Goal: Task Accomplishment & Management: Manage account settings

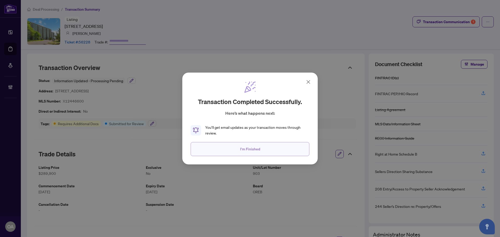
click at [259, 151] on span "I'm Finished" at bounding box center [250, 149] width 20 height 8
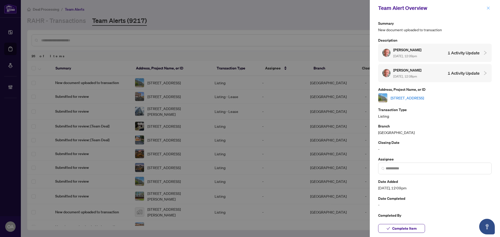
click at [486, 5] on button "button" at bounding box center [488, 8] width 7 height 6
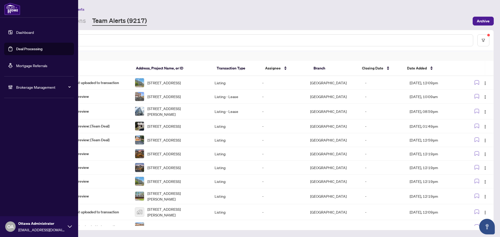
click at [25, 49] on link "Deal Processing" at bounding box center [29, 49] width 26 height 5
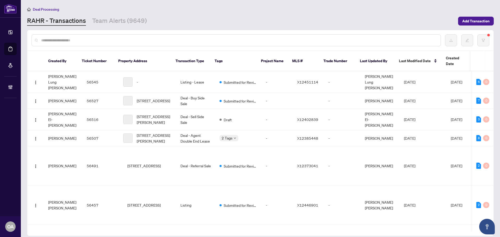
click at [119, 41] on input "text" at bounding box center [238, 40] width 395 height 6
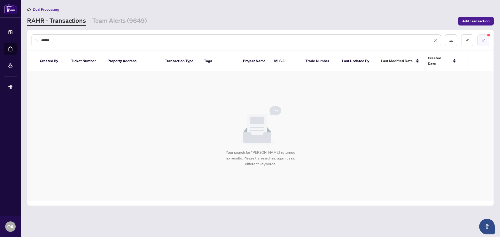
type input "******"
click at [482, 39] on icon "filter" at bounding box center [483, 41] width 4 height 4
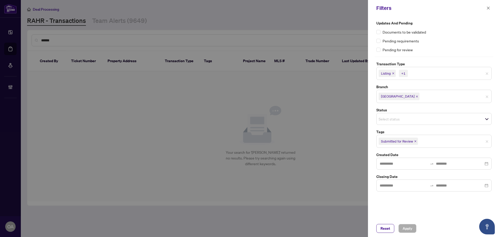
click at [392, 73] on span "Listing" at bounding box center [387, 73] width 17 height 7
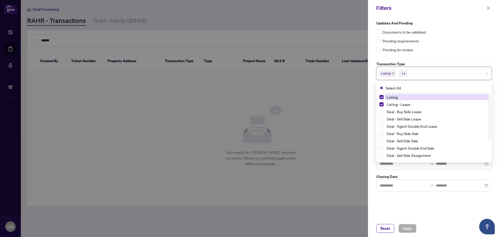
click at [393, 73] on icon "close" at bounding box center [393, 73] width 3 height 3
click at [406, 73] on icon "close" at bounding box center [405, 73] width 3 height 3
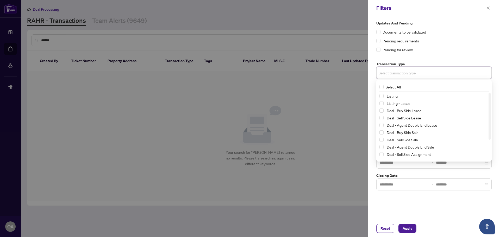
click at [397, 207] on div "Updates and Pending Documents to be validated Pending requirements Pending for …" at bounding box center [434, 118] width 132 height 204
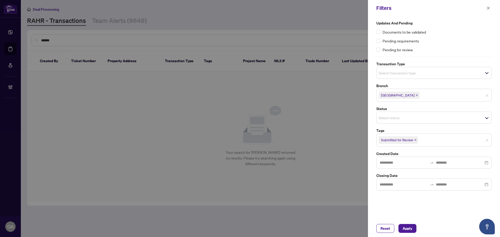
click at [416, 139] on icon "close" at bounding box center [415, 140] width 3 height 3
click at [408, 228] on span "Apply" at bounding box center [407, 228] width 10 height 8
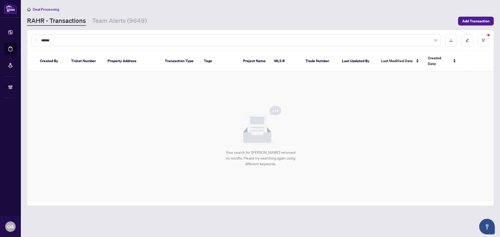
click at [54, 40] on input "******" at bounding box center [237, 40] width 392 height 6
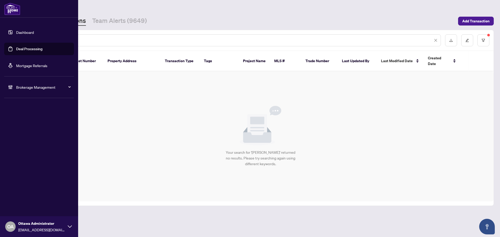
drag, startPoint x: 77, startPoint y: 37, endPoint x: 26, endPoint y: 36, distance: 50.5
click at [15, 34] on div "Dashboard Deal Processing Mortgage Referrals Brokerage Management OA Ottawa Adm…" at bounding box center [250, 118] width 500 height 237
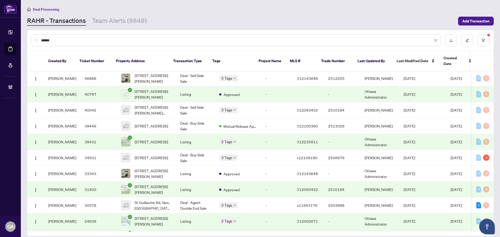
scroll to position [52, 0]
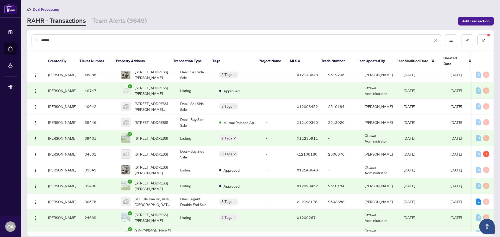
drag, startPoint x: 63, startPoint y: 40, endPoint x: 22, endPoint y: 41, distance: 41.2
click at [22, 41] on main "Deal Processing RAHR - Transactions Team Alerts (9649) Add Transaction ****** C…" at bounding box center [260, 118] width 479 height 237
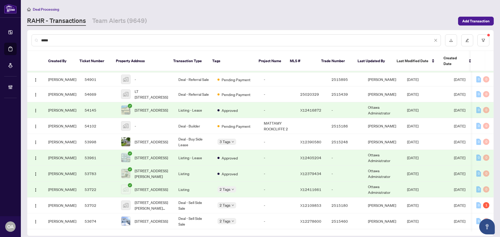
scroll to position [0, 0]
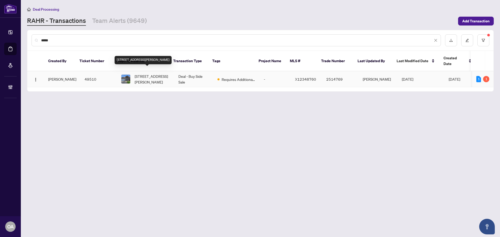
type input "*****"
click at [151, 73] on span "36 De la Rive Dr, Russell, Ontario K0A 1W0, Canada" at bounding box center [152, 78] width 35 height 11
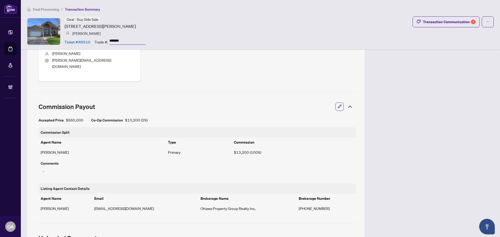
scroll to position [260, 0]
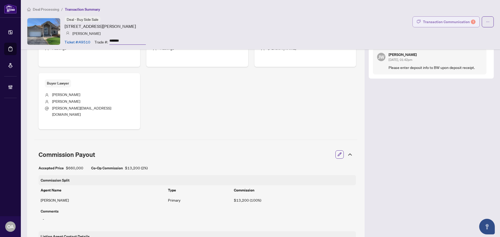
click at [420, 17] on button "Transaction Communication 1" at bounding box center [445, 21] width 67 height 11
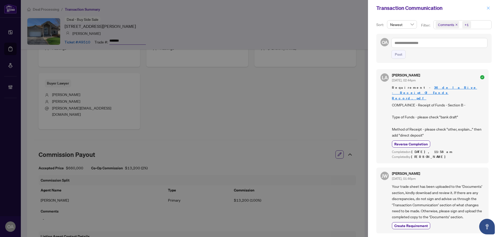
click at [486, 7] on button "button" at bounding box center [488, 8] width 7 height 6
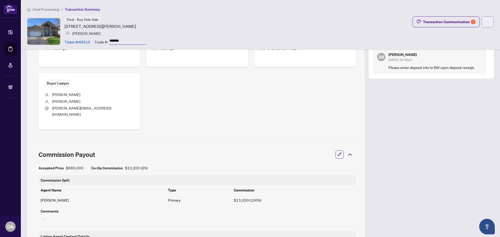
click at [482, 21] on button "button" at bounding box center [488, 21] width 12 height 11
click at [388, 38] on div "Deal - Buy Side Sale 36 De la Rive Dr, Russell, Ontario K0A 1W0, Canada Joanne …" at bounding box center [260, 31] width 467 height 30
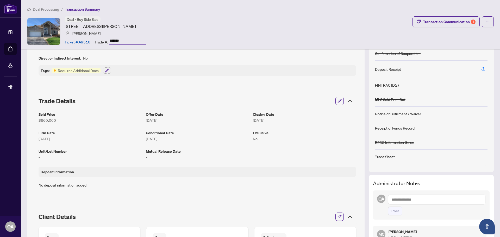
scroll to position [14, 0]
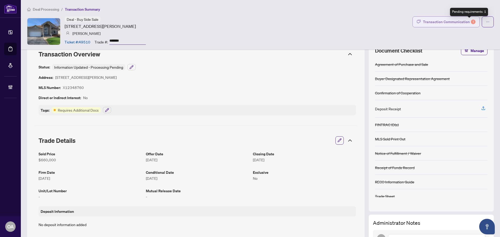
click at [455, 21] on div "Transaction Communication 1" at bounding box center [449, 22] width 53 height 8
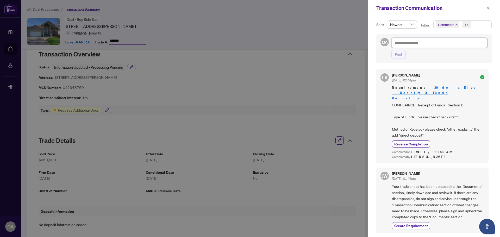
click at [407, 45] on textarea at bounding box center [439, 43] width 96 height 10
click at [488, 7] on icon "close" at bounding box center [488, 8] width 4 height 4
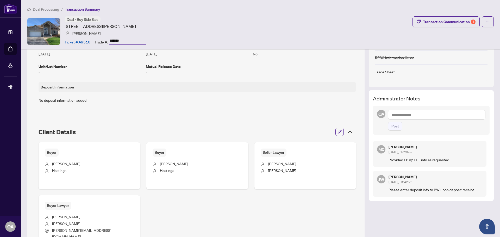
scroll to position [144, 0]
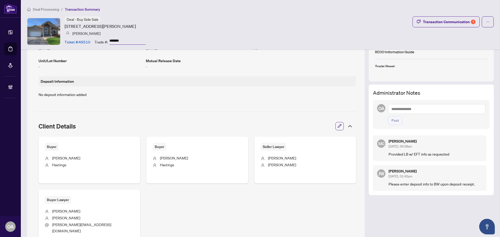
click at [403, 105] on textarea at bounding box center [436, 109] width 97 height 10
click at [400, 108] on textarea at bounding box center [436, 109] width 97 height 10
click at [408, 111] on span "RAHR Account ing" at bounding box center [431, 112] width 47 height 5
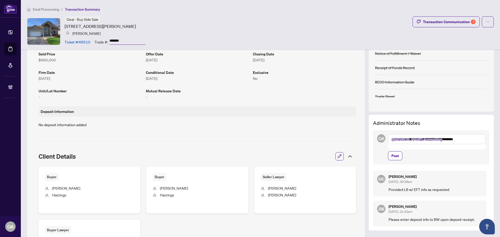
scroll to position [66, 0]
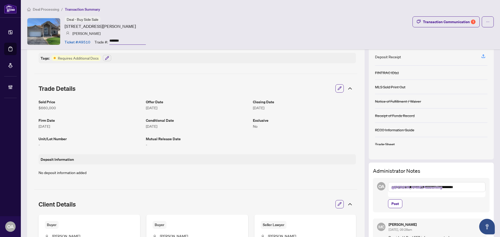
click at [474, 185] on textarea "**********" at bounding box center [436, 187] width 97 height 10
drag, startPoint x: 418, startPoint y: 193, endPoint x: 423, endPoint y: 193, distance: 4.9
click at [418, 193] on textarea "**********" at bounding box center [436, 189] width 97 height 15
type textarea "**********"
click at [393, 207] on span "Post" at bounding box center [395, 209] width 8 height 8
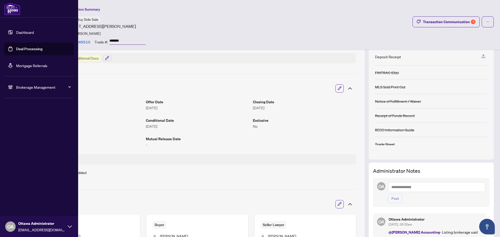
drag, startPoint x: 24, startPoint y: 47, endPoint x: 84, endPoint y: 41, distance: 60.2
click at [24, 47] on link "Deal Processing" at bounding box center [29, 49] width 26 height 5
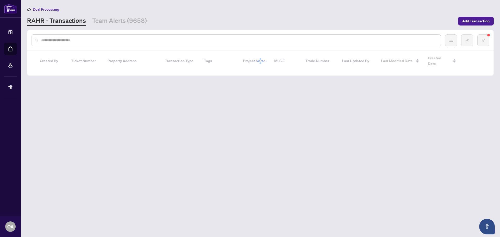
click at [165, 40] on input "text" at bounding box center [238, 40] width 395 height 6
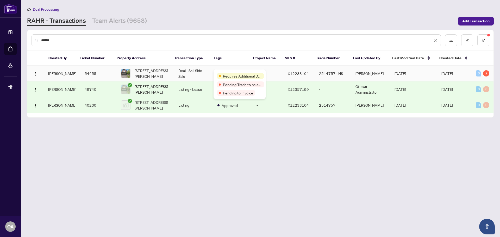
type input "******"
click at [190, 70] on td "Deal - Sell Side Sale" at bounding box center [193, 74] width 39 height 16
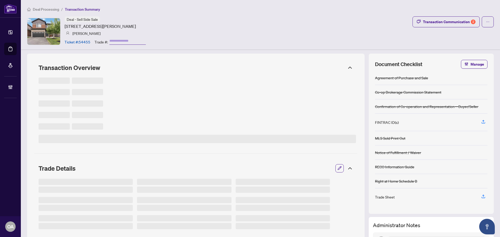
type input "**********"
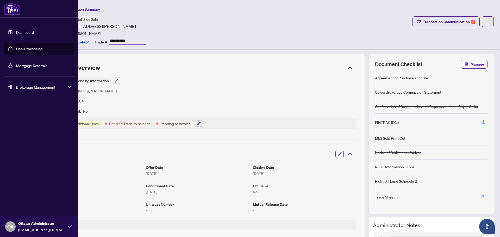
click at [26, 51] on link "Deal Processing" at bounding box center [29, 49] width 26 height 5
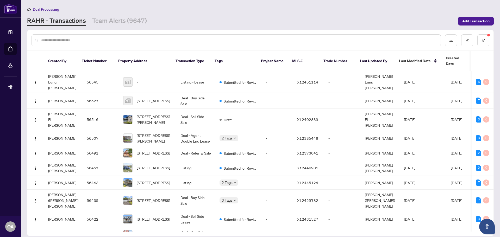
click at [158, 40] on input "text" at bounding box center [238, 40] width 395 height 6
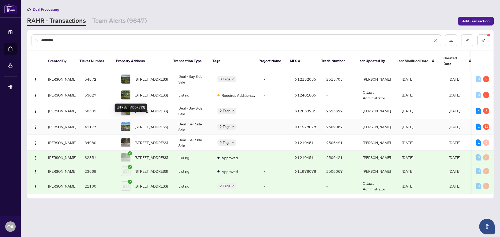
type input "*********"
click at [145, 124] on span "5253 Calabogie Rd, Calabogie, Ontario K0J 1H0, Canada" at bounding box center [151, 127] width 33 height 6
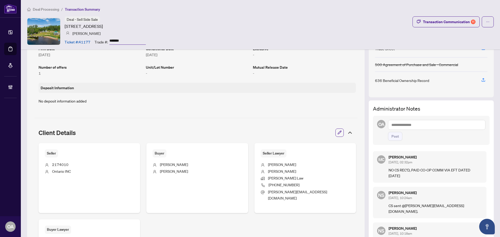
scroll to position [182, 0]
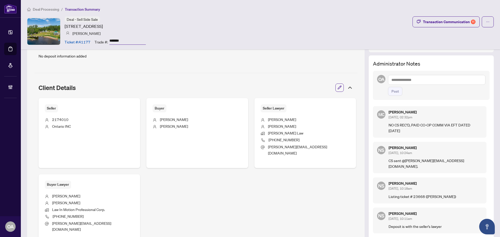
click at [414, 79] on textarea at bounding box center [436, 80] width 97 height 10
click at [398, 79] on textarea at bounding box center [436, 80] width 97 height 10
click at [405, 81] on b "[PERSON_NAME]" at bounding box center [419, 83] width 28 height 5
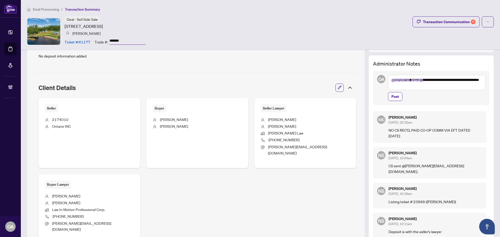
click at [421, 86] on textarea "**********" at bounding box center [436, 82] width 97 height 15
type textarea "**********"
click at [391, 99] on span "Post" at bounding box center [395, 96] width 8 height 8
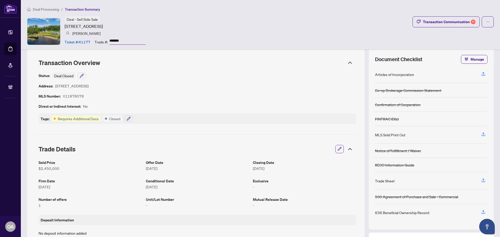
scroll to position [0, 0]
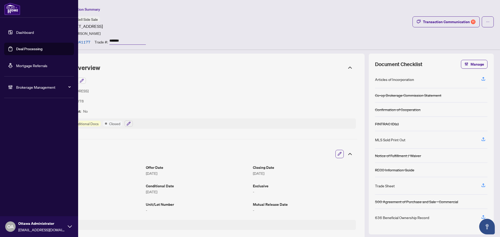
click at [16, 47] on link "Deal Processing" at bounding box center [29, 49] width 26 height 5
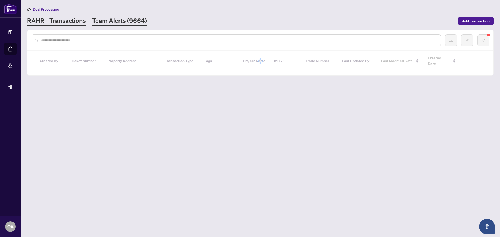
click at [119, 24] on link "Team Alerts (9664)" at bounding box center [119, 20] width 55 height 9
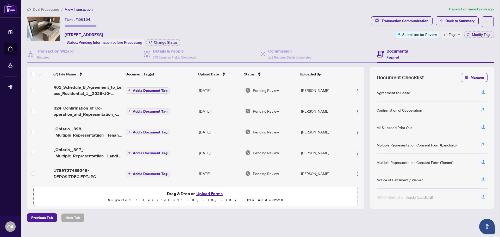
scroll to position [45, 0]
click at [78, 169] on span "1759727459245-DEPOSITRECIEPT.JPG" at bounding box center [88, 173] width 68 height 12
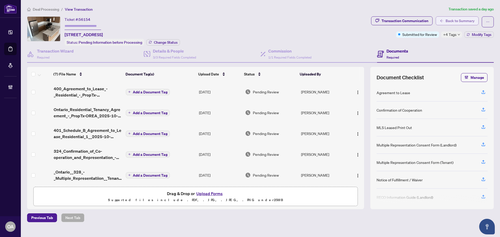
click at [465, 20] on span "Back to Summary" at bounding box center [459, 21] width 29 height 8
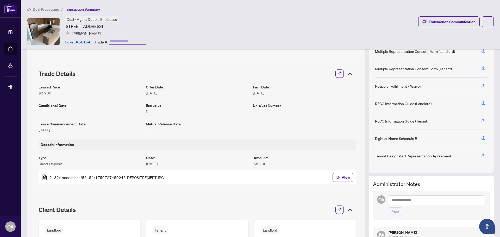
scroll to position [52, 0]
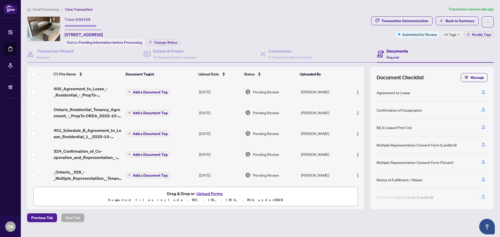
scroll to position [45, 0]
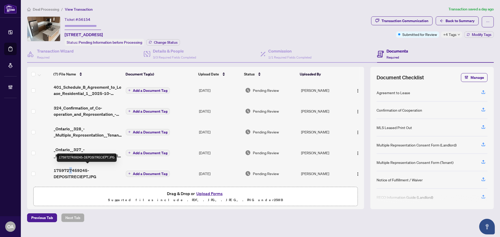
click at [70, 167] on span "1759727459245-DEPOSITRECIEPT.JPG" at bounding box center [88, 173] width 68 height 12
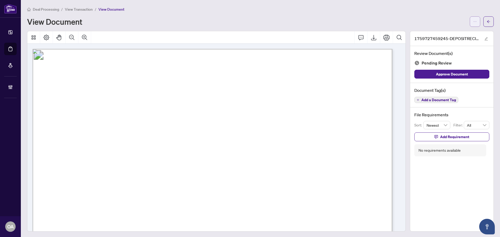
click at [470, 19] on button "button" at bounding box center [475, 21] width 10 height 10
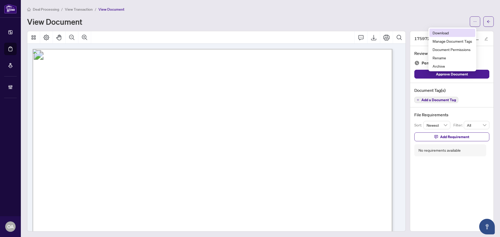
click at [450, 34] on span "Download" at bounding box center [452, 33] width 40 height 6
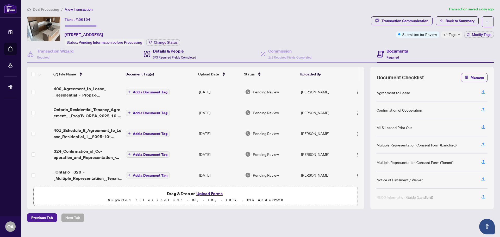
click at [182, 51] on h4 "Details & People" at bounding box center [174, 51] width 43 height 6
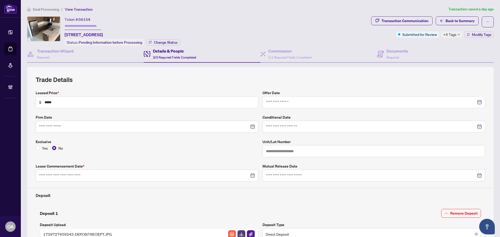
type input "**********"
click at [286, 51] on h4 "Commission" at bounding box center [289, 51] width 43 height 6
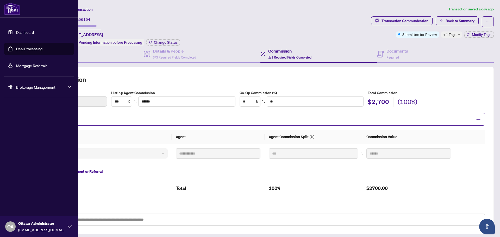
click at [20, 49] on link "Deal Processing" at bounding box center [29, 49] width 26 height 5
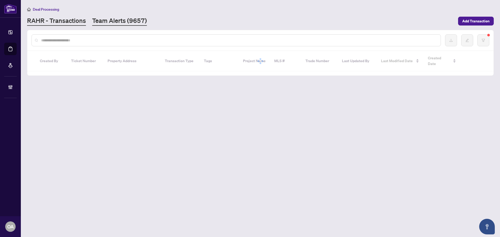
click at [117, 19] on link "Team Alerts (9657)" at bounding box center [119, 20] width 55 height 9
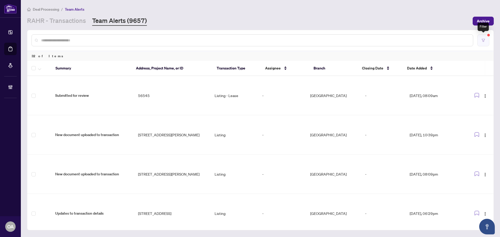
click at [483, 41] on icon "filter" at bounding box center [483, 41] width 4 height 4
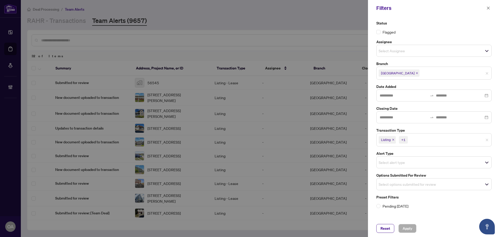
click at [393, 139] on icon "close" at bounding box center [393, 140] width 3 height 3
click at [404, 139] on icon "close" at bounding box center [405, 140] width 3 height 3
click at [389, 184] on input "search" at bounding box center [397, 183] width 36 height 6
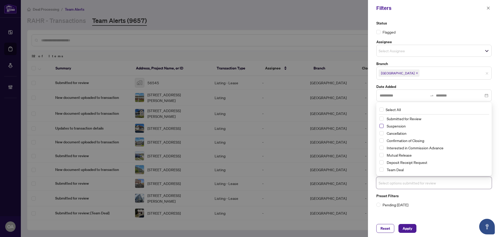
click at [380, 125] on span "Select Suspension" at bounding box center [381, 126] width 4 height 4
click at [381, 133] on span "Select Cancellation" at bounding box center [381, 133] width 4 height 4
click at [382, 155] on span "Select Mutual Release" at bounding box center [381, 155] width 4 height 4
drag, startPoint x: 407, startPoint y: 226, endPoint x: 395, endPoint y: 211, distance: 19.3
click at [407, 225] on span "Apply" at bounding box center [407, 228] width 10 height 8
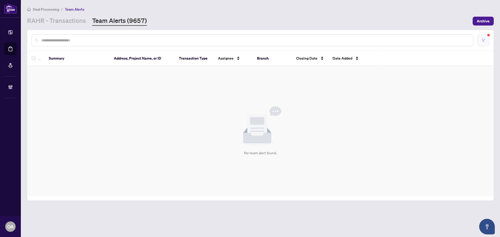
click at [482, 41] on icon "filter" at bounding box center [483, 41] width 4 height 4
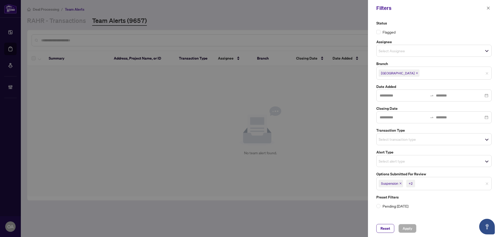
click at [401, 183] on icon "close" at bounding box center [400, 183] width 3 height 3
click at [401, 183] on icon "close" at bounding box center [401, 183] width 3 height 3
click at [406, 183] on icon "close" at bounding box center [406, 183] width 3 height 3
click at [395, 162] on input "search" at bounding box center [397, 161] width 36 height 6
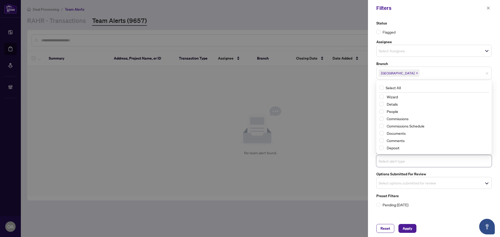
click at [423, 171] on label "Options Submitted for Review" at bounding box center [433, 174] width 115 height 6
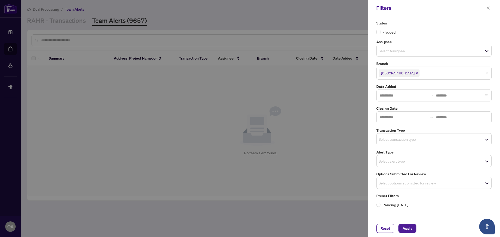
click at [396, 136] on span "Select transaction type" at bounding box center [433, 139] width 115 height 7
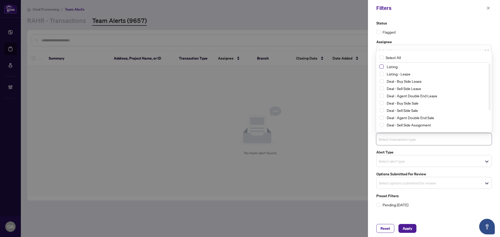
click at [381, 66] on span "Select Listing" at bounding box center [381, 67] width 4 height 4
click at [382, 74] on span "Select Listing - Lease" at bounding box center [381, 74] width 4 height 4
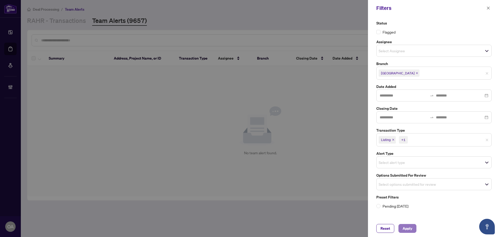
click at [406, 228] on span "Apply" at bounding box center [407, 228] width 10 height 8
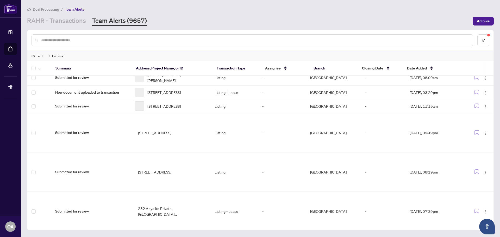
scroll to position [356, 0]
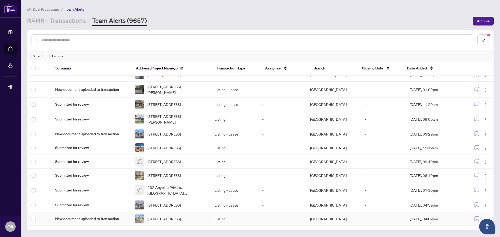
click at [93, 219] on span "New document uploaded to transaction" at bounding box center [90, 219] width 71 height 6
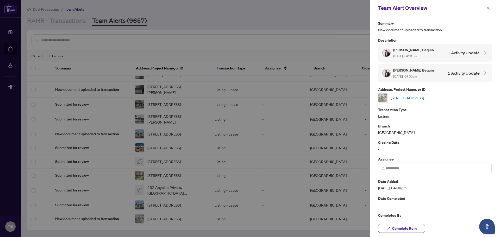
click at [418, 98] on link "974 Acoustic Way, Ottawa, Ontario K4M 0R1, Canada" at bounding box center [407, 98] width 33 height 6
click at [489, 8] on icon "close" at bounding box center [488, 8] width 4 height 4
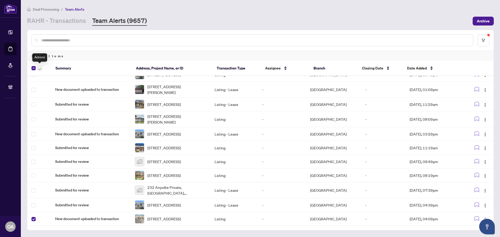
click at [40, 66] on span "button" at bounding box center [39, 68] width 3 height 6
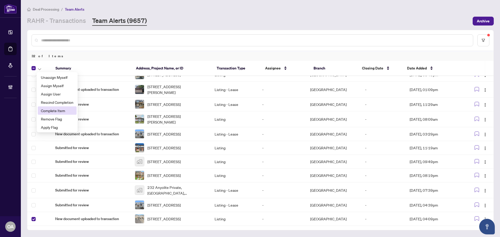
click at [46, 112] on span "Complete Item" at bounding box center [57, 111] width 33 height 6
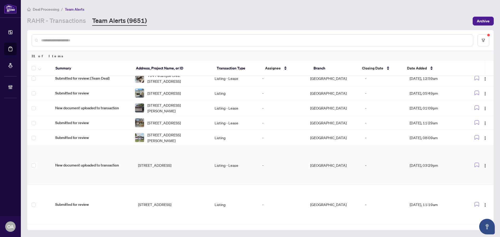
scroll to position [340, 0]
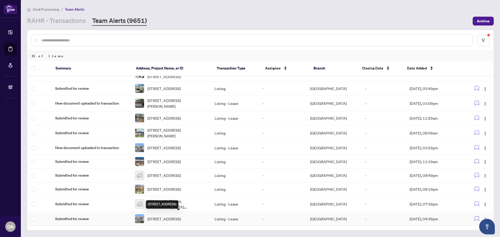
click at [171, 219] on span "600 Cygnus St, Ottawa, Ontario K2J 7B1, Canada" at bounding box center [163, 219] width 33 height 6
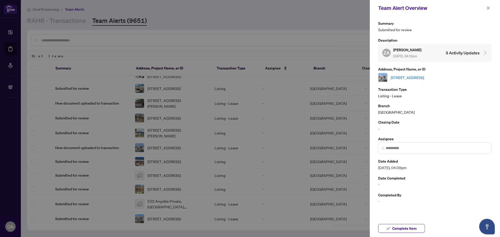
click at [438, 80] on div "600 Cygnus St, Ottawa, Ontario K2J 7B1, Canada" at bounding box center [435, 77] width 114 height 9
click at [424, 77] on link "600 Cygnus St, Ottawa, Ontario K2J 7B1, Canada" at bounding box center [407, 78] width 33 height 6
click at [487, 8] on icon "close" at bounding box center [488, 8] width 4 height 4
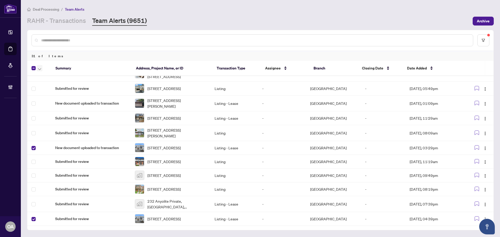
click at [40, 69] on icon "button" at bounding box center [39, 69] width 3 height 2
click at [51, 110] on span "Complete Item" at bounding box center [57, 111] width 33 height 6
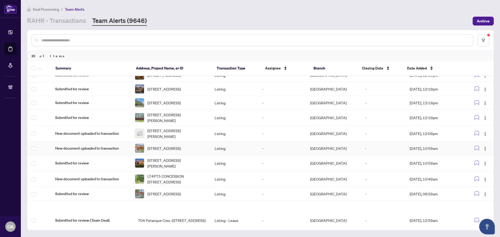
scroll to position [309, 0]
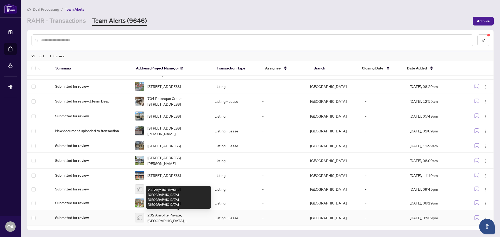
click at [183, 216] on span "232 Anyolite Private, Ottawa, Ontario, Canada" at bounding box center [176, 217] width 59 height 11
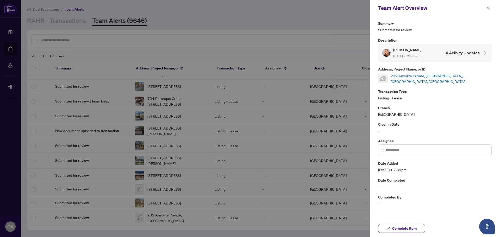
click at [439, 77] on link "232 Anyolite Private, Ottawa, Ontario, Canada" at bounding box center [441, 78] width 101 height 11
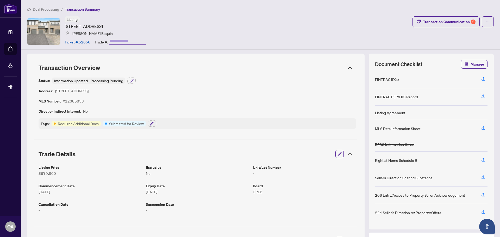
click at [324, 106] on div "Status: Information Updated - Processing Pending Address: [STREET_ADDRESS] MLS …" at bounding box center [197, 103] width 317 height 51
click at [310, 85] on div "Status: Information Updated - Processing Pending Address: [STREET_ADDRESS] MLS …" at bounding box center [197, 103] width 317 height 51
click at [282, 41] on div "Listing [STREET_ADDRESS] [PERSON_NAME] Bequin Ticket #: 52656 Trade #: Transact…" at bounding box center [260, 31] width 467 height 30
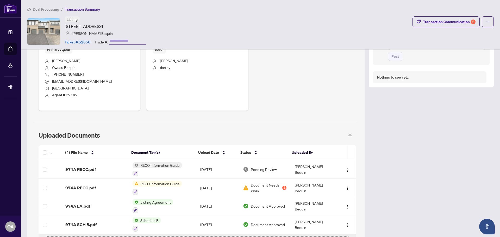
scroll to position [250, 0]
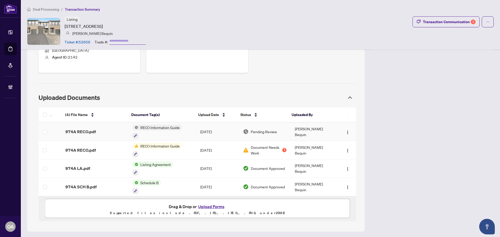
click at [100, 128] on td "974A RECO.pdf" at bounding box center [94, 132] width 67 height 18
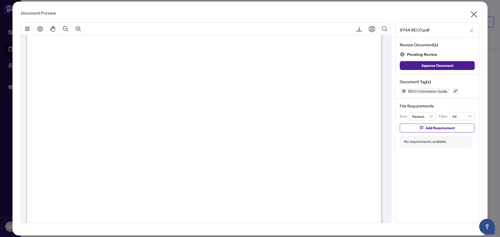
scroll to position [5732, 0]
click at [456, 92] on icon "button" at bounding box center [455, 91] width 3 height 3
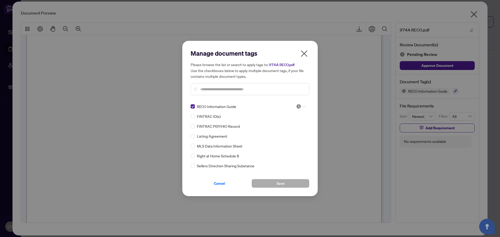
click at [303, 106] on icon at bounding box center [304, 106] width 3 height 2
click at [294, 129] on div "Approved" at bounding box center [283, 132] width 33 height 6
drag, startPoint x: 281, startPoint y: 181, endPoint x: 298, endPoint y: 163, distance: 24.9
click at [281, 181] on span "Save" at bounding box center [280, 183] width 8 height 8
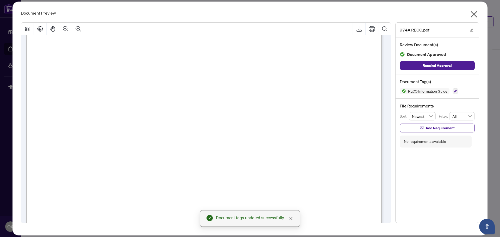
click at [475, 14] on icon "close" at bounding box center [474, 14] width 8 height 8
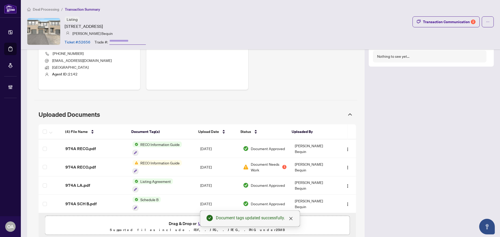
scroll to position [224, 0]
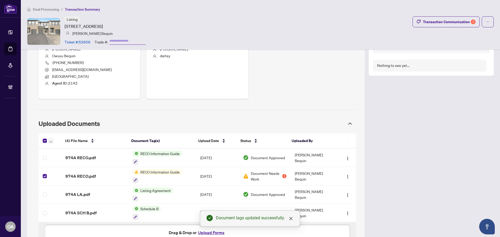
click at [51, 141] on icon "button" at bounding box center [50, 142] width 3 height 2
click at [59, 167] on span "Archive Selected" at bounding box center [75, 167] width 46 height 6
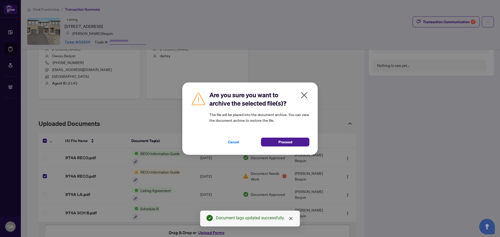
drag, startPoint x: 292, startPoint y: 147, endPoint x: 327, endPoint y: 139, distance: 35.6
click at [293, 147] on div "Are you sure you want to archive the selected file(s)? The file will be placed …" at bounding box center [249, 119] width 135 height 72
click at [306, 140] on button "Proceed" at bounding box center [285, 142] width 48 height 9
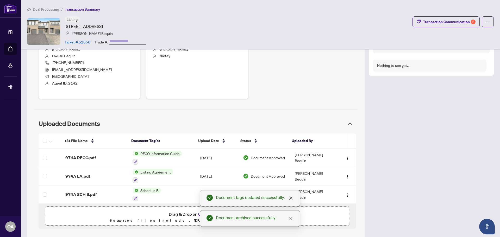
scroll to position [94, 0]
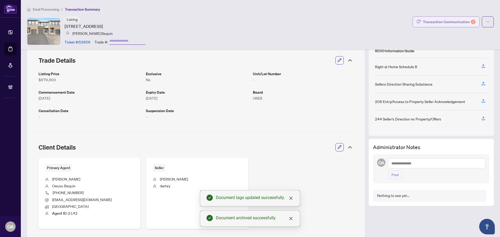
click at [454, 23] on div "Transaction Communication 2" at bounding box center [449, 22] width 53 height 8
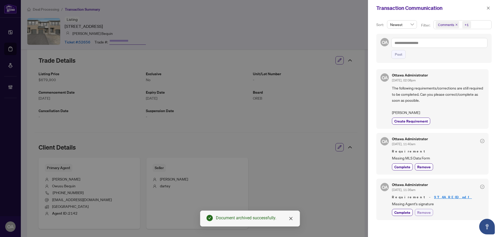
click at [426, 212] on span "Remove" at bounding box center [424, 212] width 14 height 5
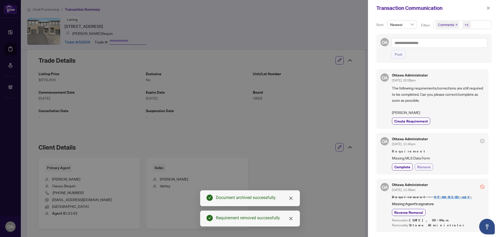
click at [427, 165] on span "Remove" at bounding box center [424, 166] width 14 height 5
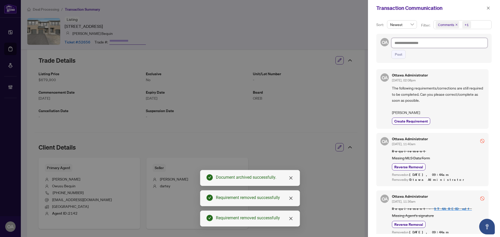
click at [403, 44] on textarea at bounding box center [439, 43] width 96 height 10
type textarea "*"
type textarea "**"
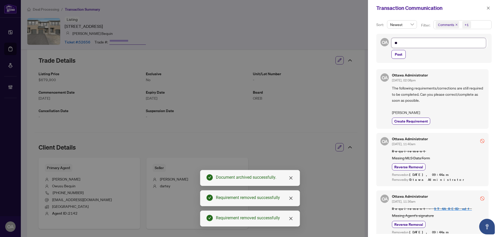
type textarea "***"
type textarea "*****"
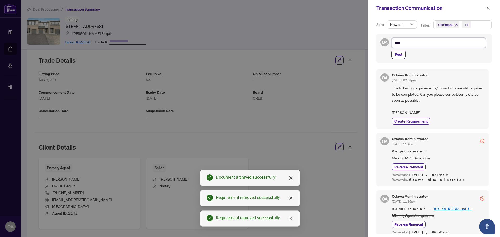
type textarea "*****"
type textarea "******"
type textarea "*******"
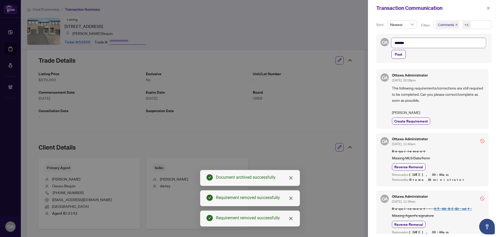
type textarea "*******"
type textarea "*********"
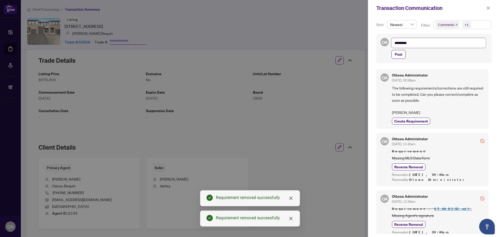
type textarea "**********"
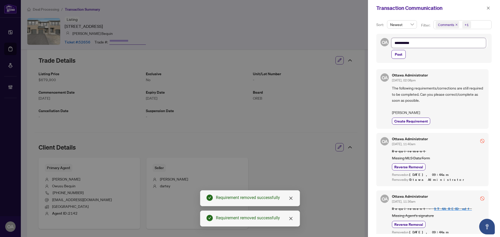
type textarea "**********"
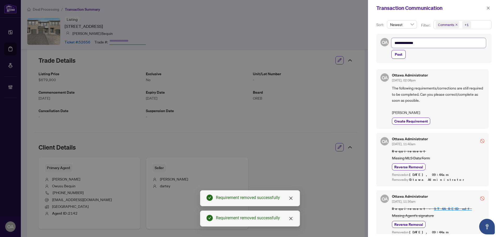
type textarea "**********"
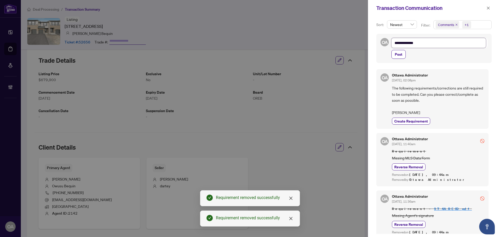
type textarea "**********"
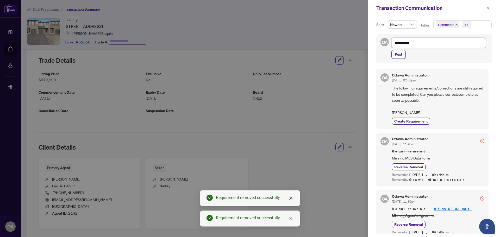
type textarea "**********"
type textarea "*********"
type textarea "*******"
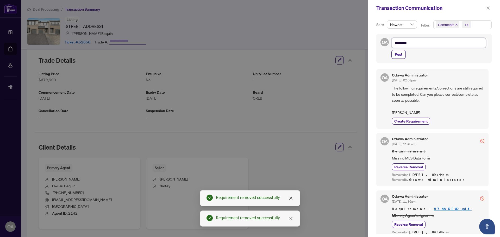
type textarea "*******"
type textarea "******"
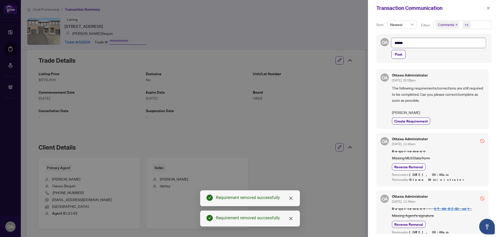
type textarea "*****"
type textarea "***"
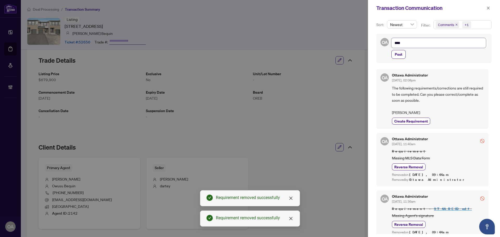
type textarea "***"
type textarea "**"
type textarea "*"
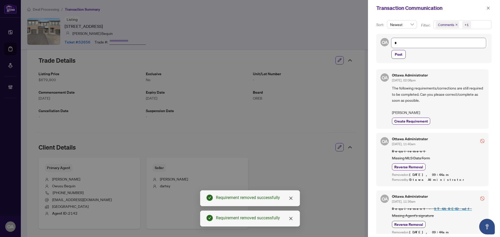
type textarea "**********"
type textarea "*"
type textarea "**"
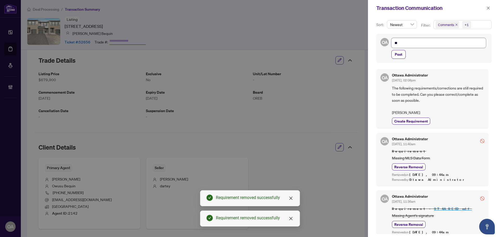
type textarea "***"
type textarea "*****"
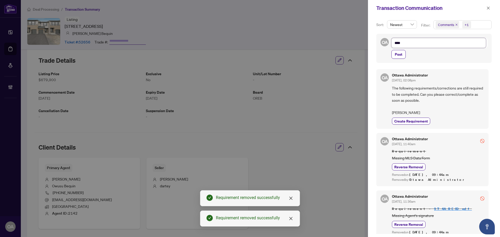
type textarea "*****"
type textarea "******"
type textarea "*******"
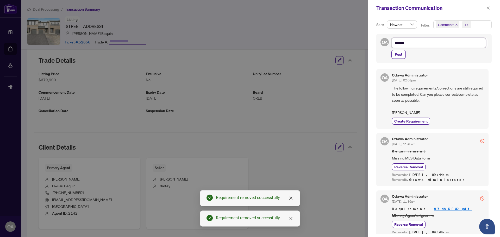
type textarea "*******"
type textarea "*********"
type textarea "**********"
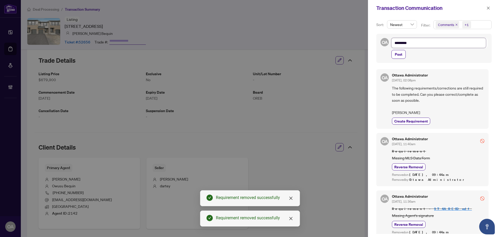
type textarea "**********"
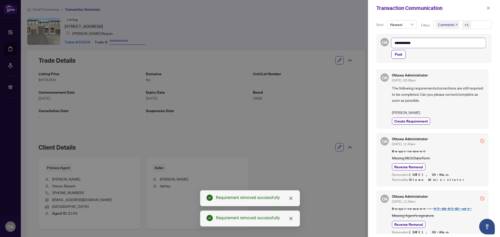
type textarea "**********"
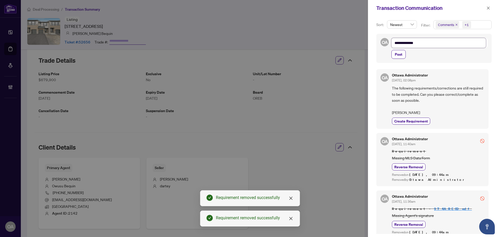
type textarea "**********"
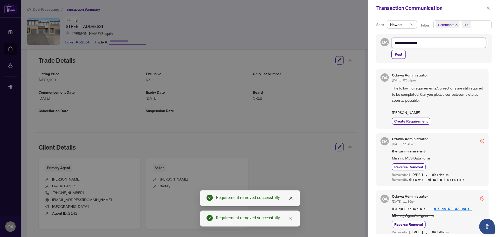
type textarea "**********"
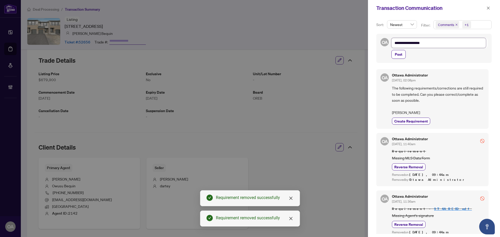
type textarea "**********"
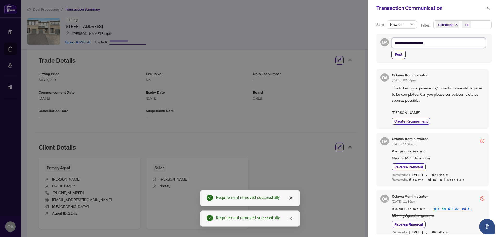
type textarea "**********"
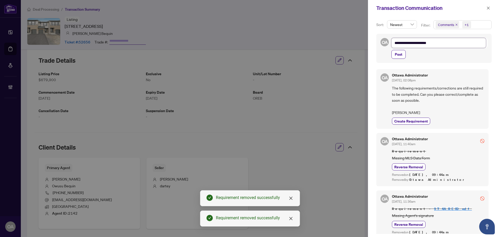
type textarea "**********"
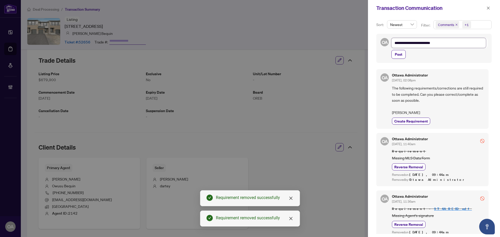
type textarea "**********"
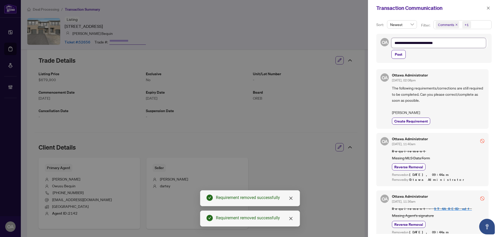
type textarea "**********"
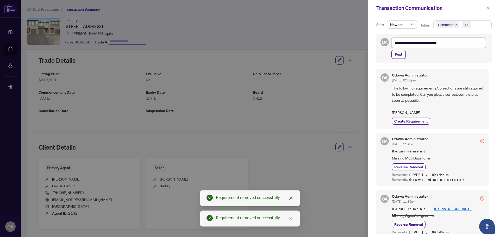
type textarea "**********"
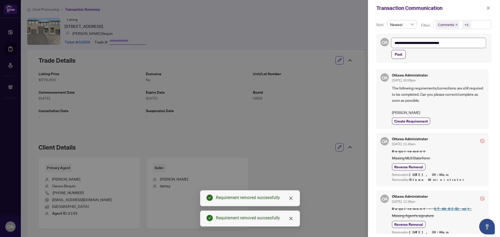
type textarea "**********"
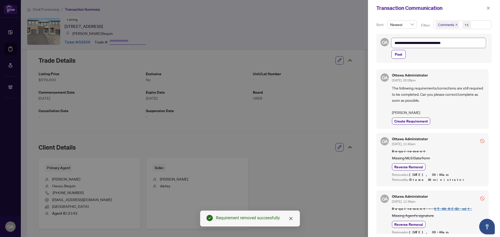
type textarea "**********"
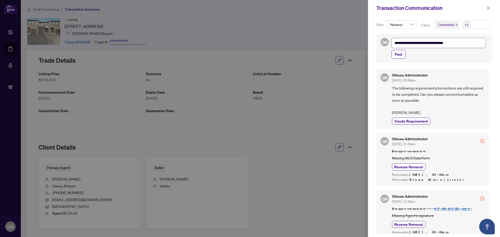
type textarea "**********"
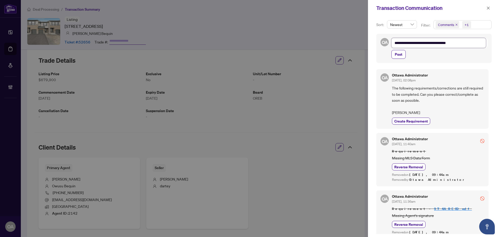
type textarea "**********"
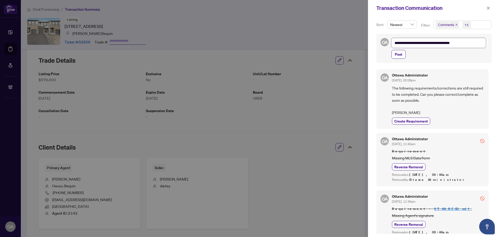
type textarea "**********"
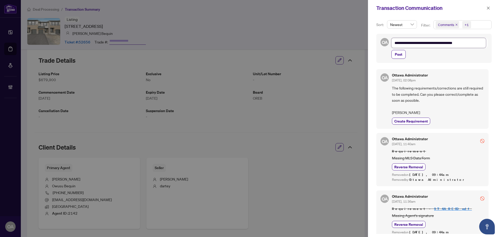
type textarea "**********"
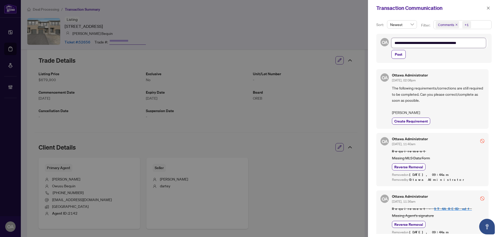
type textarea "**********"
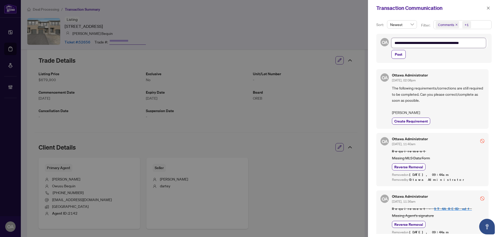
type textarea "**********"
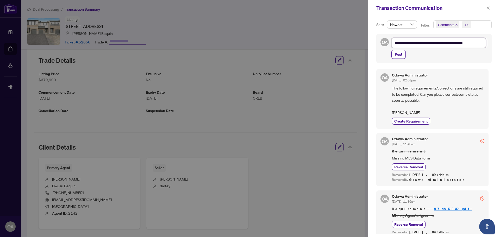
type textarea "**********"
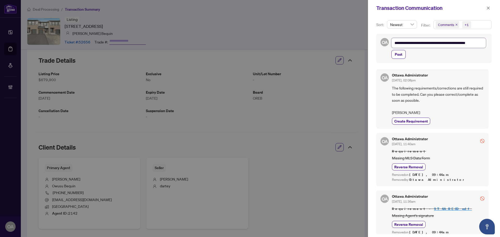
type textarea "**********"
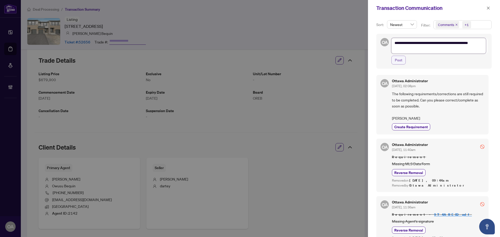
type textarea "**********"
click at [401, 61] on span "Post" at bounding box center [399, 60] width 8 height 8
type textarea "**********"
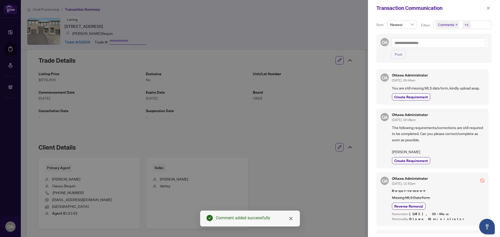
click at [456, 25] on icon "close" at bounding box center [456, 25] width 2 height 2
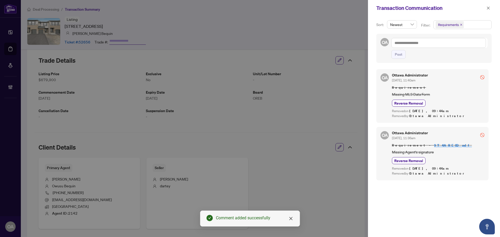
click at [460, 24] on icon "close" at bounding box center [461, 24] width 3 height 3
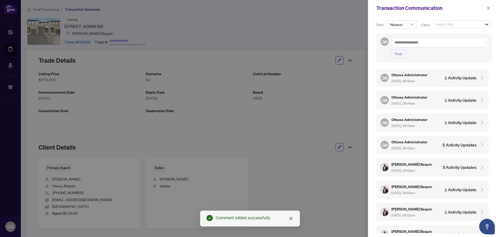
click at [481, 23] on span "Select filter" at bounding box center [462, 24] width 58 height 7
click at [454, 44] on span "Comments" at bounding box center [453, 45] width 18 height 5
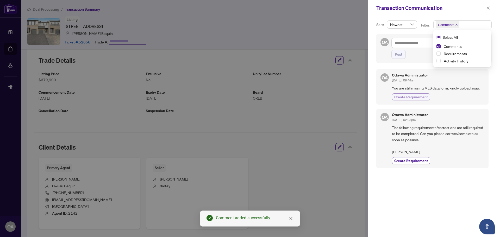
click at [421, 96] on span "Create Requirement" at bounding box center [411, 96] width 34 height 5
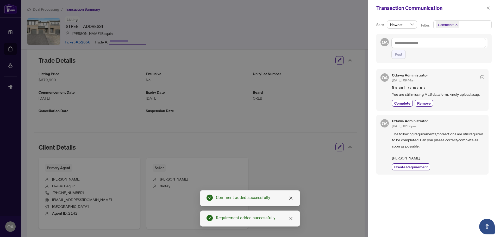
click at [492, 11] on div "Transaction Communication" at bounding box center [434, 8] width 132 height 16
click at [488, 8] on icon "close" at bounding box center [488, 8] width 3 height 3
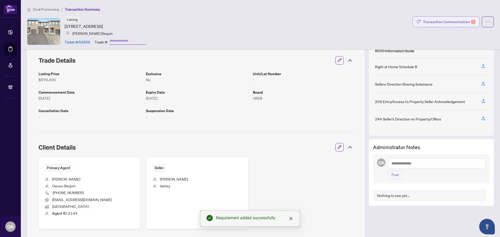
click at [454, 18] on div "Transaction Communication 2" at bounding box center [449, 22] width 53 height 8
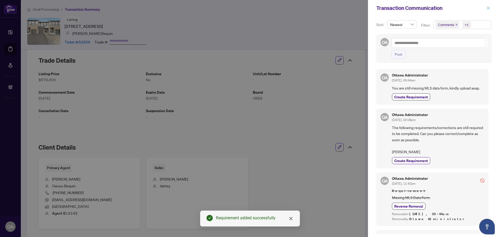
click at [489, 9] on icon "close" at bounding box center [488, 8] width 4 height 4
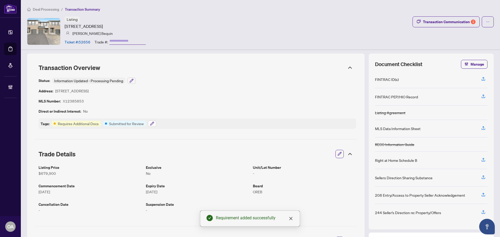
click at [155, 122] on button "button" at bounding box center [152, 124] width 8 height 6
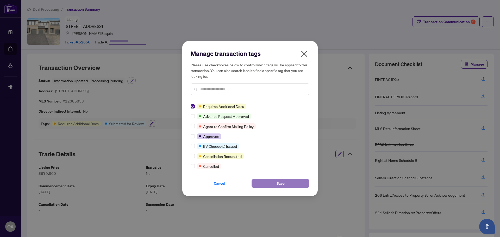
click at [275, 180] on button "Save" at bounding box center [280, 183] width 58 height 9
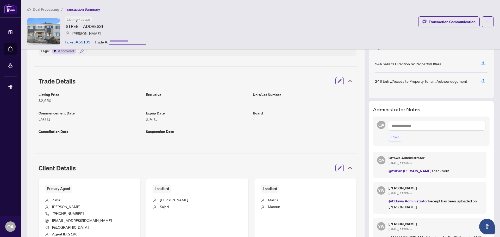
scroll to position [16, 0]
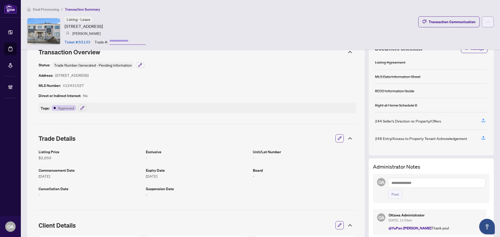
click at [486, 24] on span "button" at bounding box center [488, 22] width 4 height 8
click at [350, 18] on div "Listing - Lease [STREET_ADDRESS] [PERSON_NAME] Ticket #: 55133 Trade #: Transac…" at bounding box center [260, 31] width 467 height 30
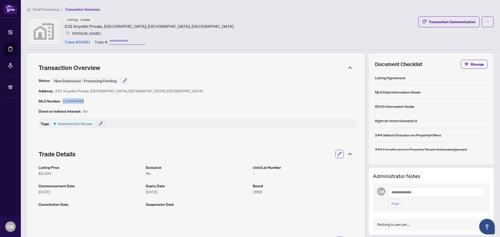
drag, startPoint x: 83, startPoint y: 100, endPoint x: 64, endPoint y: 102, distance: 19.6
click at [64, 102] on article "X12444496" at bounding box center [73, 101] width 21 height 6
copy article "X12444496"
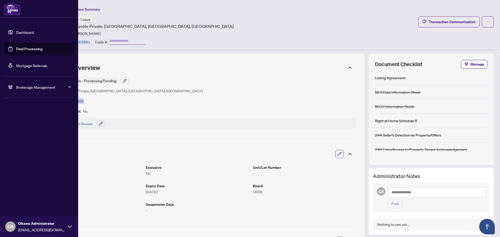
click at [16, 51] on link "Deal Processing" at bounding box center [29, 49] width 26 height 5
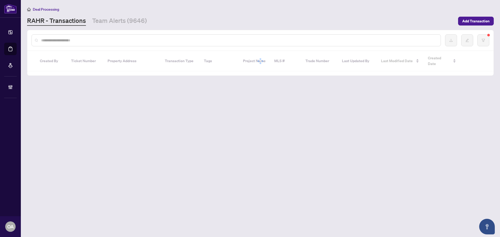
drag, startPoint x: 134, startPoint y: 40, endPoint x: 133, endPoint y: 35, distance: 4.5
click at [134, 40] on input "text" at bounding box center [238, 40] width 395 height 6
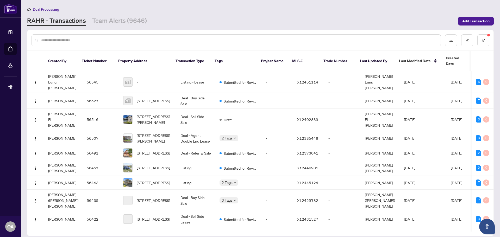
paste input "*****"
type input "*****"
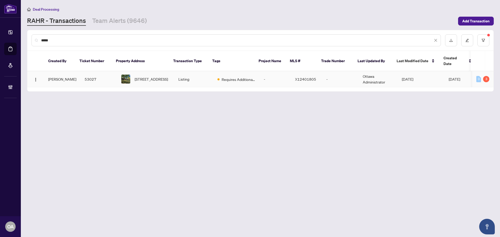
click at [145, 76] on span "[STREET_ADDRESS]" at bounding box center [151, 79] width 33 height 6
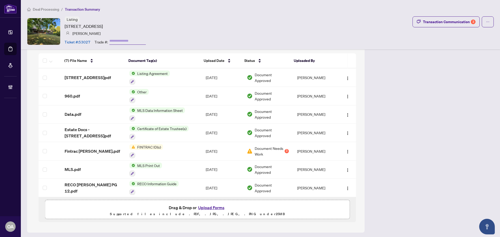
scroll to position [305, 0]
click at [199, 149] on td "FINTRAC ID(s)" at bounding box center [163, 150] width 76 height 18
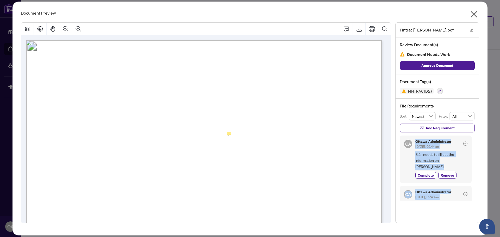
scroll to position [59, 0]
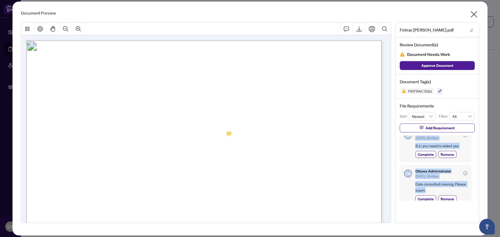
drag, startPoint x: 415, startPoint y: 142, endPoint x: 460, endPoint y: 211, distance: 82.6
click at [460, 212] on div "Fintrac [PERSON_NAME].pdf Review Document(s) Document Needs Work Approve Docume…" at bounding box center [437, 122] width 84 height 201
copy div "Ottawa Administrator [DATE], 09:44am B.2 : needs to fill out the information on…"
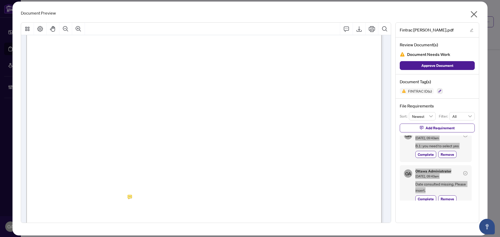
scroll to position [443, 0]
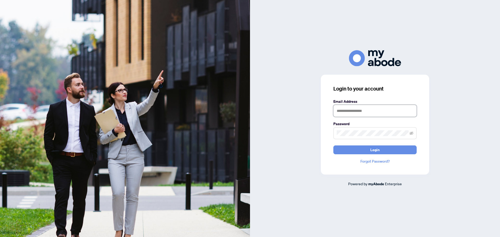
type input "**********"
click at [391, 151] on button "Login" at bounding box center [374, 150] width 83 height 9
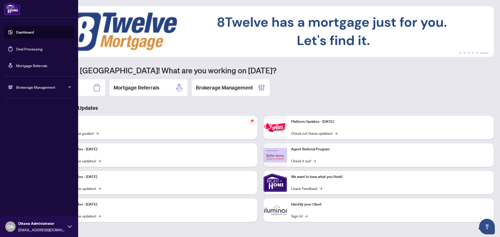
click at [28, 51] on link "Deal Processing" at bounding box center [29, 49] width 26 height 5
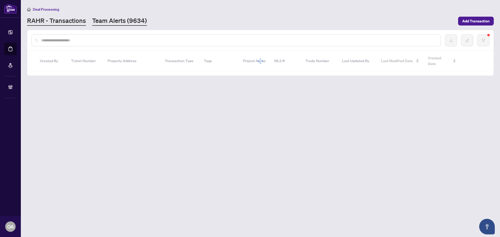
click at [121, 21] on link "Team Alerts (9634)" at bounding box center [119, 20] width 55 height 9
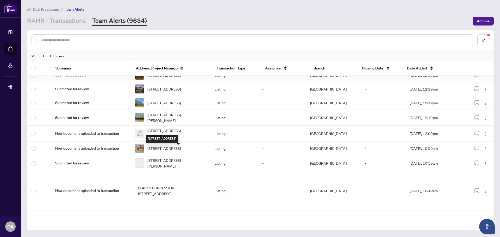
scroll to position [166, 0]
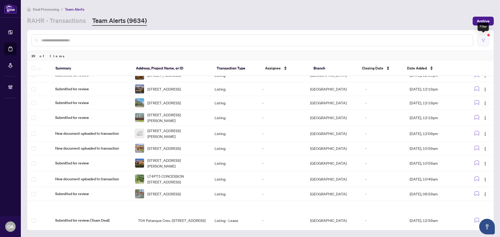
click at [482, 38] on button "button" at bounding box center [483, 40] width 12 height 12
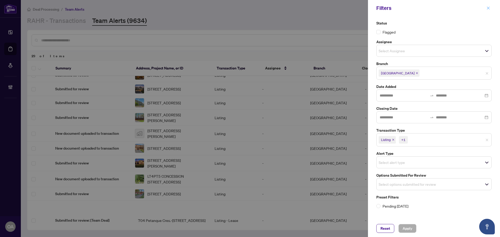
click at [489, 7] on icon "close" at bounding box center [488, 8] width 4 height 4
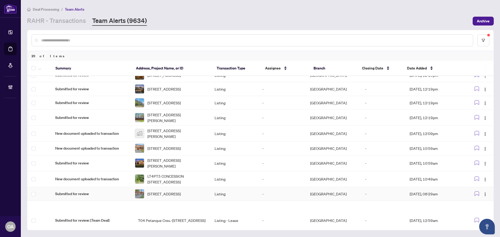
click at [161, 197] on span "6 Higwood Dr, Ottawa, Ontario K2E 5K7, Canada" at bounding box center [163, 194] width 33 height 6
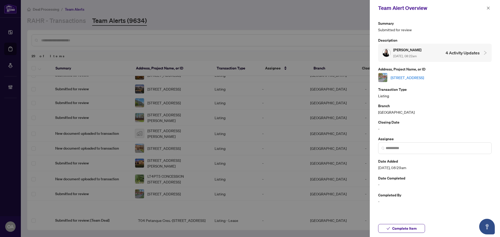
click at [400, 78] on link "6 Higwood Dr, Ottawa, Ontario K2E 5K7, Canada" at bounding box center [407, 78] width 33 height 6
click at [487, 8] on icon "close" at bounding box center [488, 8] width 4 height 4
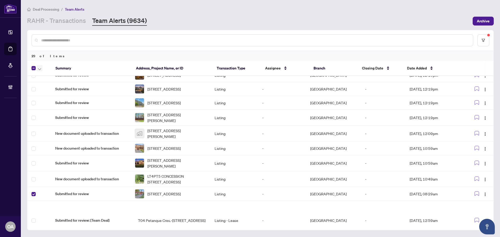
click at [39, 69] on icon "button" at bounding box center [39, 69] width 3 height 2
click at [42, 111] on span "Complete Item" at bounding box center [57, 111] width 33 height 6
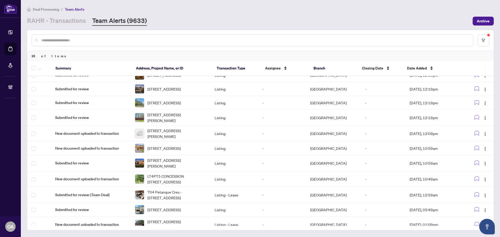
scroll to position [293, 0]
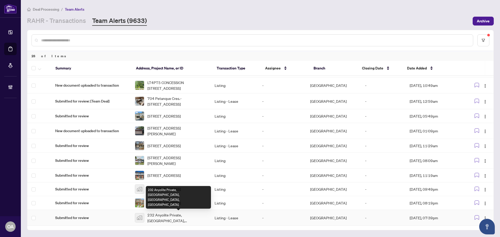
click at [164, 218] on span "232 Anyolite Private, Ottawa, Ontario, Canada" at bounding box center [176, 217] width 59 height 11
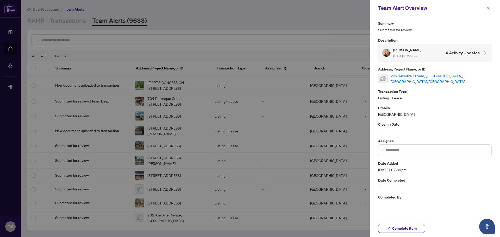
click at [427, 78] on link "232 Anyolite Private, Ottawa, Ontario, Canada" at bounding box center [441, 78] width 101 height 11
click at [486, 7] on icon "close" at bounding box center [488, 8] width 4 height 4
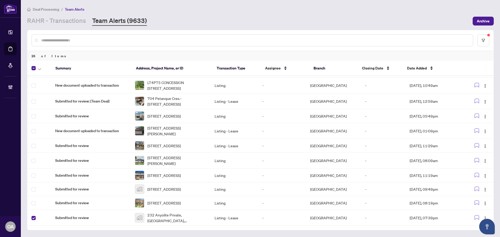
click at [36, 68] on div at bounding box center [41, 68] width 18 height 6
click at [41, 71] on span "button" at bounding box center [39, 68] width 3 height 6
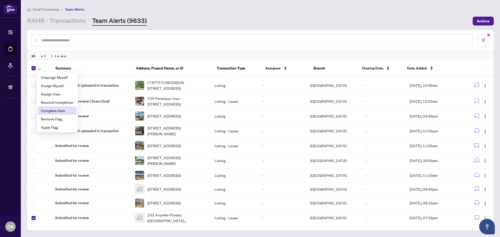
click at [44, 111] on span "Complete Item" at bounding box center [57, 111] width 33 height 6
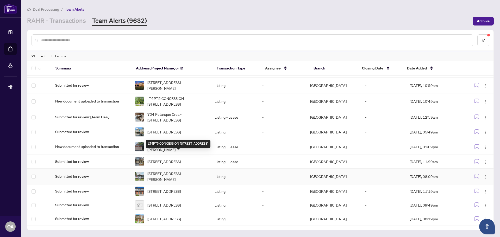
scroll to position [277, 0]
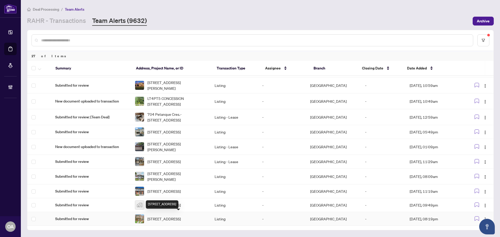
click at [168, 221] on span "59-2939 Fairlea Cres, Ottawa, Ontario K1V 9A5, Canada" at bounding box center [163, 219] width 33 height 6
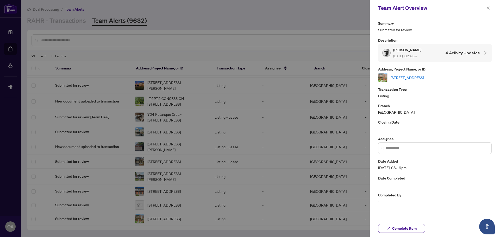
click at [424, 77] on link "59-2939 Fairlea Cres, Ottawa, Ontario K1V 9A5, Canada" at bounding box center [407, 78] width 33 height 6
click at [489, 9] on icon "close" at bounding box center [488, 8] width 4 height 4
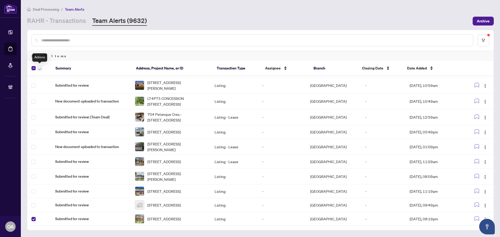
click at [41, 68] on icon "button" at bounding box center [39, 69] width 3 height 2
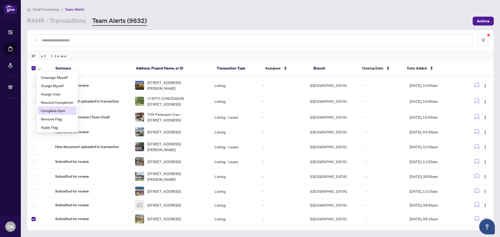
click at [49, 111] on span "Complete Item" at bounding box center [57, 111] width 33 height 6
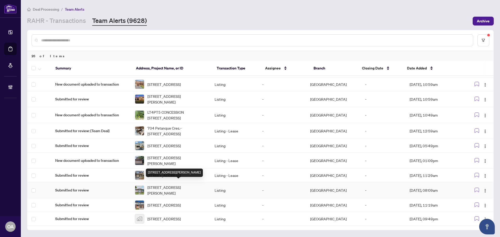
scroll to position [261, 0]
click at [153, 217] on span "203 Osterley Way, Ottawa, ON, Canada" at bounding box center [163, 219] width 33 height 6
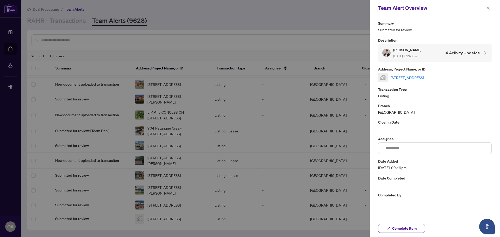
click at [424, 79] on link "203 Osterley Way, Ottawa, ON, Canada" at bounding box center [407, 78] width 33 height 6
click at [487, 7] on icon "close" at bounding box center [488, 8] width 4 height 4
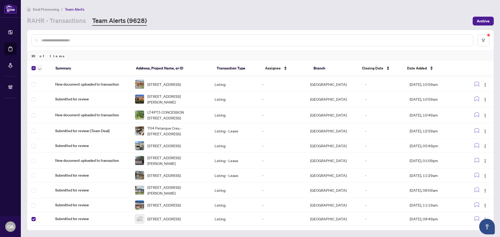
click at [38, 68] on icon "button" at bounding box center [39, 69] width 3 height 2
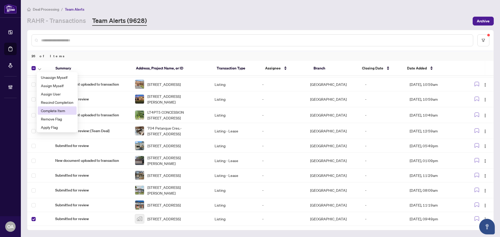
click at [46, 110] on span "Complete Item" at bounding box center [57, 111] width 33 height 6
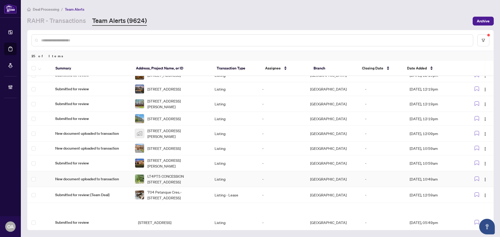
scroll to position [245, 0]
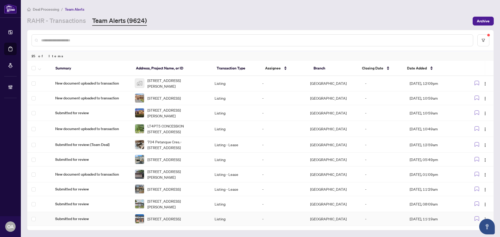
click at [162, 216] on span "117 Escarpment Cres, Ottawa, Ontario K2T 0L8, Canada" at bounding box center [163, 219] width 33 height 6
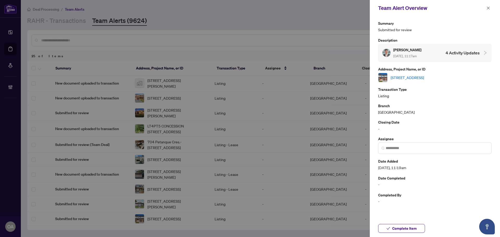
click at [405, 79] on link "117 Escarpment Cres, Ottawa, Ontario K2T 0L8, Canada" at bounding box center [407, 78] width 33 height 6
click at [490, 8] on button "button" at bounding box center [488, 8] width 7 height 6
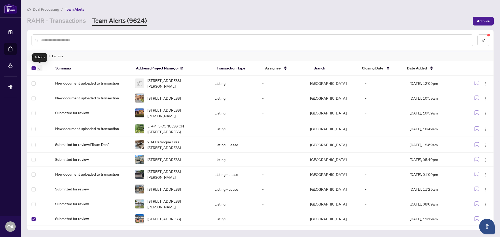
click at [39, 67] on span "button" at bounding box center [39, 68] width 3 height 6
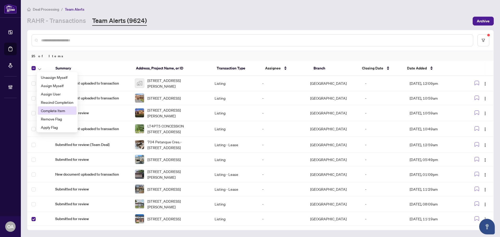
click at [42, 110] on span "Complete Item" at bounding box center [57, 111] width 33 height 6
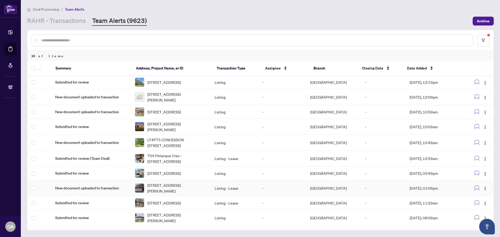
scroll to position [229, 0]
click at [157, 216] on span "111 Landrigan St, Arnprior, Ontario K7S 2S7, Canada" at bounding box center [176, 217] width 59 height 11
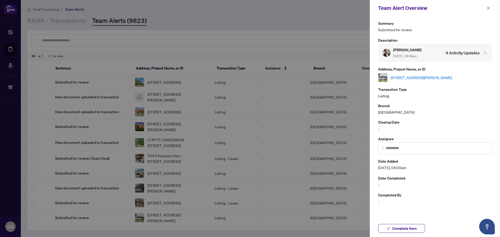
click at [420, 77] on link "111 Landrigan St, Arnprior, Ontario K7S 2S7, Canada" at bounding box center [421, 78] width 61 height 6
click at [488, 8] on icon "close" at bounding box center [488, 8] width 3 height 3
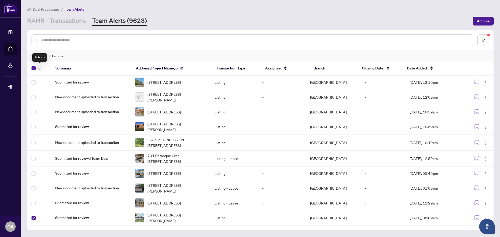
click at [41, 68] on icon "button" at bounding box center [39, 69] width 3 height 2
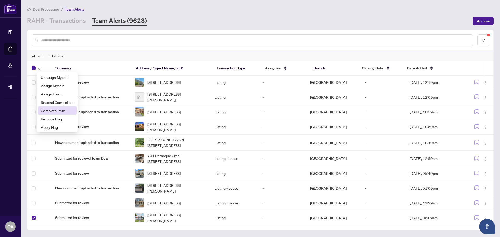
click at [49, 109] on span "Complete Item" at bounding box center [57, 111] width 33 height 6
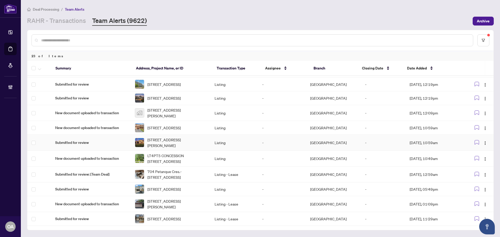
scroll to position [213, 0]
click at [148, 219] on div "409 Silverberry Private, Kanata, Ontario K2T 0S7, Canada" at bounding box center [170, 218] width 71 height 9
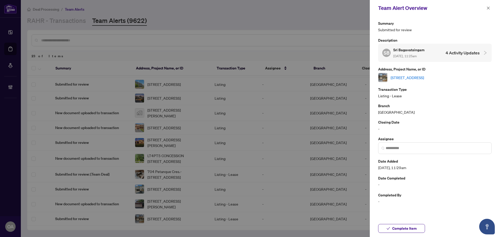
click at [424, 77] on link "409 Silverberry Private, Kanata, Ontario K2T 0S7, Canada" at bounding box center [407, 78] width 33 height 6
click at [489, 7] on icon "close" at bounding box center [488, 8] width 4 height 4
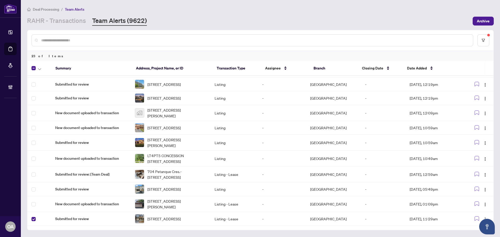
click at [40, 68] on icon "button" at bounding box center [39, 69] width 3 height 2
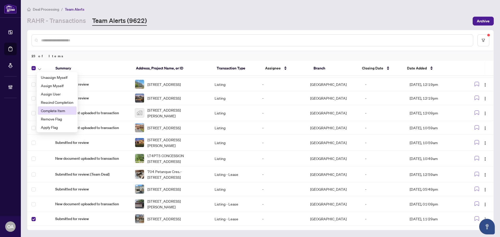
click at [49, 109] on span "Complete Item" at bounding box center [57, 111] width 33 height 6
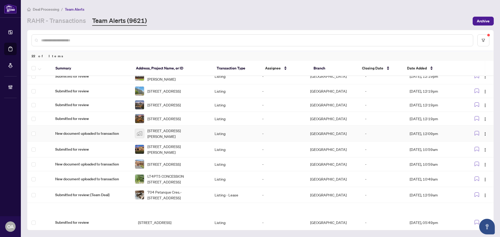
scroll to position [197, 0]
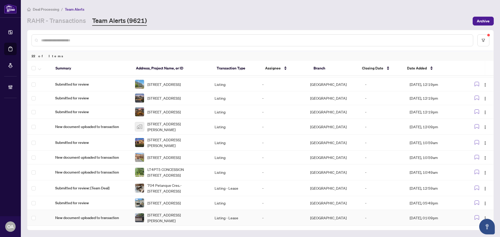
click at [155, 217] on span "50 Trump Ave, Ottawa, Ontario K2C 4A4, Canada" at bounding box center [176, 217] width 59 height 11
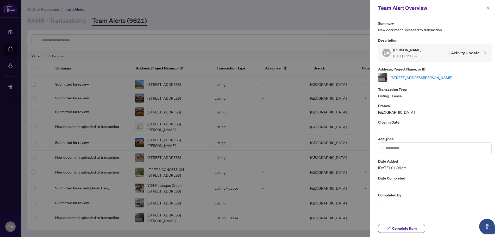
click at [438, 78] on link "50 Trump Ave, Ottawa, Ontario K2C 4A4, Canada" at bounding box center [421, 78] width 61 height 6
click at [488, 7] on icon "close" at bounding box center [488, 8] width 4 height 4
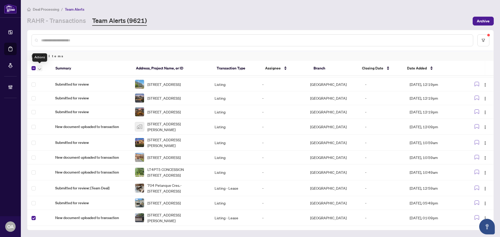
click at [40, 69] on icon "button" at bounding box center [39, 69] width 3 height 2
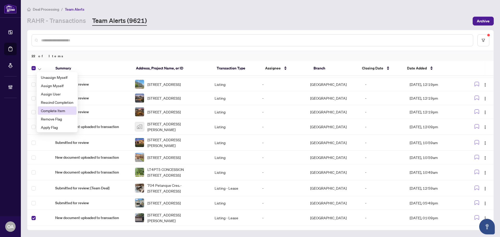
click at [41, 110] on span "Complete Item" at bounding box center [57, 111] width 33 height 6
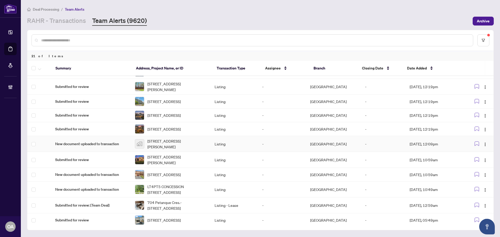
scroll to position [181, 0]
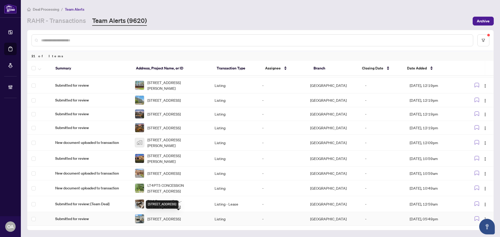
click at [169, 216] on span "85 Thornbury Cres, Ottawa, Ontario K2G 6C4, Canada" at bounding box center [163, 219] width 33 height 6
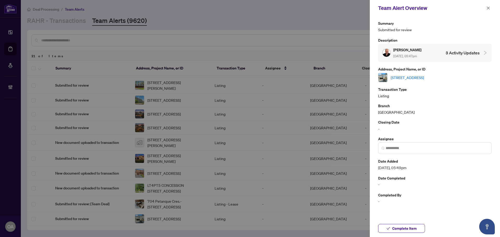
click at [420, 76] on link "85 Thornbury Cres, Ottawa, Ontario K2G 6C4, Canada" at bounding box center [407, 78] width 33 height 6
click at [487, 7] on icon "close" at bounding box center [488, 8] width 4 height 4
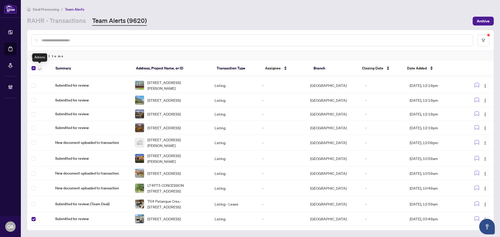
click at [41, 68] on icon "button" at bounding box center [39, 69] width 3 height 2
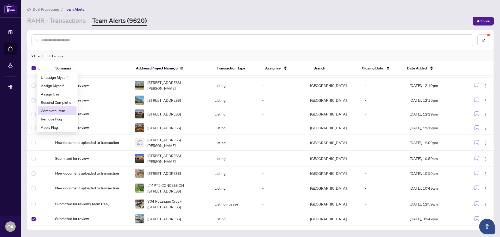
click at [62, 112] on span "Complete Item" at bounding box center [57, 111] width 33 height 6
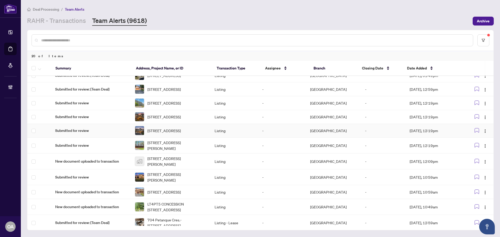
scroll to position [166, 0]
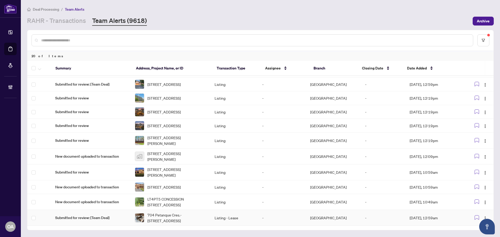
click at [169, 215] on span "704 Petanque Cres.-704 PETANQUE Cres, Orleans, Ontario K4A 5L6, Canada" at bounding box center [176, 217] width 59 height 11
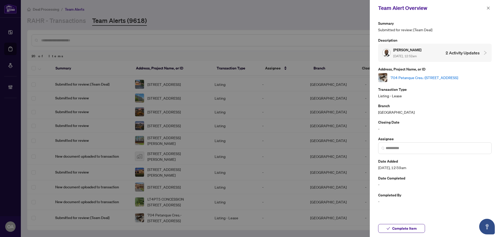
click at [402, 75] on link "704 Petanque Cres.-704 PETANQUE Cres, Orleans, Ontario K4A 5L6, Canada" at bounding box center [424, 78] width 67 height 6
click at [490, 7] on button "button" at bounding box center [488, 8] width 7 height 6
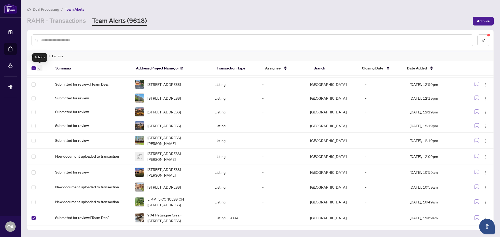
click at [40, 68] on icon "button" at bounding box center [39, 69] width 3 height 2
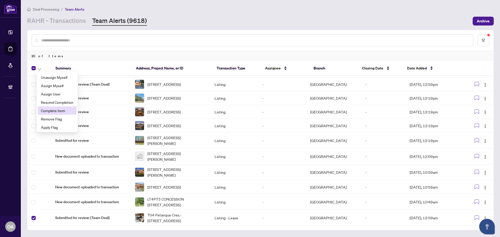
click at [47, 109] on span "Complete Item" at bounding box center [57, 111] width 33 height 6
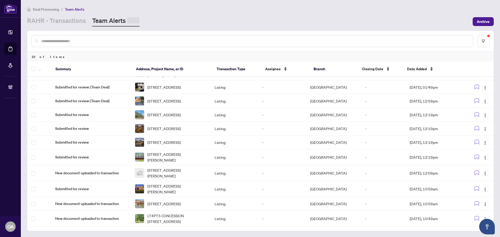
scroll to position [150, 0]
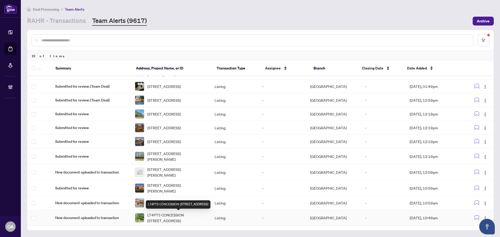
click at [168, 213] on span "LT4PT5 CONCESSION 1-2 Rd, North Stormont, Ontario K0C 1K0, Canada" at bounding box center [176, 217] width 59 height 11
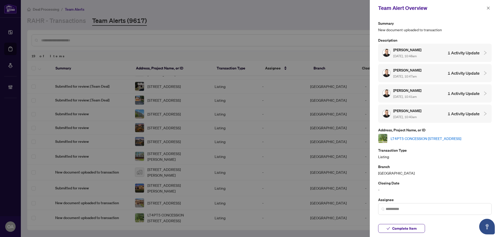
click at [405, 138] on link "LT4PT5 CONCESSION 1-2 Rd, North Stormont, Ontario K0C 1K0, Canada" at bounding box center [426, 139] width 71 height 6
click at [486, 8] on icon "close" at bounding box center [488, 8] width 4 height 4
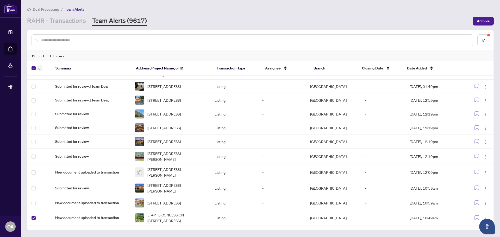
click at [40, 69] on icon "button" at bounding box center [39, 69] width 3 height 2
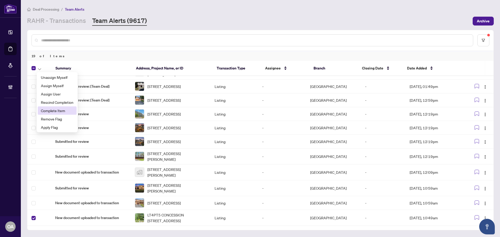
click at [44, 111] on span "Complete Item" at bounding box center [57, 111] width 33 height 6
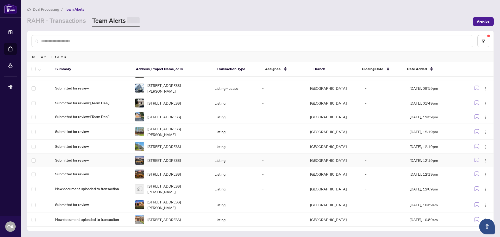
scroll to position [134, 0]
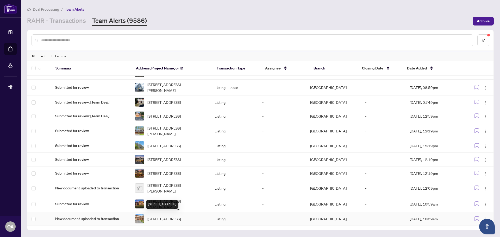
click at [179, 216] on span "206 CALAVERAS Ave, Ottawa, Ontario K2J 5K5, Canada" at bounding box center [163, 219] width 33 height 6
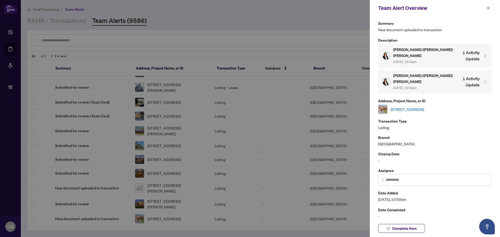
click at [414, 106] on link "206 CALAVERAS Ave, Ottawa, Ontario K2J 5K5, Canada" at bounding box center [407, 109] width 33 height 6
click at [487, 9] on icon "close" at bounding box center [488, 8] width 4 height 4
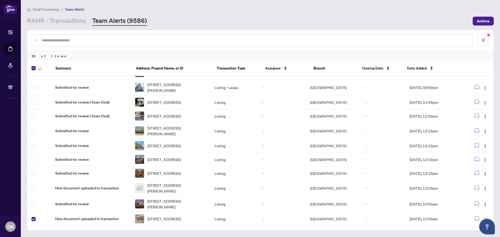
click at [40, 69] on icon "button" at bounding box center [39, 69] width 3 height 2
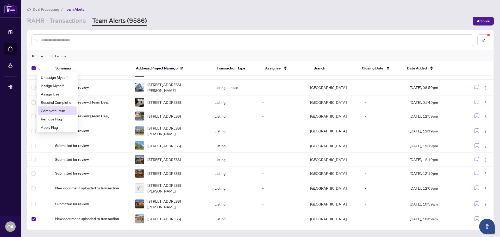
click at [46, 109] on span "Complete Item" at bounding box center [57, 111] width 33 height 6
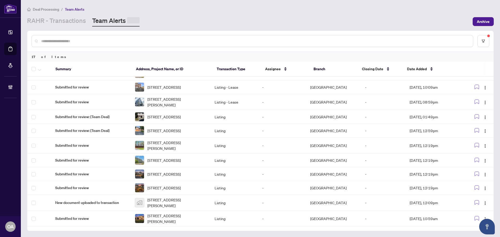
scroll to position [118, 0]
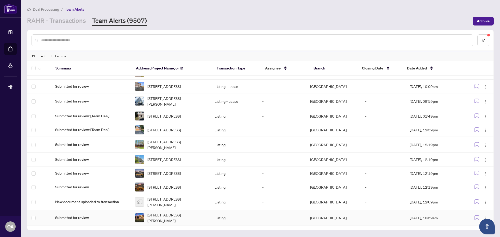
click at [174, 217] on span "5046 Green Links Way, Greely, Ontario K4P 0G6, Canada" at bounding box center [176, 217] width 59 height 11
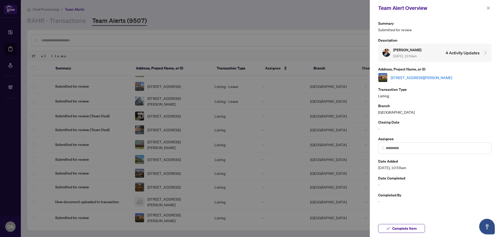
click at [419, 75] on link "5046 Green Links Way, Greely, Ontario K4P 0G6, Canada" at bounding box center [421, 78] width 61 height 6
drag, startPoint x: 488, startPoint y: 6, endPoint x: 477, endPoint y: 17, distance: 15.3
click at [488, 6] on span "button" at bounding box center [488, 8] width 4 height 8
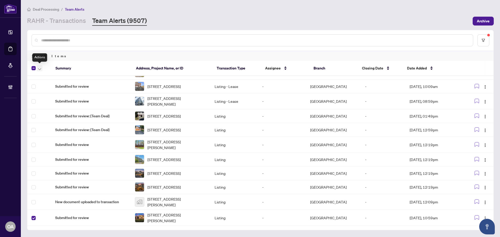
click at [40, 68] on icon "button" at bounding box center [39, 69] width 3 height 2
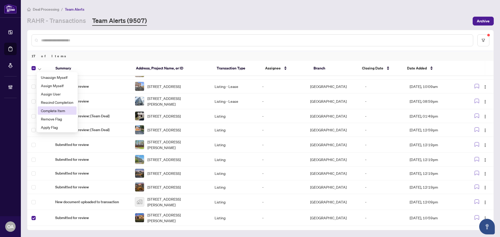
drag, startPoint x: 53, startPoint y: 109, endPoint x: 52, endPoint y: 105, distance: 4.1
click at [53, 109] on span "Complete Item" at bounding box center [57, 111] width 33 height 6
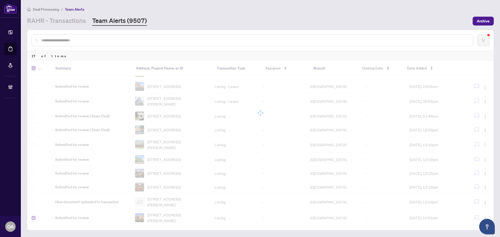
scroll to position [102, 0]
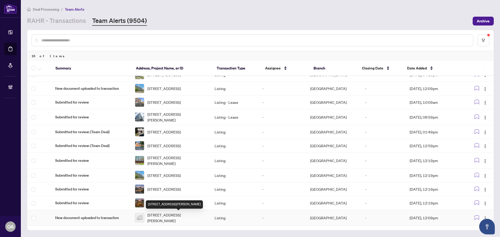
click at [173, 217] on span "408 Gaelic Glen Ridge, Ottawa, Ontario K0A 1B0, Canada" at bounding box center [176, 217] width 59 height 11
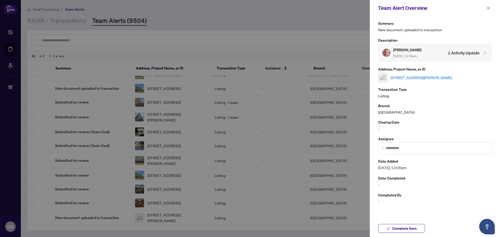
click at [413, 79] on link "408 Gaelic Glen Ridge, Ottawa, Ontario K0A 1B0, Canada" at bounding box center [421, 78] width 61 height 6
click at [424, 78] on link "408 Gaelic Glen Ridge, Ottawa, Ontario K0A 1B0, Canada" at bounding box center [421, 78] width 61 height 6
drag, startPoint x: 487, startPoint y: 6, endPoint x: 432, endPoint y: 45, distance: 66.9
click at [487, 6] on span "button" at bounding box center [488, 8] width 4 height 8
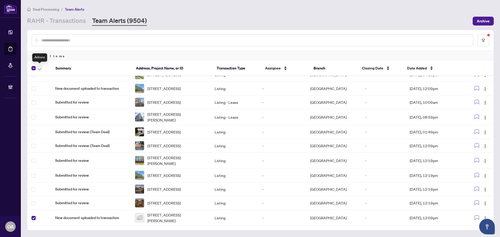
click at [40, 68] on icon "button" at bounding box center [39, 69] width 3 height 2
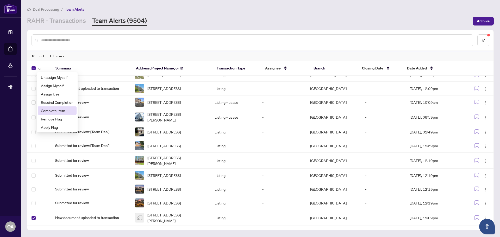
click at [58, 111] on span "Complete Item" at bounding box center [57, 111] width 33 height 6
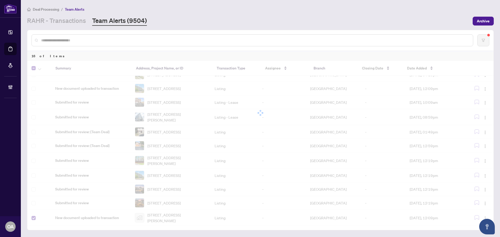
scroll to position [86, 0]
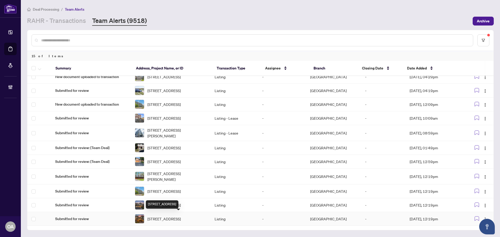
click at [179, 216] on span "411 Gerardia Lane, Ottawa, Ontario K4A 1C7, Canada" at bounding box center [163, 219] width 33 height 6
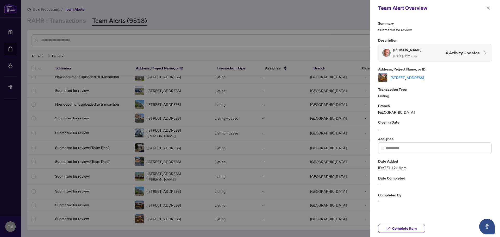
click at [424, 76] on link "411 Gerardia Lane, Ottawa, Ontario K4A 1C7, Canada" at bounding box center [407, 78] width 33 height 6
click at [487, 9] on icon "close" at bounding box center [488, 8] width 4 height 4
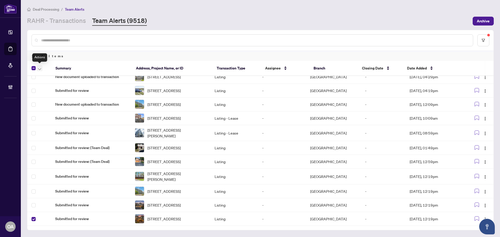
click at [41, 68] on button "button" at bounding box center [40, 68] width 6 height 6
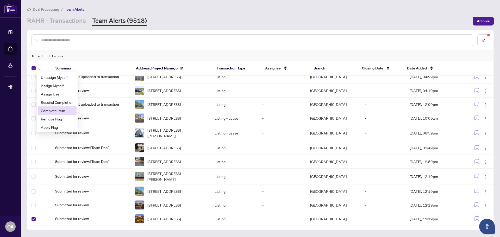
click at [46, 110] on span "Complete Item" at bounding box center [57, 111] width 33 height 6
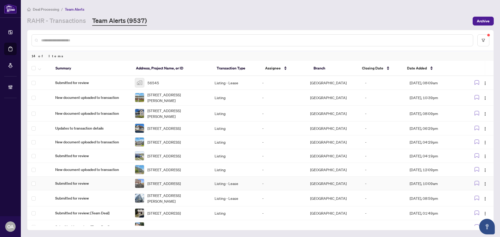
scroll to position [70, 0]
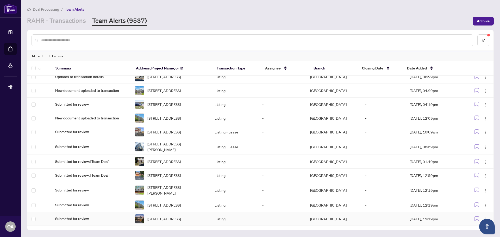
click at [162, 216] on span "113 Maestro Ave, Ottawa, Ontario K2S 0V4, Canada" at bounding box center [163, 219] width 33 height 6
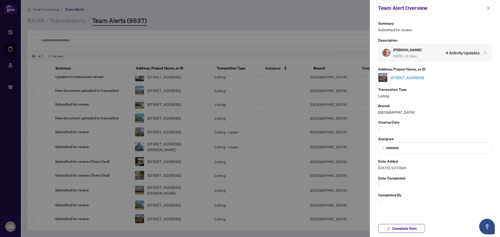
click at [412, 77] on link "113 Maestro Ave, Ottawa, Ontario K2S 0V4, Canada" at bounding box center [407, 78] width 33 height 6
click at [487, 8] on icon "close" at bounding box center [488, 8] width 4 height 4
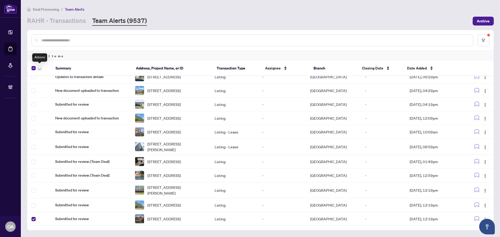
click at [40, 69] on icon "button" at bounding box center [39, 69] width 3 height 2
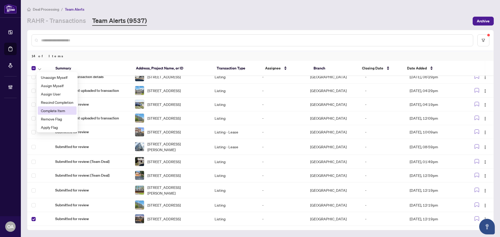
click at [43, 110] on span "Complete Item" at bounding box center [57, 111] width 33 height 6
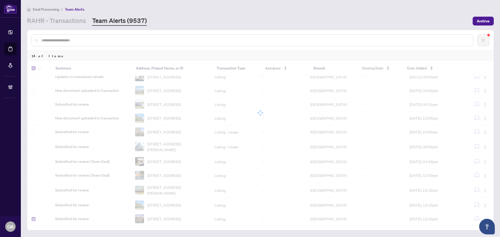
scroll to position [54, 0]
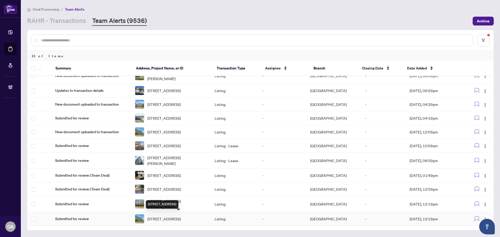
click at [174, 216] on span "903-555 Brittany Dr, Ottawa, Ontario K1K 4C5, Canada" at bounding box center [163, 219] width 33 height 6
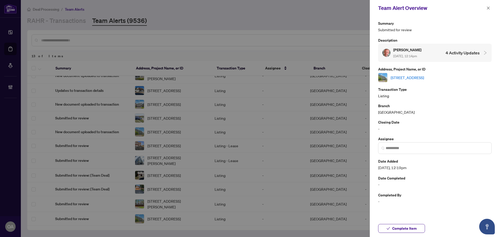
click at [424, 75] on link "903-555 Brittany Dr, Ottawa, Ontario K1K 4C5, Canada" at bounding box center [407, 78] width 33 height 6
click at [487, 9] on icon "close" at bounding box center [488, 8] width 4 height 4
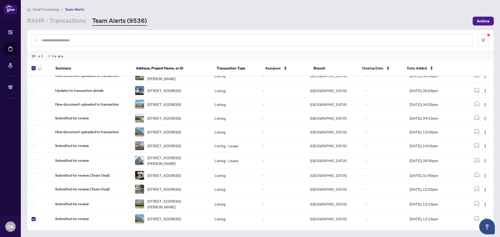
click at [39, 67] on span "button" at bounding box center [39, 68] width 3 height 6
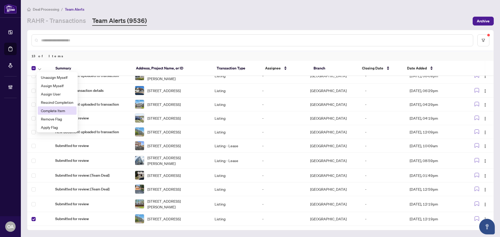
click at [43, 111] on span "Complete Item" at bounding box center [57, 111] width 33 height 6
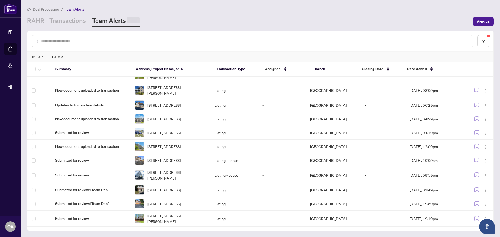
scroll to position [39, 0]
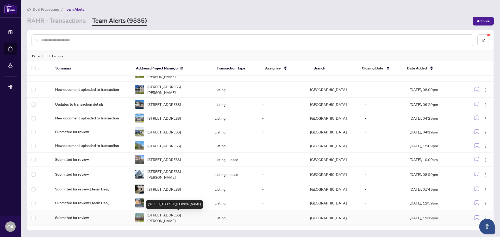
click at [178, 216] on span "101 Myrtle Lane, Ottawa, Ontario K0A 3M0, Canada" at bounding box center [176, 217] width 59 height 11
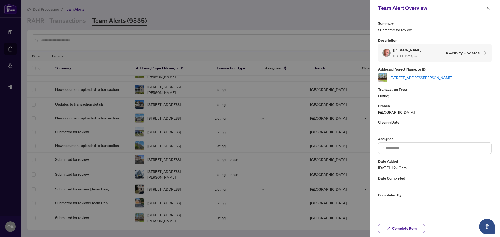
click at [407, 76] on link "101 Myrtle Lane, Ottawa, Ontario K0A 3M0, Canada" at bounding box center [421, 78] width 61 height 6
drag, startPoint x: 486, startPoint y: 8, endPoint x: 441, endPoint y: 36, distance: 53.5
click at [485, 9] on div "Team Alert Overview" at bounding box center [435, 8] width 130 height 16
click at [489, 9] on icon "close" at bounding box center [488, 8] width 3 height 3
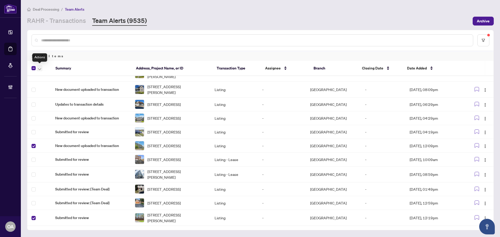
click at [40, 69] on icon "button" at bounding box center [39, 69] width 3 height 2
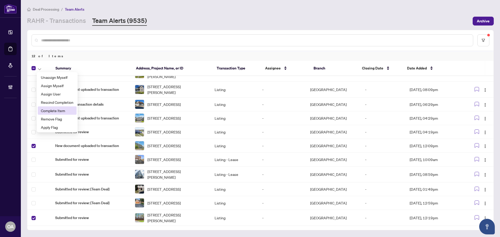
click at [50, 109] on span "Complete Item" at bounding box center [57, 111] width 33 height 6
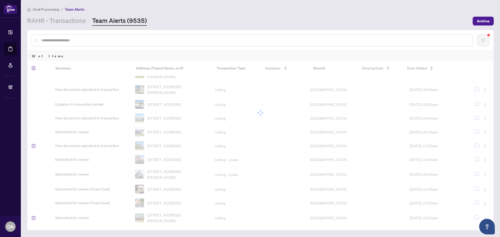
scroll to position [7, 0]
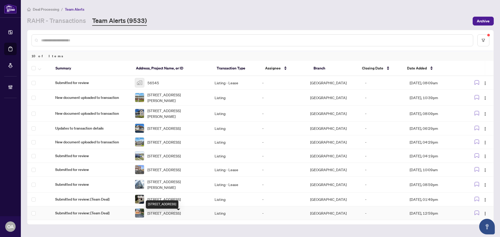
click at [169, 216] on span "11 Oriska Way, Nepean, Ontario K2J 4N7, Canada" at bounding box center [163, 213] width 33 height 6
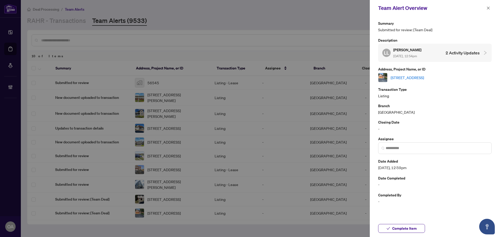
click at [424, 78] on link "11 Oriska Way, Nepean, Ontario K2J 4N7, Canada" at bounding box center [407, 78] width 33 height 6
drag, startPoint x: 487, startPoint y: 8, endPoint x: 444, endPoint y: 30, distance: 47.7
click at [487, 8] on icon "close" at bounding box center [488, 8] width 4 height 4
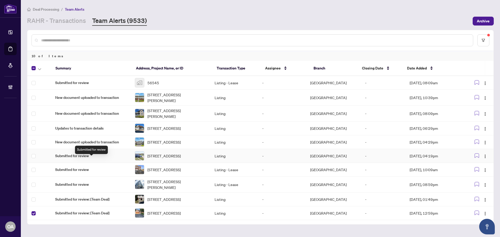
scroll to position [0, 0]
click at [42, 68] on button "button" at bounding box center [40, 68] width 6 height 6
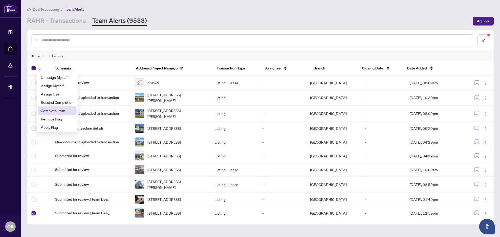
click at [51, 109] on span "Complete Item" at bounding box center [57, 111] width 33 height 6
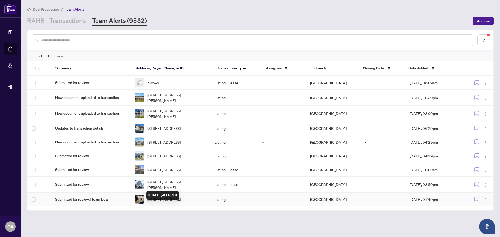
click at [174, 202] on span "1013 Cloister Gdns, Ottawa, Ontario K1C 2A1, Canada" at bounding box center [163, 200] width 33 height 6
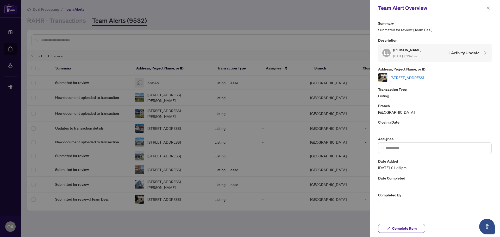
click at [424, 76] on link "1013 Cloister Gdns, Ottawa, Ontario K1C 2A1, Canada" at bounding box center [407, 78] width 33 height 6
click at [487, 7] on icon "close" at bounding box center [488, 8] width 4 height 4
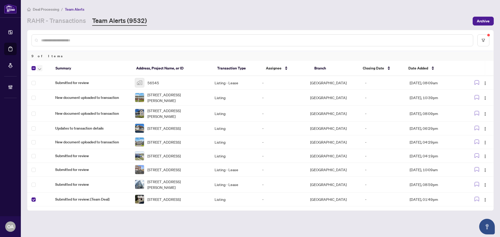
click at [39, 67] on span "button" at bounding box center [39, 68] width 3 height 6
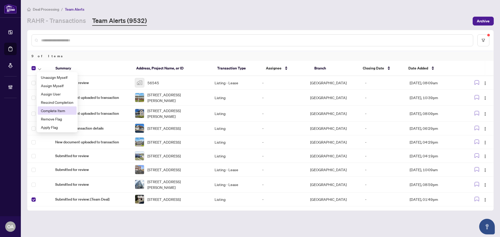
click at [46, 109] on span "Complete Item" at bounding box center [57, 111] width 33 height 6
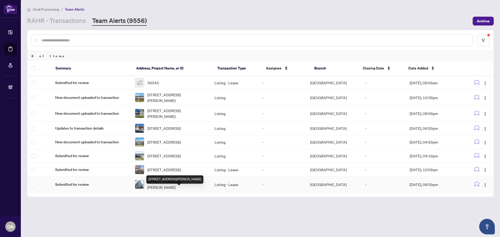
click at [166, 190] on span "404-180 George St, Ottawa, Ontario K1N 0G8, Canada" at bounding box center [176, 184] width 59 height 11
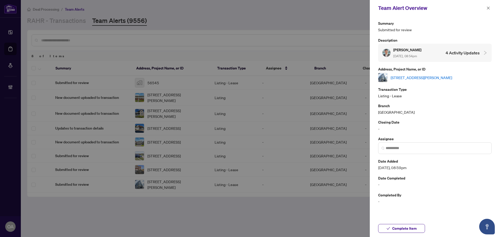
click at [423, 76] on link "404-180 George St, Ottawa, Ontario K1N 0G8, Canada" at bounding box center [421, 78] width 61 height 6
click at [485, 7] on button "button" at bounding box center [488, 8] width 7 height 6
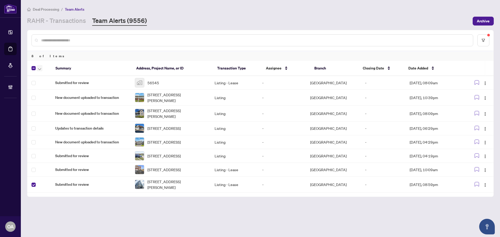
click at [41, 69] on icon "button" at bounding box center [39, 69] width 3 height 2
click at [41, 68] on icon "button" at bounding box center [39, 69] width 3 height 2
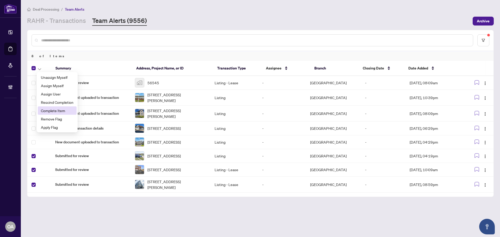
click at [47, 109] on span "Complete Item" at bounding box center [57, 111] width 33 height 6
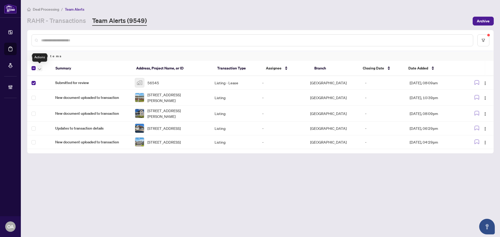
click at [40, 71] on span "button" at bounding box center [39, 68] width 3 height 6
click at [75, 180] on main "Deal Processing / Team Alerts RAHR - Transactions Team Alerts (9549) Archive 5 …" at bounding box center [260, 118] width 479 height 237
click at [165, 81] on div "56545" at bounding box center [170, 82] width 71 height 9
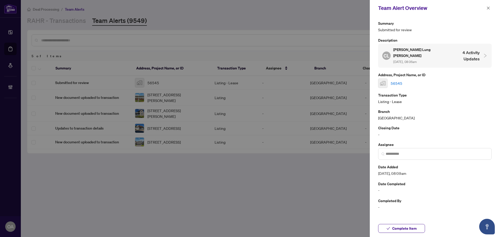
click at [398, 80] on link "56545" at bounding box center [397, 83] width 12 height 6
click at [488, 8] on icon "close" at bounding box center [488, 8] width 4 height 4
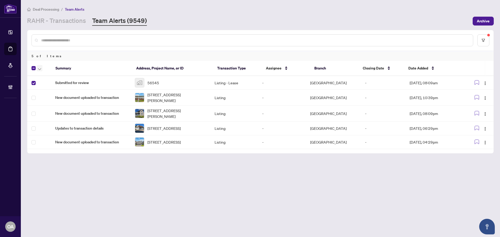
click at [41, 69] on icon "button" at bounding box center [39, 69] width 3 height 2
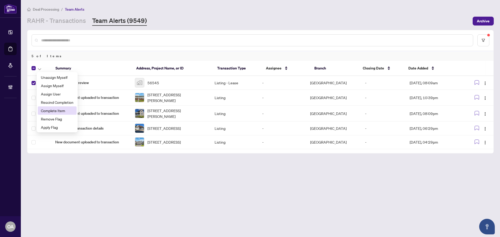
click at [50, 111] on span "Complete Item" at bounding box center [57, 111] width 33 height 6
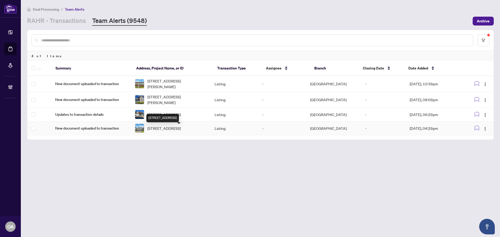
click at [169, 131] on span "848 Beckton Hts, Ottawa, Ontario K2S 2X9, Canada" at bounding box center [163, 128] width 33 height 6
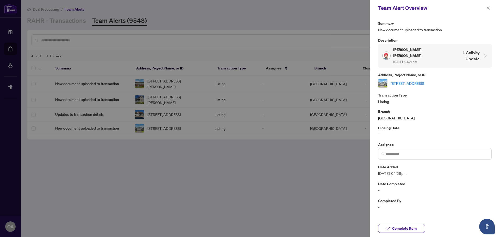
click at [424, 80] on link "848 Beckton Hts, Ottawa, Ontario K2S 2X9, Canada" at bounding box center [407, 83] width 33 height 6
click at [485, 8] on button "button" at bounding box center [488, 8] width 7 height 6
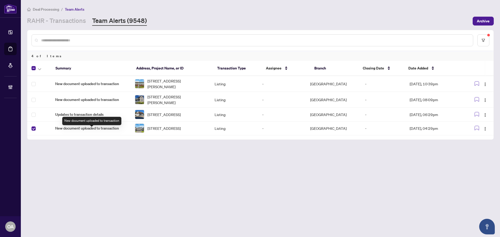
click at [81, 131] on span "New document uploaded to transaction" at bounding box center [90, 128] width 71 height 6
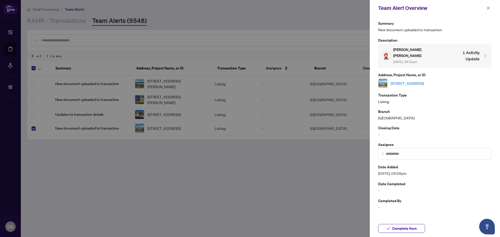
click at [424, 80] on link "848 Beckton Hts, Ottawa, Ontario K2S 2X9, Canada" at bounding box center [407, 83] width 33 height 6
click at [487, 7] on icon "close" at bounding box center [488, 8] width 3 height 3
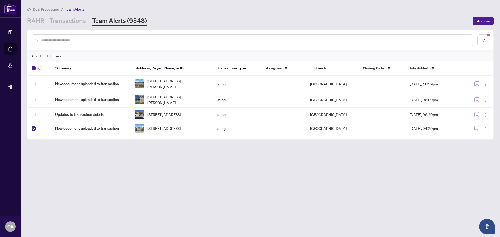
click at [38, 67] on span "button" at bounding box center [39, 68] width 3 height 6
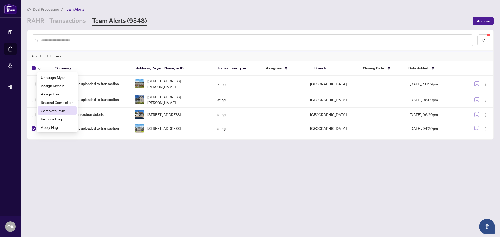
click at [51, 109] on span "Complete Item" at bounding box center [57, 111] width 33 height 6
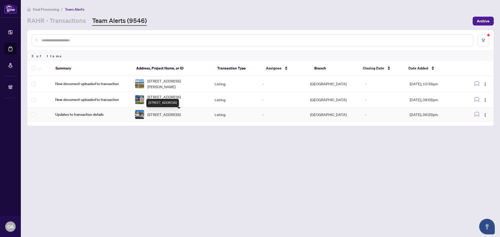
click at [163, 115] on span "45 Pembroke St, Cobden, Ontario K0J 1K0, Canada" at bounding box center [163, 115] width 33 height 6
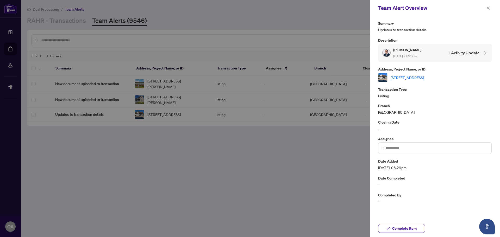
click at [424, 77] on link "45 Pembroke St, Cobden, Ontario K0J 1K0, Canada" at bounding box center [407, 78] width 33 height 6
click at [487, 6] on span "button" at bounding box center [488, 8] width 4 height 8
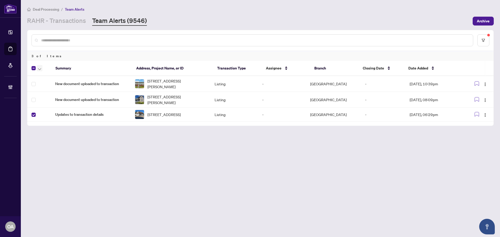
click at [38, 68] on icon "button" at bounding box center [39, 69] width 3 height 2
click at [47, 111] on span "Complete Item" at bounding box center [57, 111] width 33 height 6
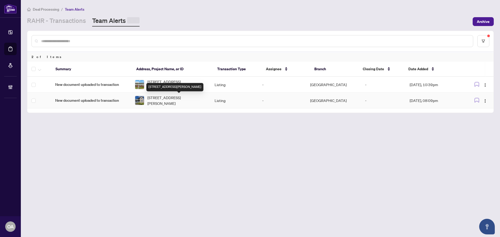
click at [172, 98] on span "[STREET_ADDRESS][PERSON_NAME]" at bounding box center [176, 100] width 59 height 11
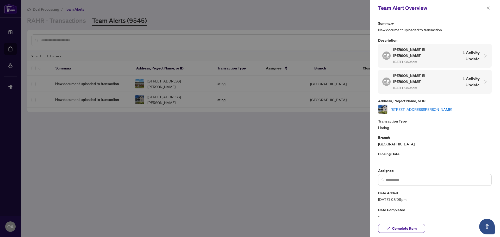
click at [421, 106] on link "[STREET_ADDRESS][PERSON_NAME]" at bounding box center [421, 109] width 61 height 6
click at [488, 8] on icon "close" at bounding box center [488, 8] width 4 height 4
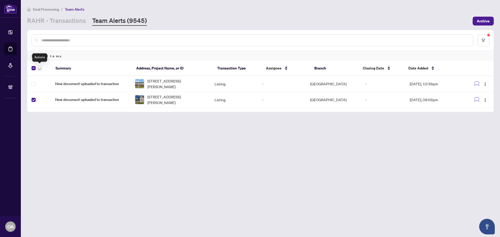
click at [39, 69] on icon "button" at bounding box center [39, 69] width 3 height 2
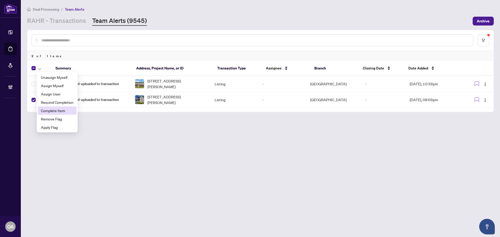
click at [42, 111] on span "Complete Item" at bounding box center [57, 111] width 33 height 6
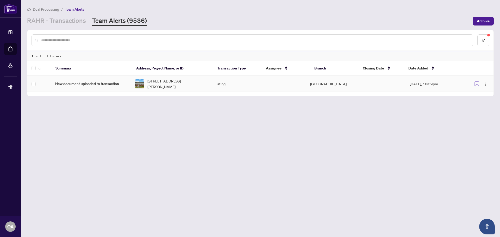
click at [89, 81] on span "New document uploaded to transaction" at bounding box center [90, 84] width 71 height 6
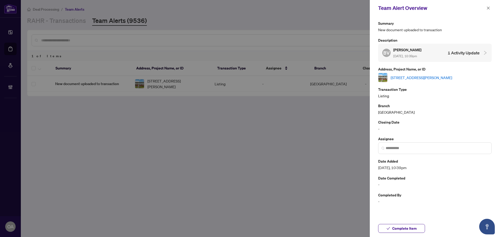
click at [401, 77] on link "21-5 Hadley Circ, Ottawa, Ontario K2H 6P1, Canada" at bounding box center [421, 78] width 61 height 6
click at [487, 8] on icon "close" at bounding box center [488, 8] width 4 height 4
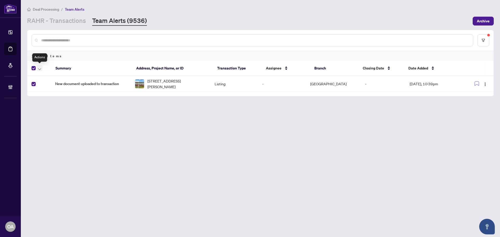
click at [40, 68] on icon "button" at bounding box center [39, 69] width 3 height 2
click at [44, 109] on span "Complete Item" at bounding box center [57, 111] width 33 height 6
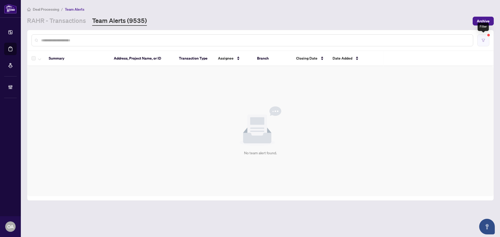
click at [481, 41] on icon "filter" at bounding box center [483, 41] width 4 height 4
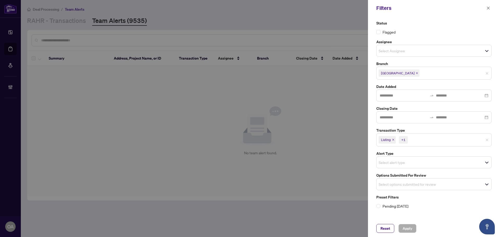
click at [393, 140] on icon "close" at bounding box center [393, 140] width 2 height 2
click at [406, 140] on icon "close" at bounding box center [405, 140] width 3 height 3
click at [401, 140] on input "search" at bounding box center [397, 139] width 36 height 6
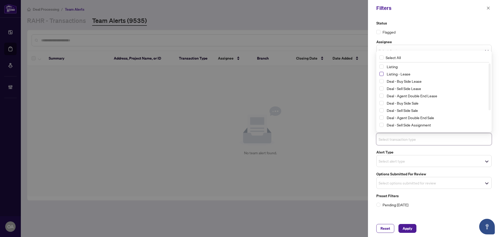
drag, startPoint x: 381, startPoint y: 67, endPoint x: 381, endPoint y: 73, distance: 6.0
click at [381, 68] on span "Select Listing" at bounding box center [381, 67] width 4 height 4
drag, startPoint x: 381, startPoint y: 74, endPoint x: 381, endPoint y: 70, distance: 3.6
click at [381, 70] on div "Listing Listing - Lease Deal - Buy Side Lease Deal - Sell Side Lease Deal - Age…" at bounding box center [433, 104] width 113 height 80
click at [382, 66] on span "Select Listing" at bounding box center [381, 67] width 4 height 4
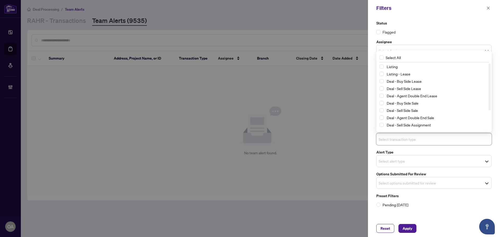
drag, startPoint x: 445, startPoint y: 210, endPoint x: 420, endPoint y: 194, distance: 30.2
click at [445, 208] on div "Status Flagged Assignee Select Assignee Branch Ottawa Date Added Closing Date T…" at bounding box center [434, 118] width 132 height 204
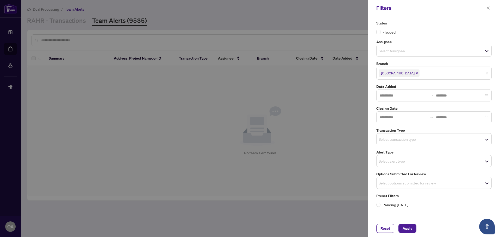
click at [394, 183] on input "search" at bounding box center [397, 183] width 36 height 6
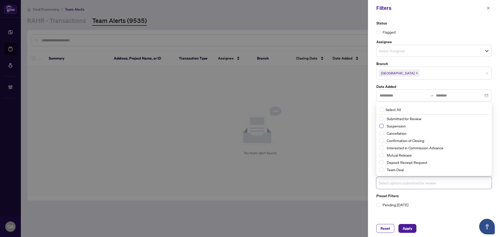
click at [381, 128] on span "Select Suspension" at bounding box center [381, 126] width 4 height 4
click at [381, 133] on span "Select Cancellation" at bounding box center [381, 133] width 4 height 4
click at [381, 156] on span "Select Mutual Release" at bounding box center [381, 155] width 4 height 4
click at [409, 229] on span "Apply" at bounding box center [407, 228] width 10 height 8
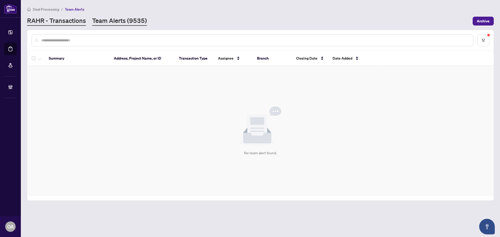
click at [58, 18] on link "RAHR - Transactions" at bounding box center [56, 20] width 59 height 9
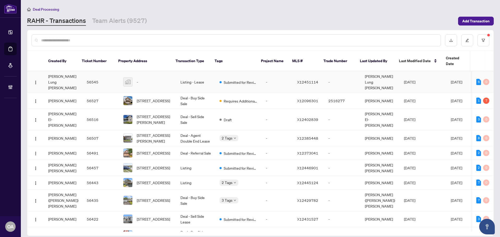
click at [66, 72] on td "Chen Lung Chen" at bounding box center [63, 82] width 39 height 22
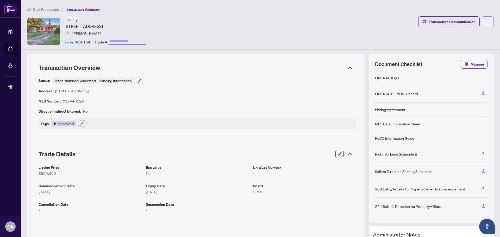
click at [488, 24] on button "button" at bounding box center [488, 21] width 12 height 11
click at [342, 17] on div "Listing [STREET_ADDRESS] [PERSON_NAME] Ticket #: 56164 Trade #: Transaction Com…" at bounding box center [260, 31] width 467 height 30
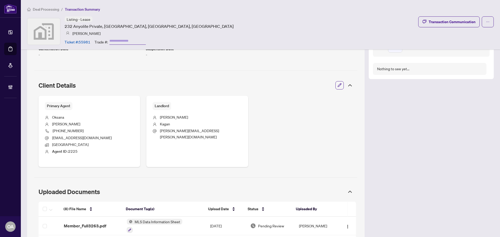
scroll to position [208, 0]
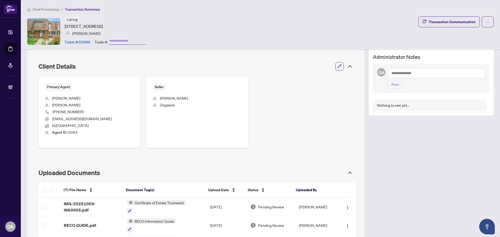
scroll to position [45, 0]
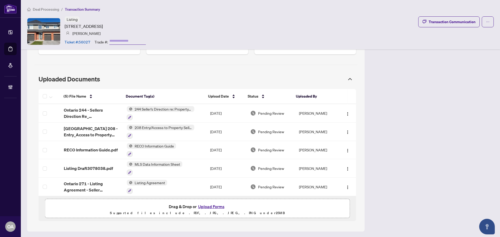
scroll to position [268, 0]
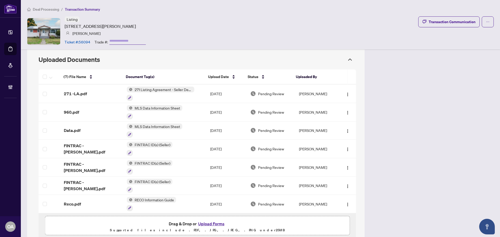
scroll to position [358, 0]
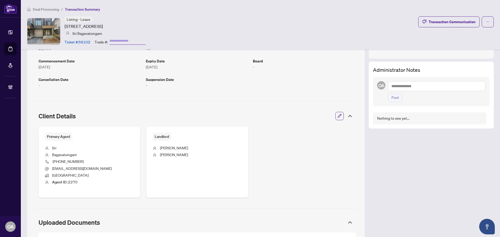
scroll to position [85, 0]
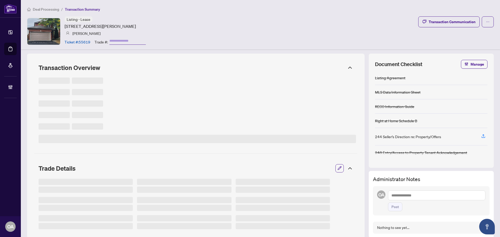
type input "*******"
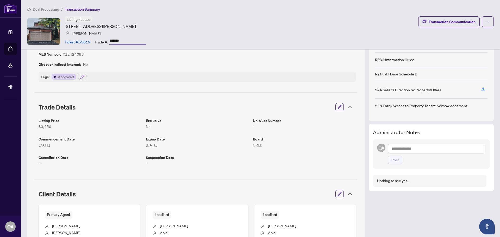
scroll to position [45, 0]
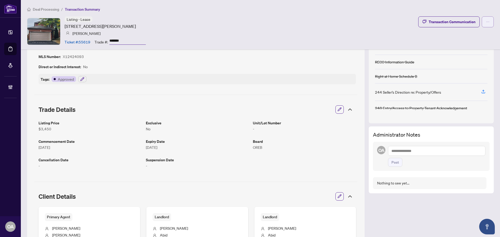
click at [482, 24] on button "button" at bounding box center [488, 21] width 12 height 11
click at [348, 28] on div "Listing - Lease [STREET_ADDRESS][PERSON_NAME] [GEOGRAPHIC_DATA][PERSON_NAME] Ti…" at bounding box center [260, 31] width 467 height 30
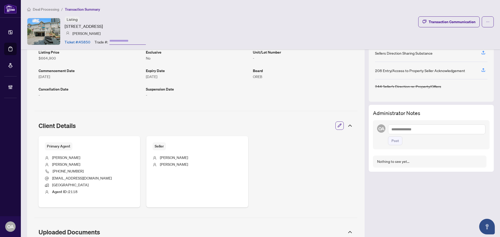
scroll to position [92, 0]
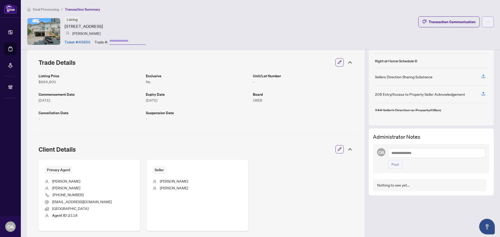
click at [486, 23] on button "button" at bounding box center [488, 21] width 12 height 11
click at [467, 57] on span "Submit for Completion" at bounding box center [466, 58] width 40 height 6
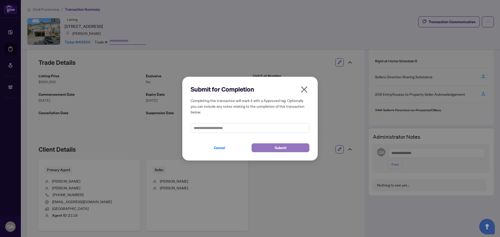
click at [272, 145] on button "Submit" at bounding box center [280, 147] width 58 height 9
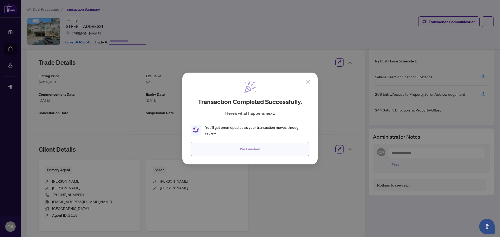
click at [247, 148] on span "I'm Finished" at bounding box center [250, 149] width 20 height 8
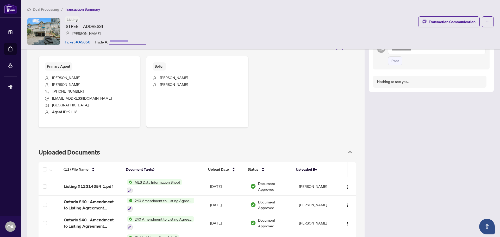
scroll to position [118, 0]
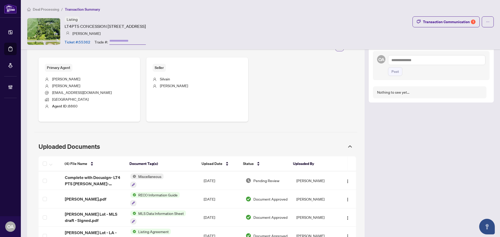
scroll to position [243, 0]
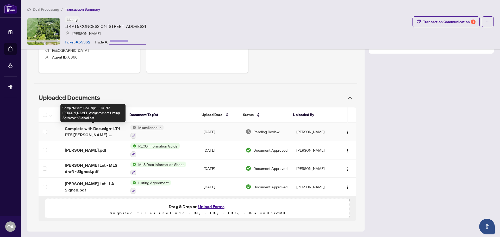
click at [109, 130] on span "Complete with Docusign- LT4 PT5 Finch- Assignment of Listing Agreement Authori.…" at bounding box center [93, 131] width 57 height 12
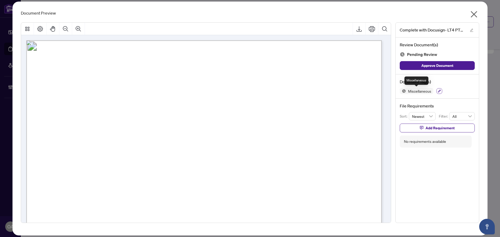
click at [438, 90] on icon "button" at bounding box center [439, 91] width 3 height 3
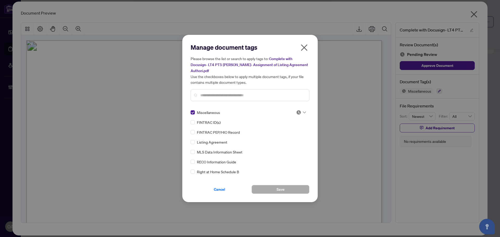
click at [207, 92] on input "text" at bounding box center [252, 95] width 105 height 6
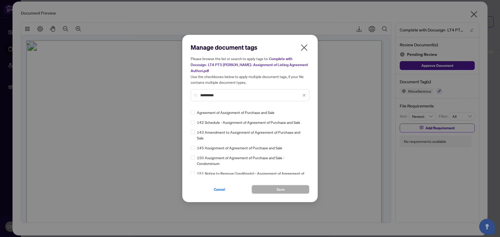
type input "**********"
click at [305, 52] on icon "close" at bounding box center [304, 47] width 8 height 8
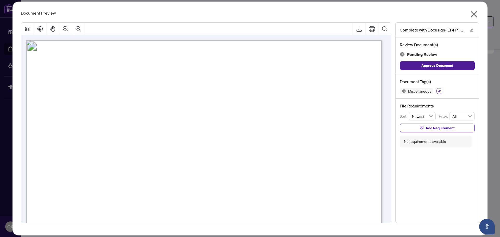
click at [437, 90] on button "button" at bounding box center [439, 91] width 6 height 6
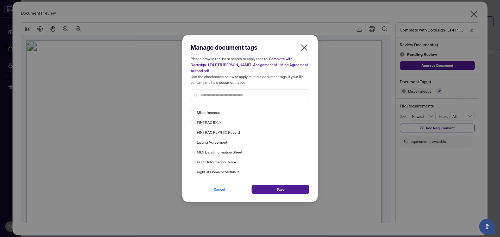
click at [202, 93] on input "text" at bounding box center [252, 95] width 105 height 6
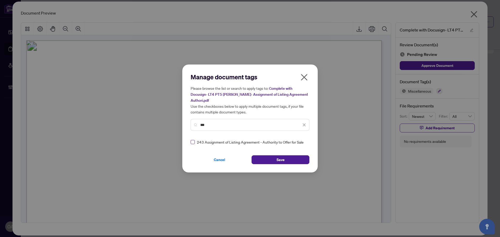
type input "***"
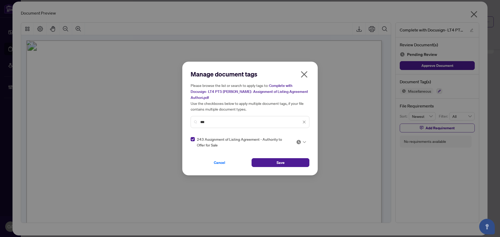
click at [306, 141] on icon at bounding box center [304, 142] width 3 height 2
click at [287, 165] on div "Approved" at bounding box center [285, 165] width 33 height 6
click at [297, 158] on button "Save" at bounding box center [280, 162] width 58 height 9
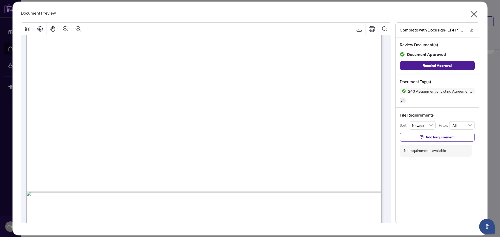
scroll to position [204, 0]
click at [471, 13] on icon "close" at bounding box center [474, 14] width 8 height 8
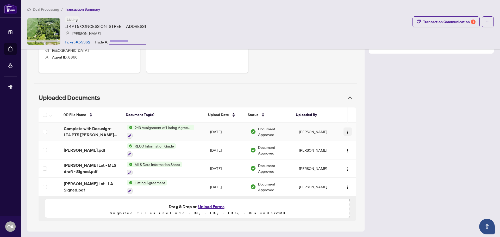
click at [345, 131] on img "button" at bounding box center [347, 132] width 4 height 4
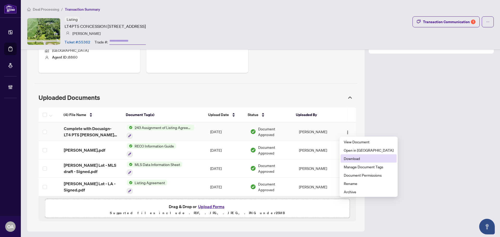
click at [354, 159] on span "Download" at bounding box center [369, 159] width 50 height 6
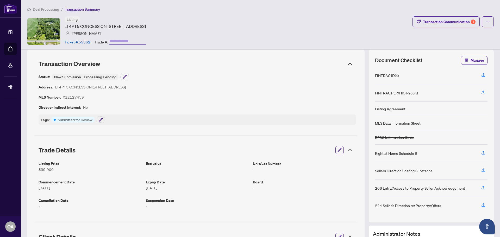
scroll to position [0, 0]
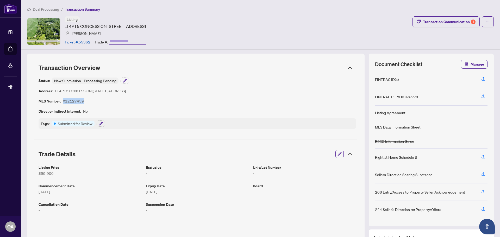
drag, startPoint x: 83, startPoint y: 101, endPoint x: 63, endPoint y: 102, distance: 19.8
click at [63, 102] on article "X12127459" at bounding box center [73, 101] width 21 height 6
copy article "X12127459"
drag, startPoint x: 56, startPoint y: 91, endPoint x: 174, endPoint y: 90, distance: 118.7
click at [174, 90] on div "Status: New Submission - Processing Pending Address: LT4PT5 CONCESSION 1-2 Rd, …" at bounding box center [197, 103] width 317 height 51
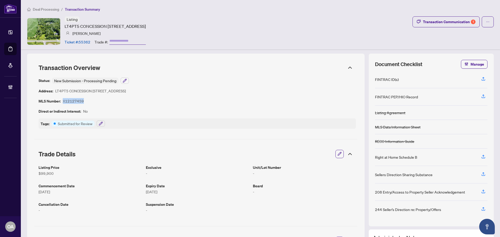
copy article "LT4PT5 CONCESSION 1-2 Rd, North Stormont, Ontario K0C 1K0, Canada"
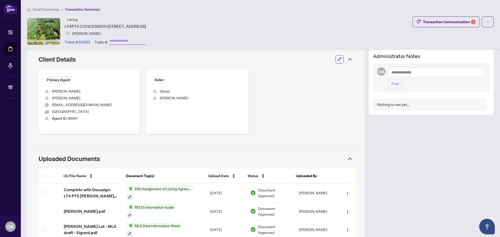
scroll to position [182, 0]
click at [52, 176] on icon "button" at bounding box center [50, 176] width 3 height 2
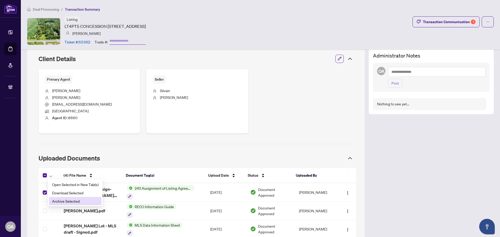
click at [68, 202] on span "Archive Selected" at bounding box center [75, 201] width 46 height 6
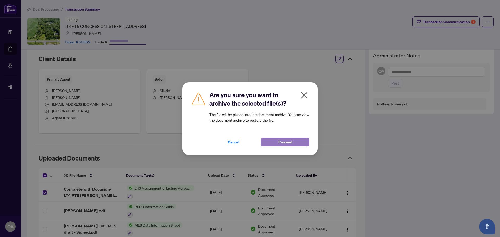
click at [297, 140] on button "Proceed" at bounding box center [285, 142] width 48 height 9
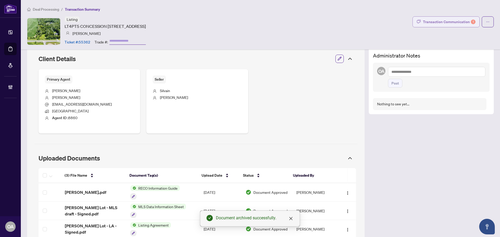
click at [463, 23] on div "Transaction Communication 1" at bounding box center [449, 22] width 53 height 8
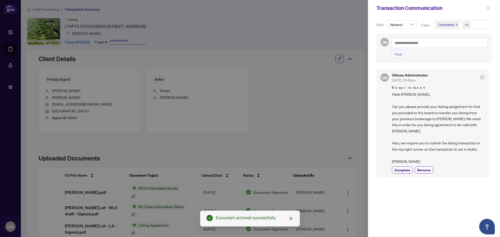
click at [488, 9] on icon "close" at bounding box center [488, 8] width 4 height 4
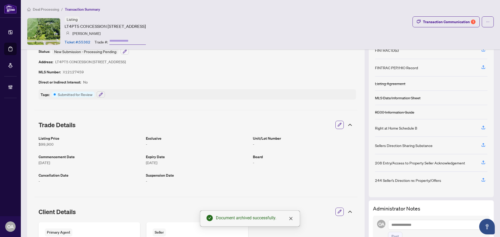
scroll to position [26, 0]
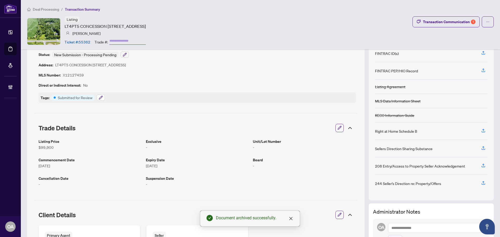
click at [97, 97] on button "button" at bounding box center [101, 98] width 8 height 6
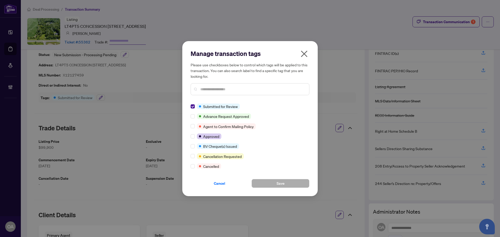
scroll to position [0, 0]
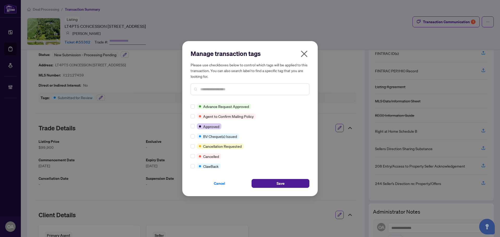
click at [207, 88] on input "text" at bounding box center [252, 89] width 105 height 6
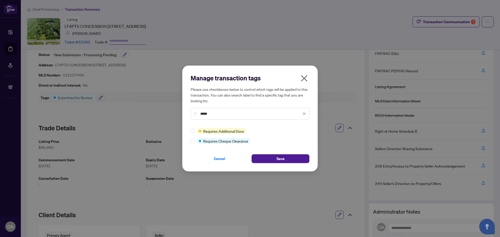
type input "*****"
click at [299, 160] on button "Save" at bounding box center [280, 158] width 58 height 9
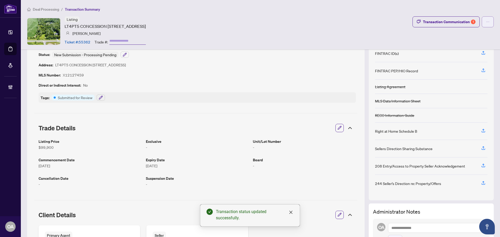
click at [486, 22] on button "button" at bounding box center [488, 21] width 12 height 11
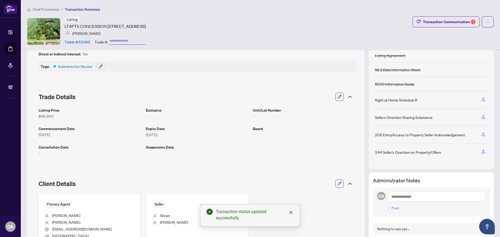
scroll to position [16, 0]
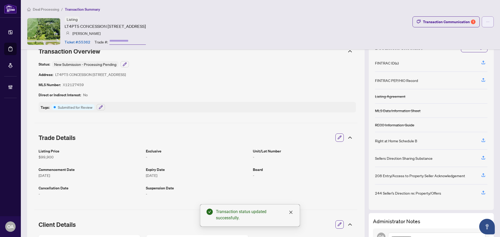
click at [486, 23] on button "button" at bounding box center [488, 21] width 12 height 11
click at [460, 43] on span "Document Archive" at bounding box center [466, 42] width 40 height 6
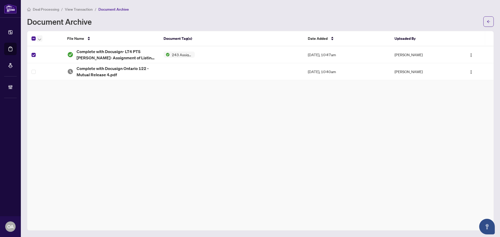
click at [39, 39] on icon "button" at bounding box center [39, 40] width 3 height 2
click at [45, 47] on span "Restore Selected File(s)" at bounding box center [60, 48] width 39 height 6
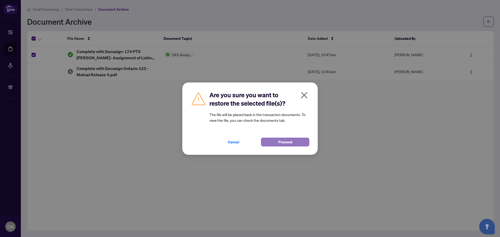
click at [277, 139] on button "Proceed" at bounding box center [285, 142] width 48 height 9
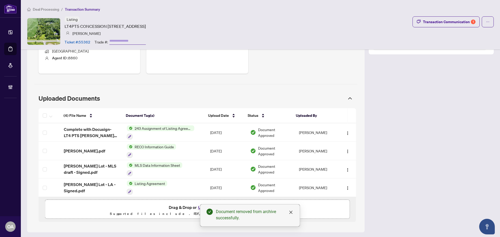
scroll to position [243, 0]
click at [168, 133] on div at bounding box center [160, 136] width 67 height 6
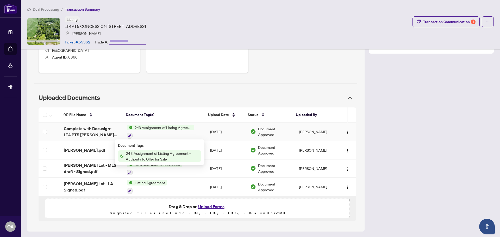
click at [87, 131] on span "Complete with Docusign- LT4 PT5 Finch- Assignment of Listing Agreement Authori.…" at bounding box center [91, 131] width 55 height 12
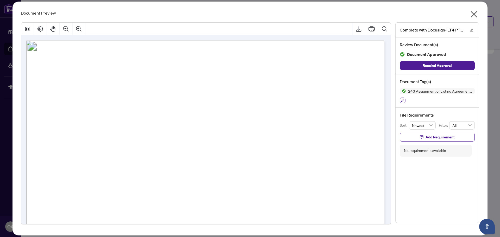
click at [403, 100] on icon "button" at bounding box center [402, 100] width 3 height 3
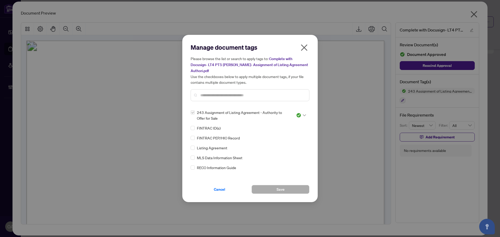
click at [303, 113] on div at bounding box center [301, 115] width 10 height 5
click at [284, 130] on div "Needs Work" at bounding box center [283, 130] width 33 height 6
click at [283, 185] on span "Save" at bounding box center [280, 189] width 8 height 8
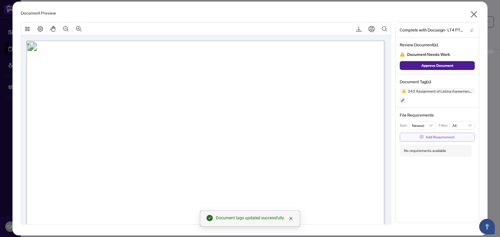
click at [424, 138] on button "Add Requirement" at bounding box center [437, 137] width 75 height 9
drag, startPoint x: 432, startPoint y: 142, endPoint x: 435, endPoint y: 135, distance: 7.6
click at [431, 142] on textarea at bounding box center [443, 142] width 56 height 10
type textarea "*"
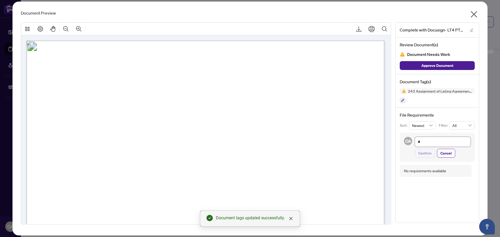
type textarea "**"
type textarea "***"
type textarea "****"
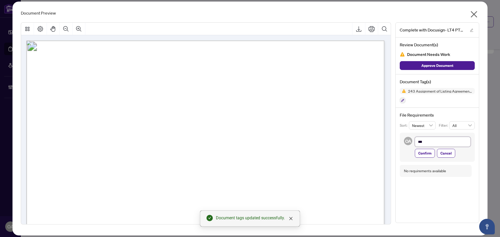
type textarea "****"
type textarea "*****"
type textarea "******"
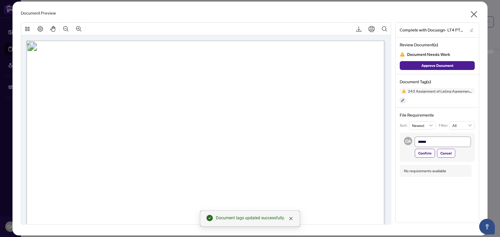
type textarea "*******"
type textarea "*********"
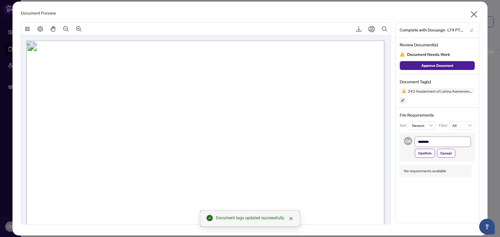
type textarea "*********"
type textarea "**********"
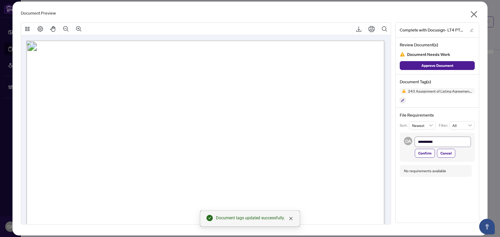
type textarea "**********"
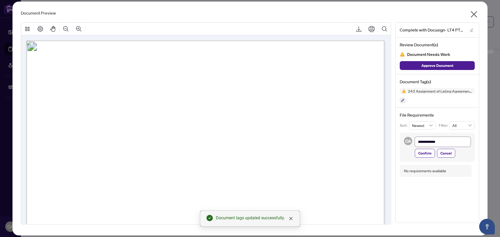
type textarea "**********"
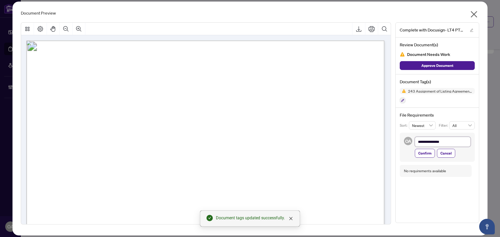
type textarea "**********"
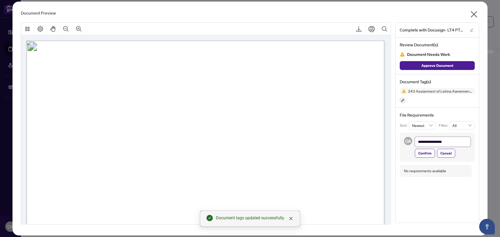
type textarea "**********"
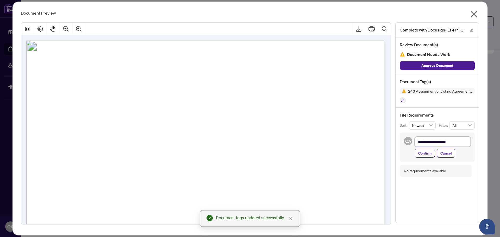
type textarea "**********"
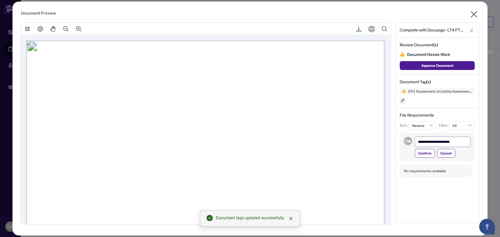
type textarea "**********"
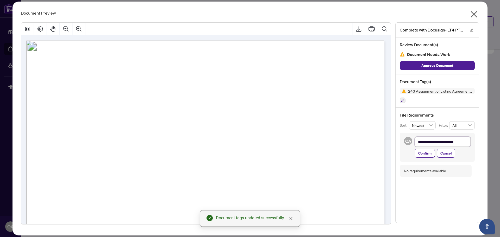
type textarea "**********"
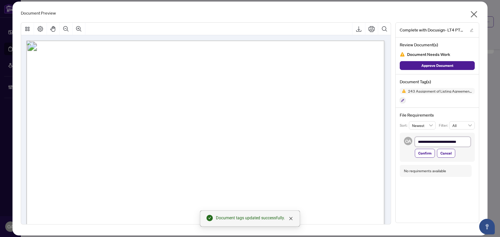
type textarea "**********"
drag, startPoint x: 439, startPoint y: 147, endPoint x: 401, endPoint y: 149, distance: 38.6
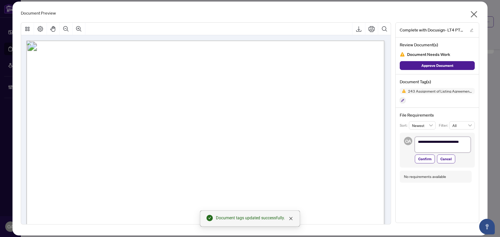
click at [401, 149] on div "**********" at bounding box center [437, 150] width 75 height 35
type textarea "**********"
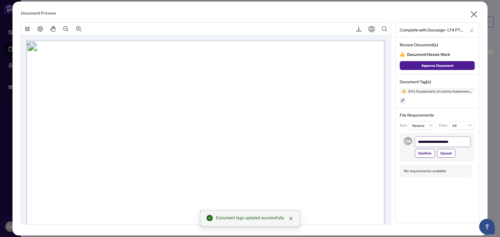
type textarea "**********"
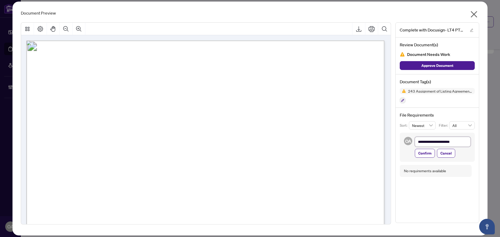
type textarea "**********"
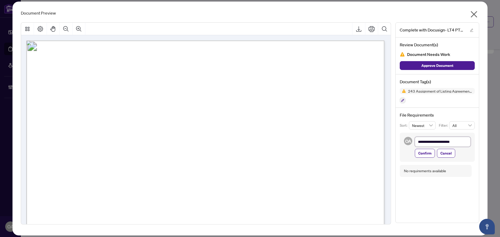
type textarea "**********"
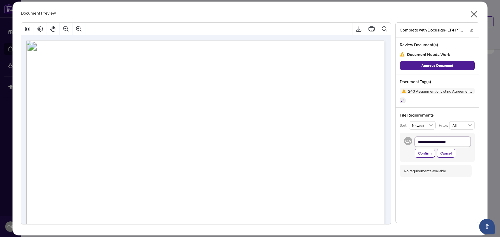
type textarea "**********"
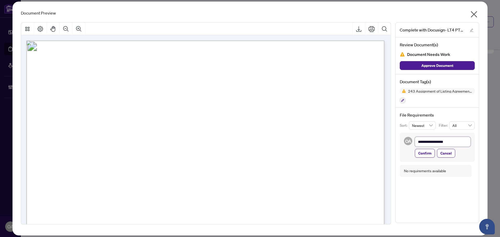
type textarea "**********"
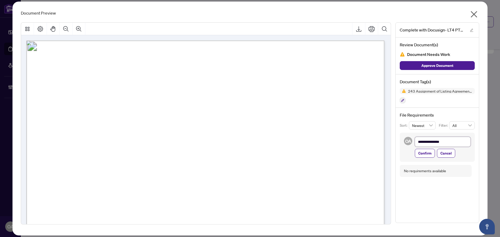
type textarea "**********"
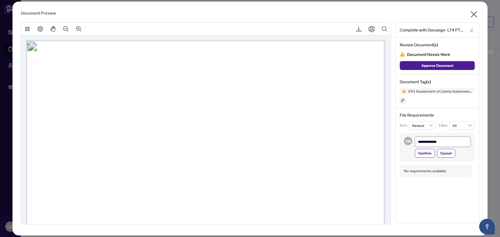
type textarea "**********"
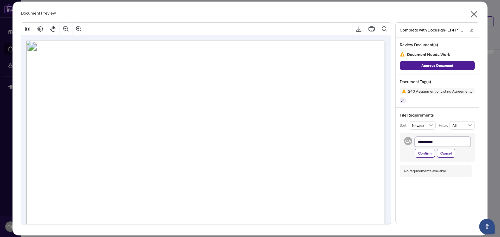
type textarea "**********"
type textarea "*********"
type textarea "*******"
type textarea "*********"
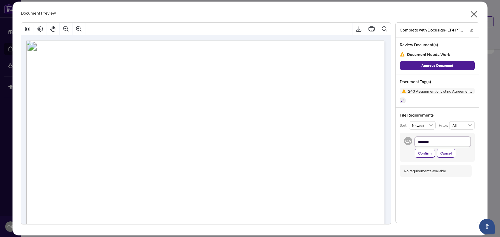
type textarea "*********"
type textarea "**********"
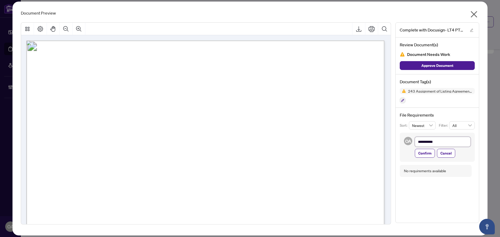
type textarea "**********"
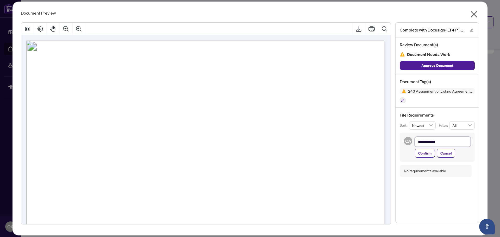
type textarea "**********"
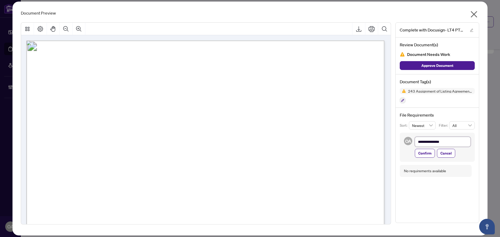
type textarea "**********"
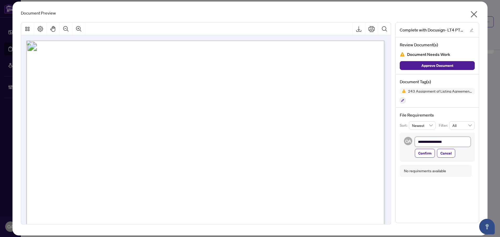
type textarea "**********"
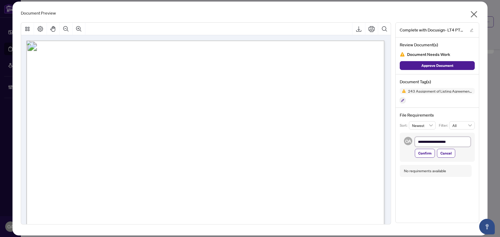
type textarea "**********"
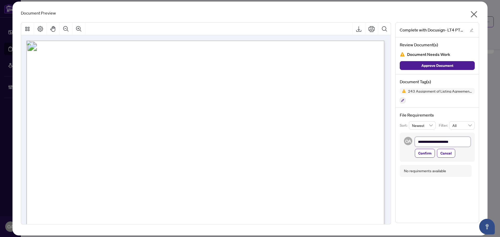
type textarea "**********"
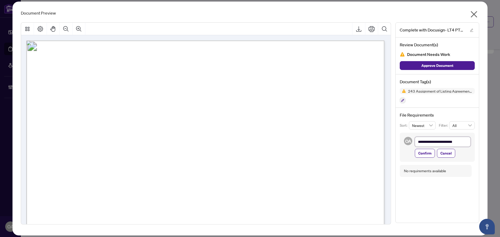
type textarea "**********"
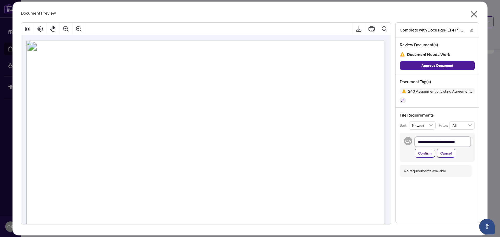
type textarea "**********"
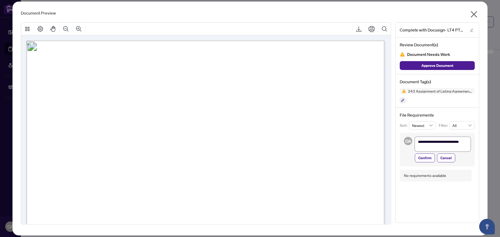
scroll to position [0, 0]
type textarea "**********"
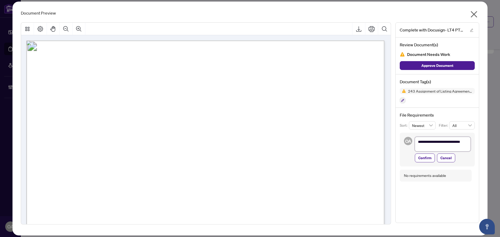
type textarea "**********"
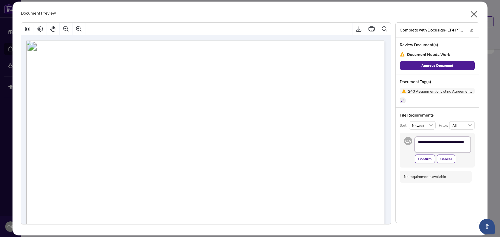
type textarea "**********"
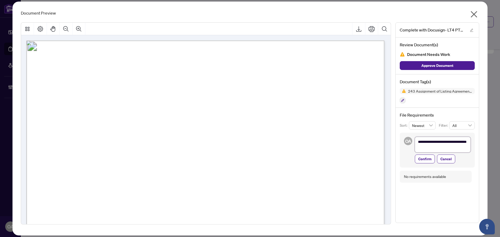
type textarea "**********"
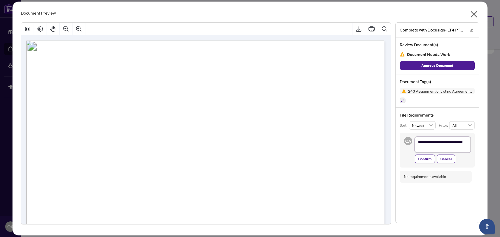
type textarea "**********"
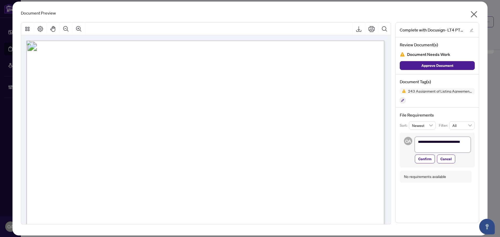
type textarea "**********"
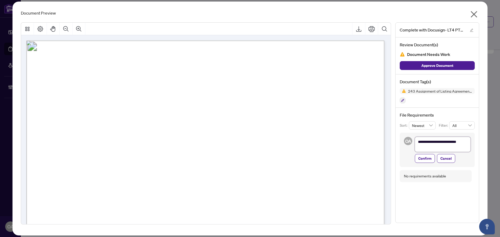
type textarea "**********"
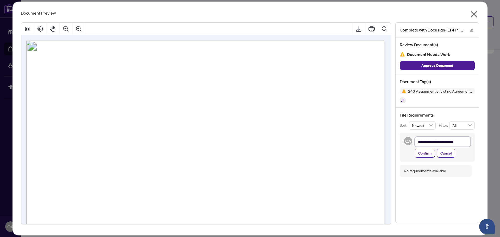
type textarea "**********"
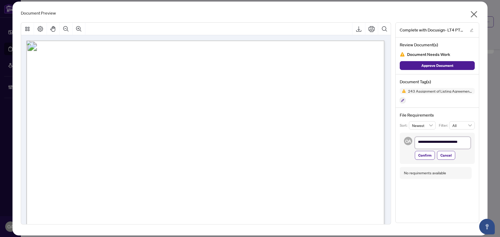
scroll to position [0, 0]
type textarea "**********"
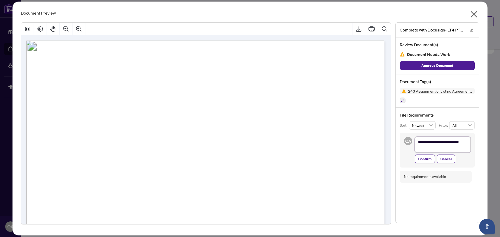
type textarea "**********"
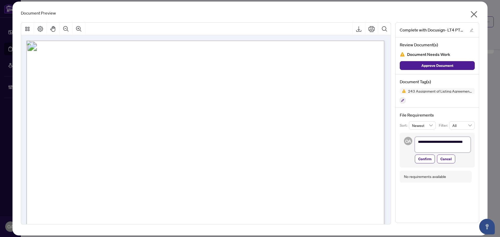
type textarea "**********"
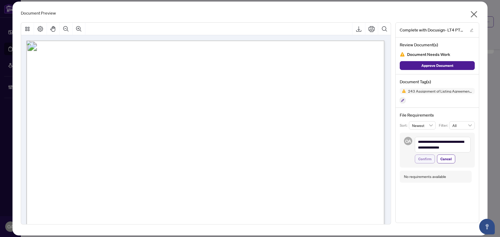
click at [418, 158] on button "Confirm" at bounding box center [425, 159] width 20 height 9
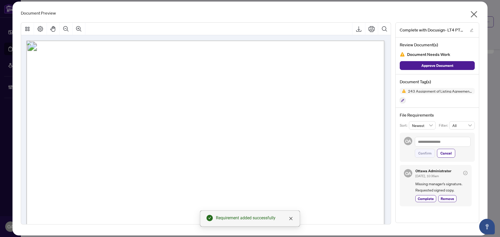
click at [476, 13] on icon "close" at bounding box center [474, 14] width 8 height 8
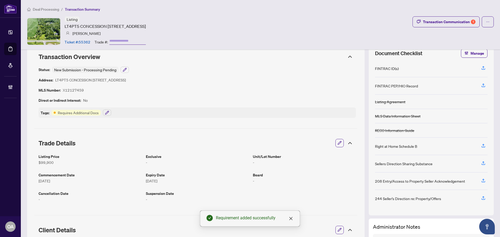
scroll to position [9, 0]
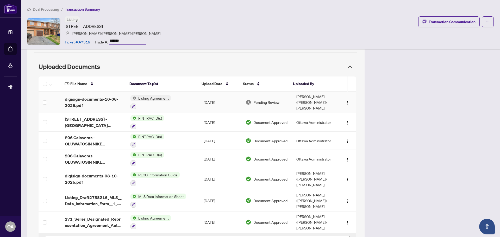
scroll to position [305, 0]
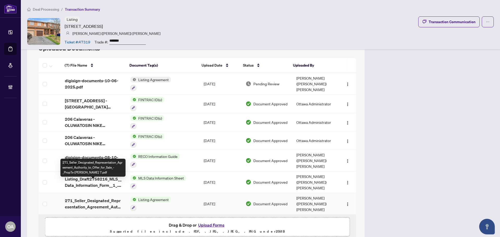
click at [92, 198] on span "271_Seller_Designated_Representation_Agreement_Authority_to_Offer_for_Sale_-_Pr…" at bounding box center [93, 204] width 57 height 12
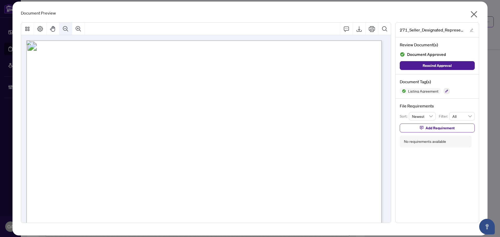
click at [67, 29] on icon "Zoom Out" at bounding box center [65, 28] width 5 height 5
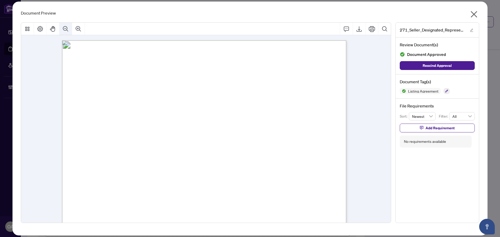
click at [67, 29] on icon "Zoom Out" at bounding box center [65, 28] width 5 height 5
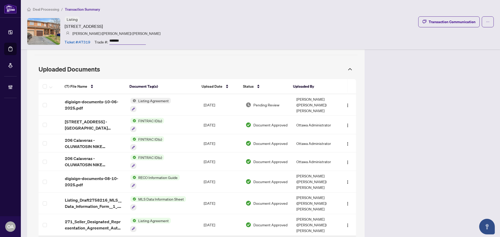
scroll to position [286, 0]
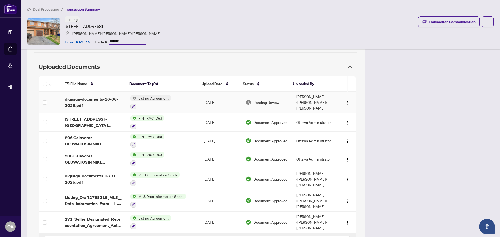
click at [105, 96] on span "digisign-documents-10-06-2025.pdf" at bounding box center [93, 102] width 57 height 12
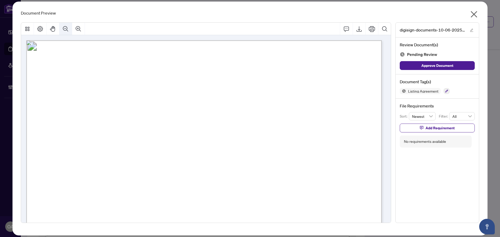
click at [66, 28] on icon "Zoom Out" at bounding box center [65, 28] width 5 height 5
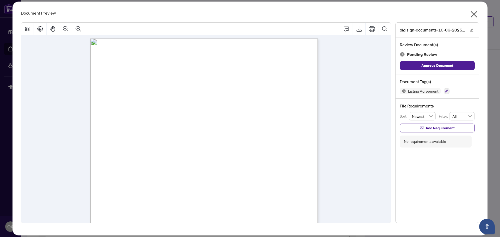
scroll to position [0, 0]
click at [446, 90] on icon "button" at bounding box center [446, 91] width 3 height 3
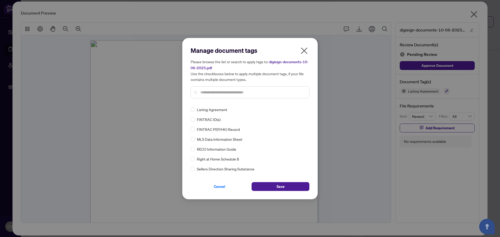
click at [203, 91] on input "text" at bounding box center [252, 93] width 105 height 6
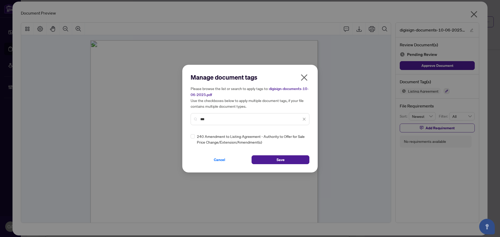
type input "***"
click at [304, 138] on icon at bounding box center [304, 139] width 3 height 2
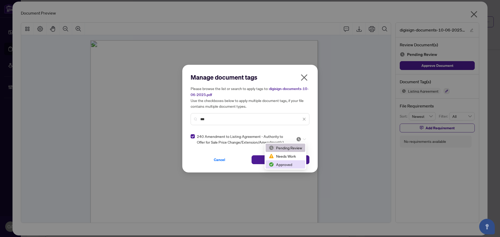
click at [280, 163] on div "Approved" at bounding box center [285, 165] width 33 height 6
click at [297, 160] on button "Save" at bounding box center [280, 159] width 58 height 9
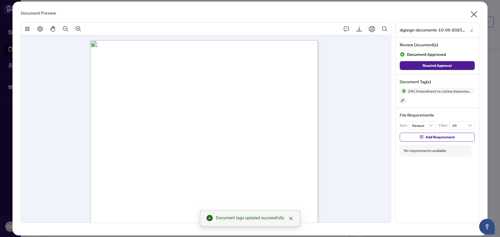
click at [473, 15] on icon "close" at bounding box center [474, 14] width 7 height 7
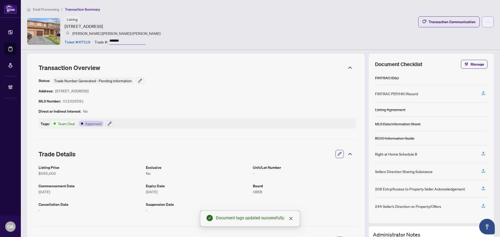
click at [482, 20] on button "button" at bounding box center [488, 21] width 12 height 11
click at [322, 31] on div "Listing 206 CALAVERAS Ave, Ottawa, Ontario K2J 5K5, Canada Lori (Loretta) Willi…" at bounding box center [260, 31] width 467 height 30
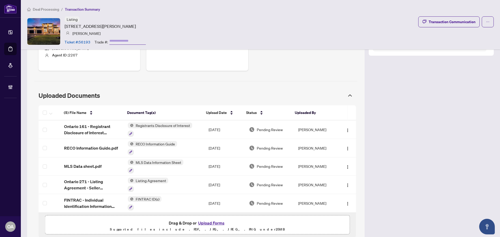
scroll to position [268, 0]
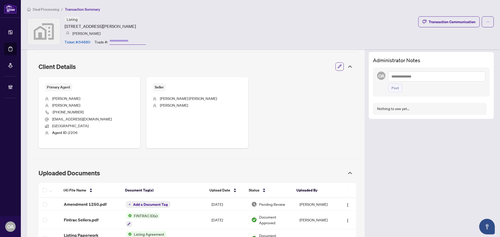
scroll to position [244, 0]
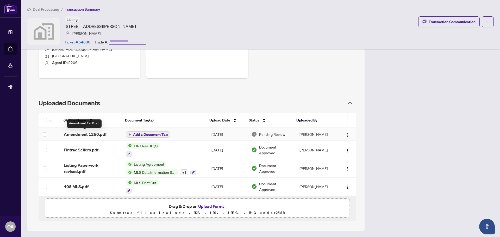
click at [94, 133] on span "Amendment 1250.pdf" at bounding box center [85, 134] width 43 height 6
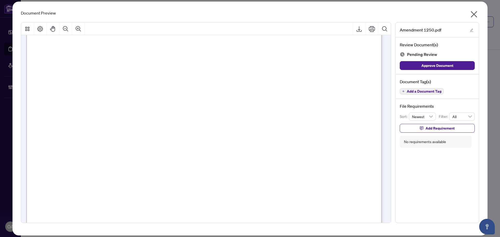
scroll to position [260, 0]
click at [418, 90] on span "Add a Document Tag" at bounding box center [424, 92] width 35 height 4
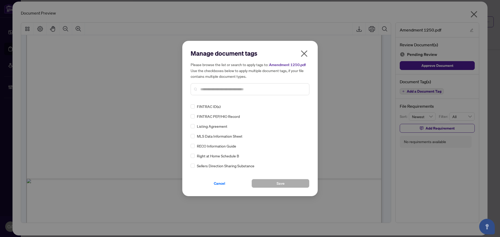
click at [305, 56] on icon "close" at bounding box center [304, 53] width 8 height 8
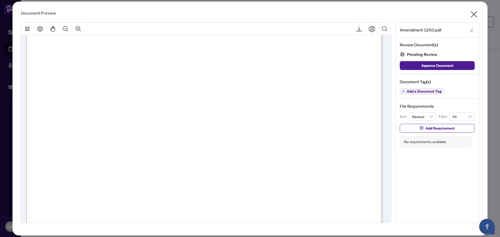
scroll to position [0, 0]
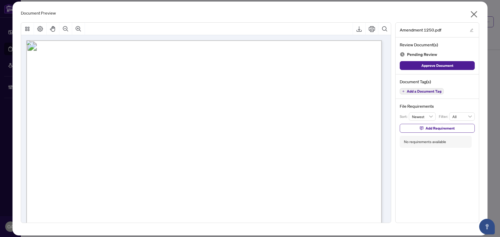
click at [416, 91] on span "Add a Document Tag" at bounding box center [424, 92] width 35 height 4
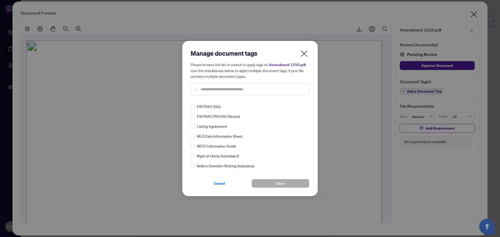
click at [205, 89] on input "text" at bounding box center [252, 89] width 105 height 6
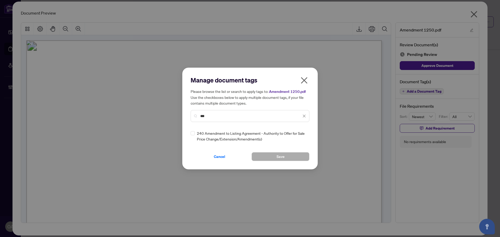
type input "***"
click at [304, 136] on icon at bounding box center [304, 136] width 3 height 2
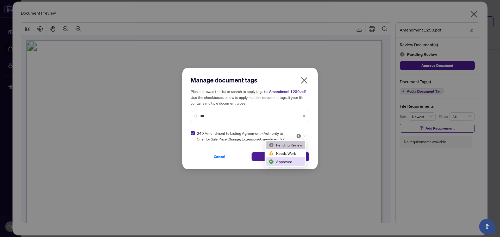
click at [290, 161] on div "Approved" at bounding box center [285, 162] width 33 height 6
click at [306, 157] on button "Save" at bounding box center [280, 156] width 58 height 9
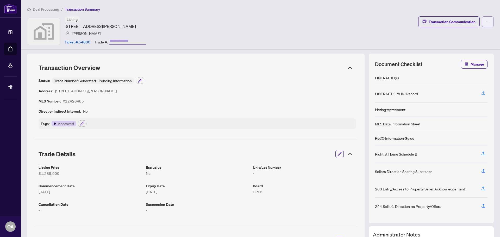
click at [486, 22] on button "button" at bounding box center [488, 21] width 12 height 11
click at [320, 23] on div "Listing [STREET_ADDRESS][PERSON_NAME] [PERSON_NAME] Ticket #: 54880 Trade #: Tr…" at bounding box center [260, 31] width 467 height 30
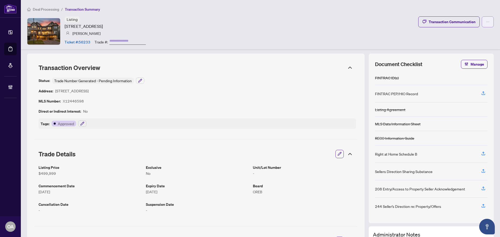
click at [486, 22] on icon "ellipsis" at bounding box center [488, 22] width 4 height 4
click at [317, 20] on div "Listing [STREET_ADDRESS] [PERSON_NAME] Ticket #: 56233 Trade #: Transaction Com…" at bounding box center [260, 31] width 467 height 30
click at [486, 21] on icon "ellipsis" at bounding box center [488, 22] width 4 height 4
click at [487, 20] on button "button" at bounding box center [488, 21] width 12 height 11
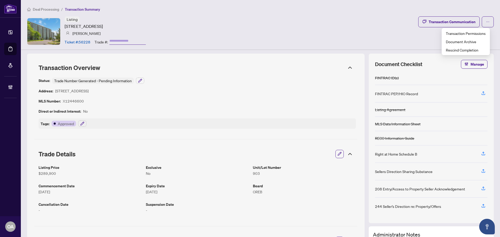
click at [347, 26] on div "Listing [STREET_ADDRESS] [PERSON_NAME] Ticket #: 56228 Trade #: Transaction Com…" at bounding box center [260, 31] width 467 height 30
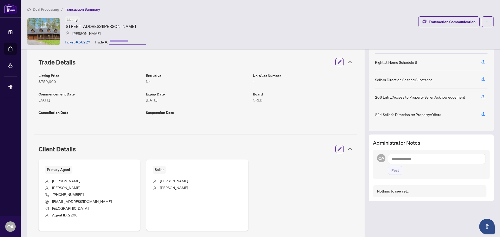
scroll to position [16, 0]
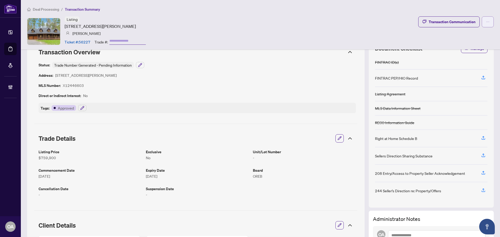
click at [486, 22] on icon "ellipsis" at bounding box center [488, 22] width 4 height 4
click at [482, 22] on button "button" at bounding box center [488, 21] width 12 height 11
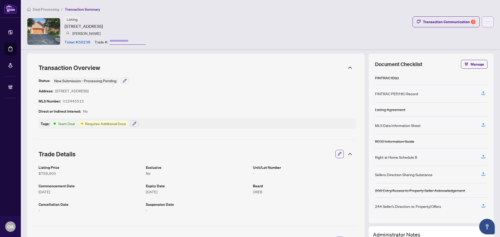
click at [486, 23] on icon "ellipsis" at bounding box center [488, 22] width 4 height 4
click at [360, 35] on div "Listing [STREET_ADDRESS] [PERSON_NAME] Ticket #: 56238 Trade #: Transaction Com…" at bounding box center [260, 31] width 467 height 30
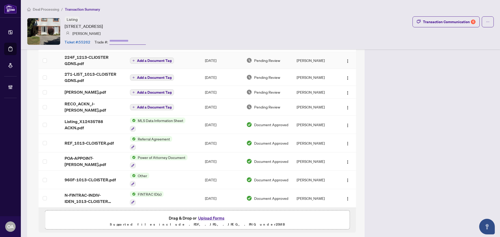
scroll to position [359, 0]
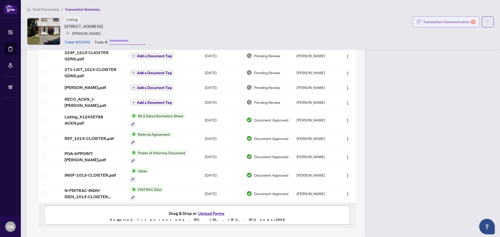
click at [449, 23] on div "Transaction Communication 6" at bounding box center [449, 22] width 53 height 8
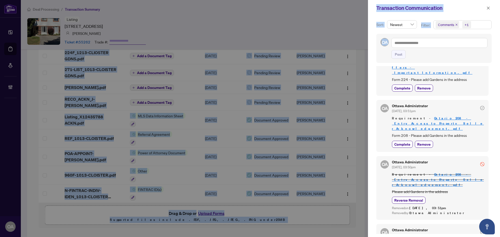
scroll to position [1, 0]
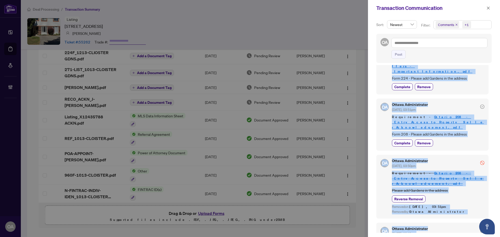
drag, startPoint x: 392, startPoint y: 74, endPoint x: 453, endPoint y: 222, distance: 160.1
click at [453, 222] on div "OA Ottawa Administrator Oct/02/2025, 04:27pm Requirement - OTHER_ID-J-EINARSON.…" at bounding box center [433, 149] width 115 height 168
click at [467, 205] on div "Removed on Oct/02/2025, 03:51pm" at bounding box center [438, 207] width 92 height 5
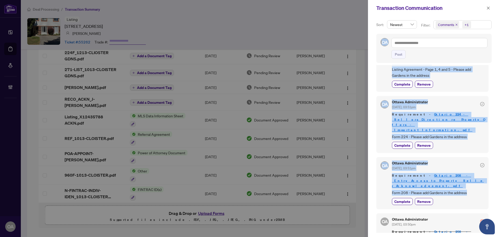
scroll to position [0, 0]
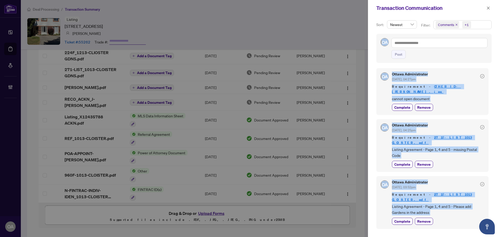
drag, startPoint x: 471, startPoint y: 108, endPoint x: 377, endPoint y: 41, distance: 115.7
click at [377, 41] on div "Sort: Newest Filter: Comments +1 OA Post OA Ottawa Administrator Oct/02/2025, 0…" at bounding box center [434, 126] width 132 height 221
copy div "OA Post OA Ottawa Administrator Oct/02/2025, 04:27pm Requirement - OTHER_ID-J-E…"
click at [489, 7] on icon "close" at bounding box center [488, 8] width 3 height 3
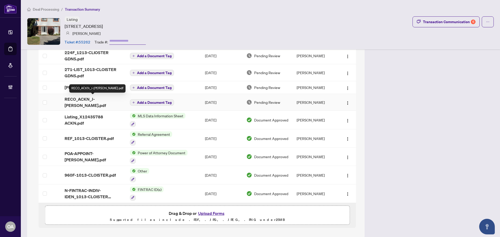
click at [103, 98] on span "RECO_ACKN_J-EINARSON.pdf" at bounding box center [93, 102] width 57 height 12
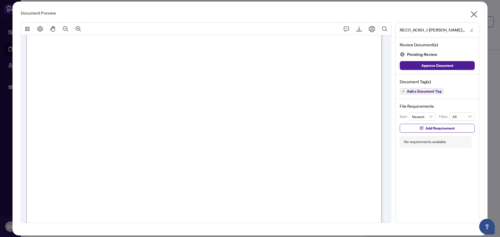
scroll to position [5681, 0]
click at [431, 92] on span "Add a Document Tag" at bounding box center [424, 92] width 35 height 4
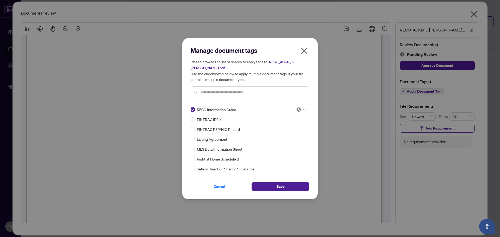
click at [303, 109] on icon at bounding box center [304, 110] width 3 height 2
click at [294, 136] on div "Approved" at bounding box center [283, 135] width 33 height 6
drag, startPoint x: 290, startPoint y: 186, endPoint x: 293, endPoint y: 144, distance: 41.7
click at [290, 185] on button "Save" at bounding box center [280, 186] width 58 height 9
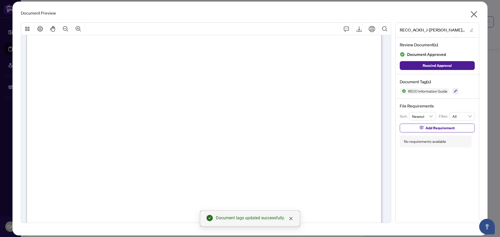
click at [474, 12] on icon "close" at bounding box center [474, 14] width 8 height 8
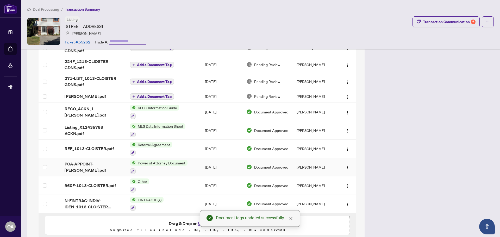
scroll to position [341, 0]
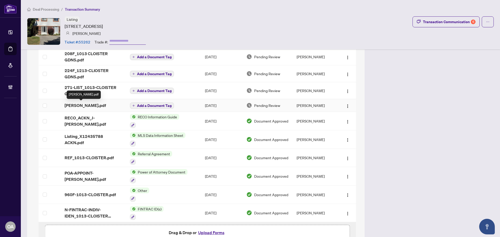
click at [92, 103] on span "J-EINARSON_.pdf" at bounding box center [85, 105] width 41 height 6
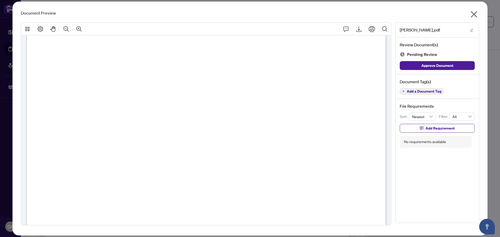
scroll to position [78, 0]
click at [421, 92] on span "Add a Document Tag" at bounding box center [424, 92] width 35 height 4
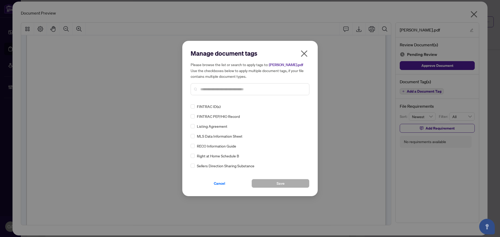
click at [224, 97] on div "Manage document tags Please browse the list or search to apply tags to: J-EINAR…" at bounding box center [250, 74] width 119 height 50
click at [227, 89] on input "text" at bounding box center [252, 89] width 105 height 6
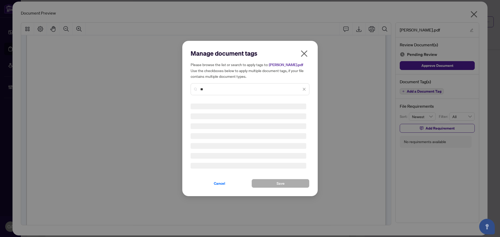
type input "*"
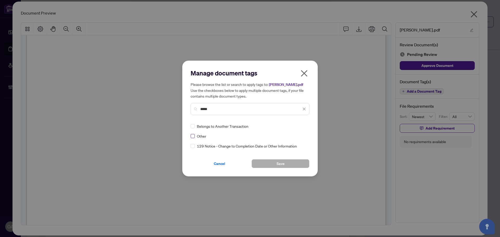
type input "*****"
click at [303, 125] on div at bounding box center [301, 126] width 10 height 5
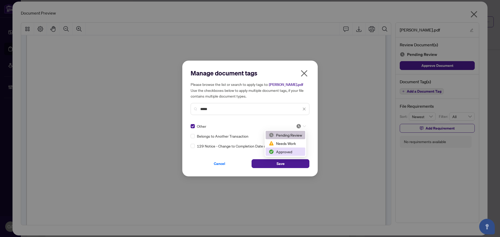
click at [284, 153] on div "Approved" at bounding box center [285, 152] width 33 height 6
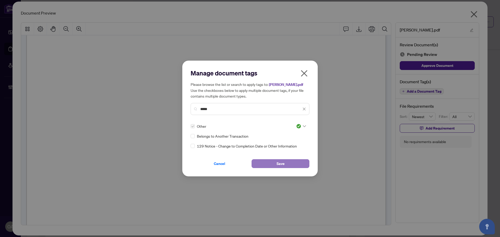
click at [281, 163] on span "Save" at bounding box center [280, 164] width 8 height 8
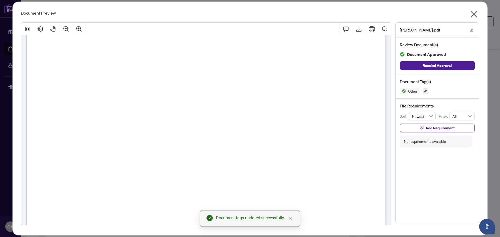
click at [474, 11] on icon "close" at bounding box center [474, 14] width 8 height 8
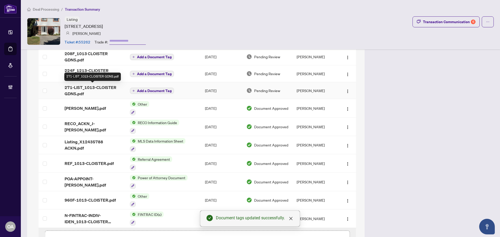
click at [94, 90] on span "271-LIST_1013-CLOISTER GDNS.pdf" at bounding box center [93, 90] width 57 height 12
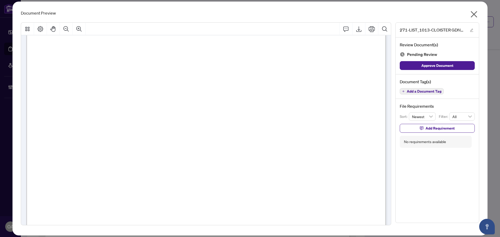
scroll to position [52, 0]
click at [423, 129] on icon "button" at bounding box center [421, 128] width 3 height 3
click at [448, 133] on textarea at bounding box center [443, 133] width 56 height 10
paste textarea "**********"
type textarea "**********"
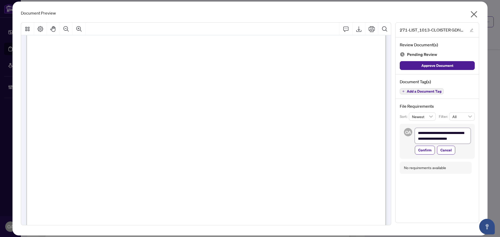
scroll to position [2167, 0]
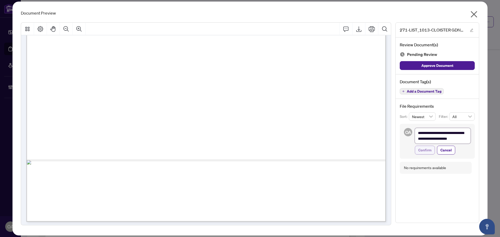
type textarea "**********"
click at [430, 152] on span "Confirm" at bounding box center [424, 150] width 13 height 8
type textarea "**********"
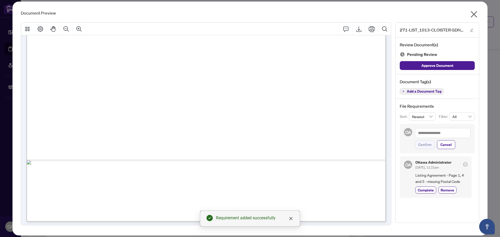
click at [433, 92] on span "Add a Document Tag" at bounding box center [424, 92] width 35 height 4
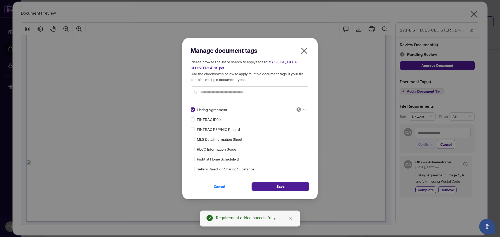
click at [304, 109] on icon at bounding box center [304, 110] width 3 height 2
click at [292, 126] on div "Needs Work" at bounding box center [283, 127] width 33 height 6
click at [294, 185] on button "Save" at bounding box center [280, 186] width 58 height 9
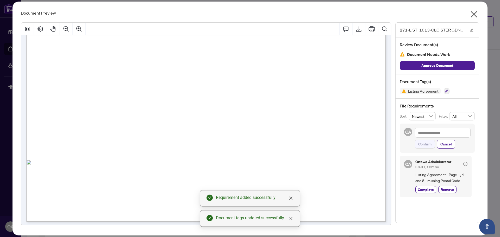
click at [475, 14] on icon "close" at bounding box center [474, 14] width 7 height 7
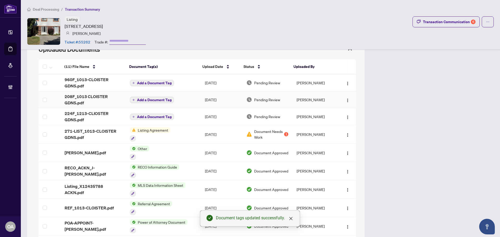
scroll to position [289, 0]
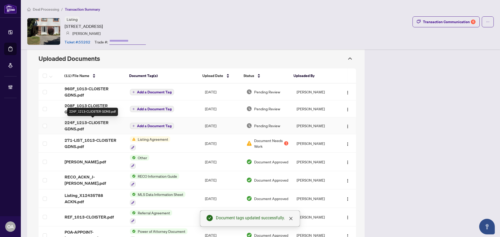
click at [102, 122] on span "224F_1213-CLIOSTER GDNS.pdf" at bounding box center [93, 125] width 57 height 12
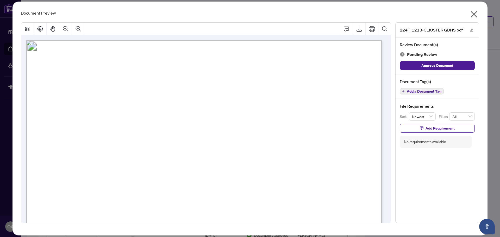
click at [432, 91] on span "Add a Document Tag" at bounding box center [424, 92] width 35 height 4
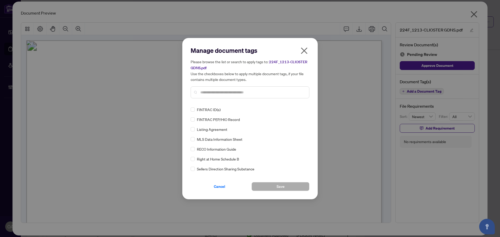
click at [230, 90] on input "text" at bounding box center [252, 93] width 105 height 6
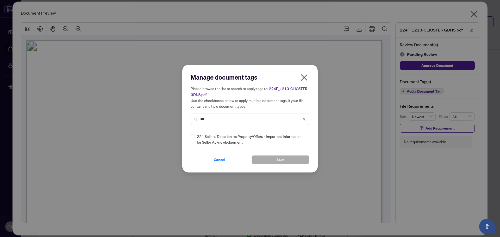
type input "***"
click at [305, 139] on icon at bounding box center [304, 139] width 3 height 2
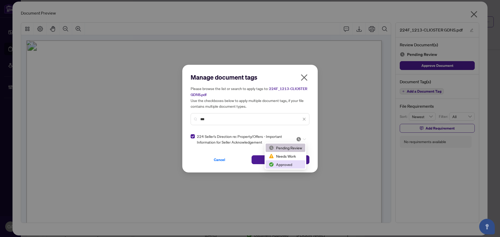
click at [287, 166] on div "Approved" at bounding box center [285, 165] width 33 height 6
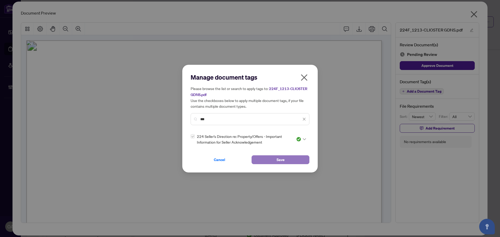
click at [286, 159] on button "Save" at bounding box center [280, 159] width 58 height 9
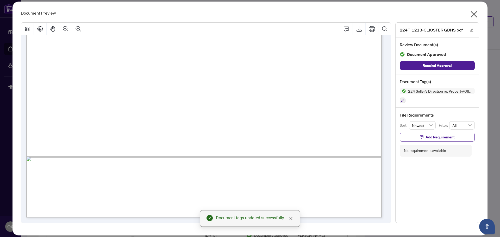
scroll to position [230, 0]
click at [471, 14] on icon "close" at bounding box center [474, 14] width 8 height 8
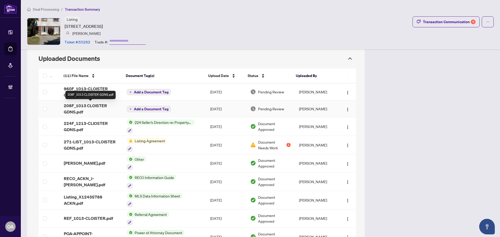
click at [105, 106] on span "208F_1013 CLOISTER GDNS.pdf" at bounding box center [91, 109] width 55 height 12
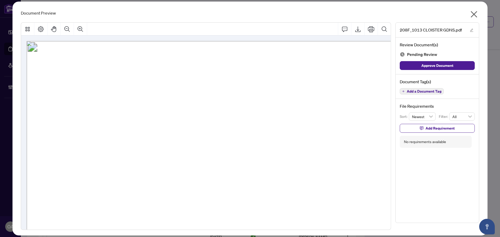
click at [415, 92] on span "Add a Document Tag" at bounding box center [424, 92] width 35 height 4
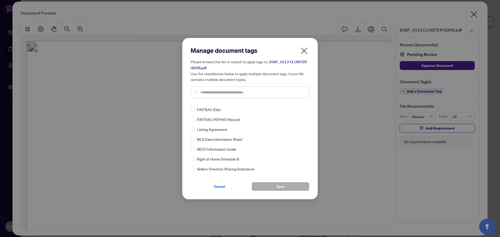
click at [206, 92] on input "text" at bounding box center [252, 93] width 105 height 6
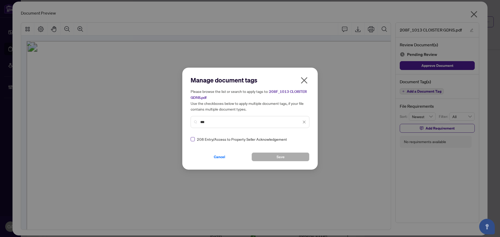
type input "***"
click at [303, 138] on icon at bounding box center [304, 139] width 3 height 2
click at [286, 163] on div "Approved" at bounding box center [283, 165] width 33 height 6
click at [269, 156] on button "Save" at bounding box center [280, 157] width 58 height 9
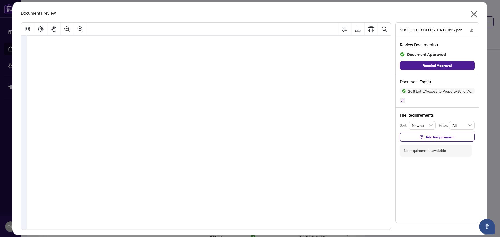
scroll to position [94, 0]
click at [476, 12] on icon "close" at bounding box center [474, 14] width 7 height 7
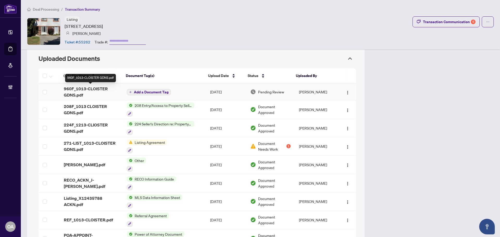
click at [89, 92] on span "960F_1013-CLOISTER GDNS.pdf" at bounding box center [91, 92] width 55 height 12
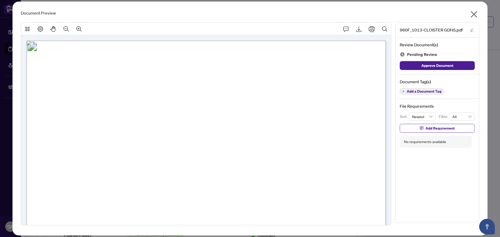
click at [425, 90] on span "Add a Document Tag" at bounding box center [424, 92] width 35 height 4
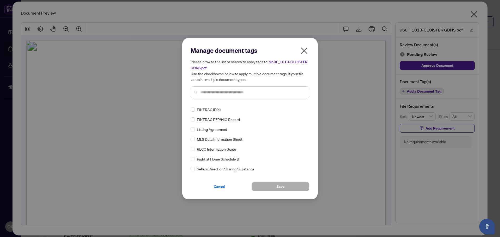
drag, startPoint x: 214, startPoint y: 90, endPoint x: 217, endPoint y: 89, distance: 3.0
click at [216, 90] on input "text" at bounding box center [252, 93] width 105 height 6
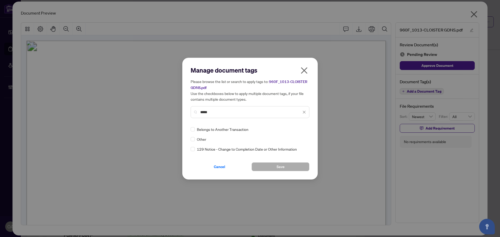
type input "*****"
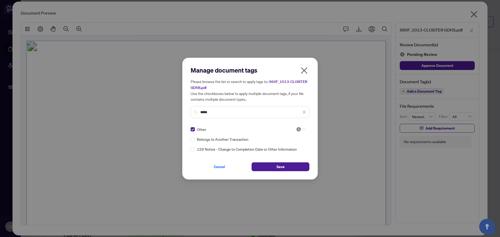
click at [304, 129] on icon at bounding box center [304, 129] width 3 height 2
click at [290, 154] on div "Approved" at bounding box center [285, 155] width 33 height 6
click at [288, 167] on button "Save" at bounding box center [280, 166] width 58 height 9
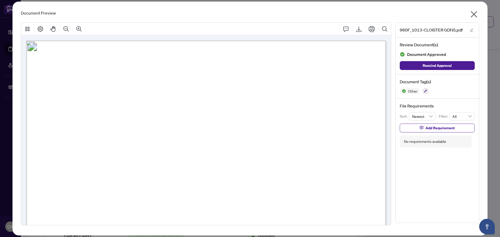
click at [472, 14] on icon "close" at bounding box center [474, 14] width 8 height 8
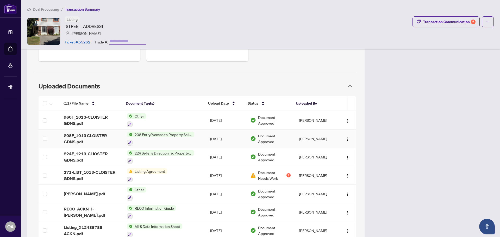
scroll to position [211, 0]
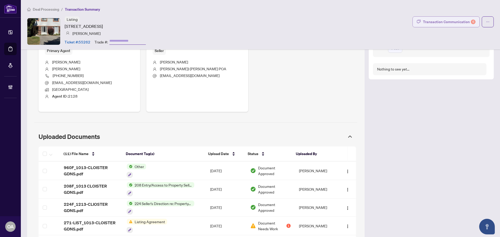
click at [437, 21] on div "Transaction Communication 6" at bounding box center [449, 22] width 53 height 8
type textarea "**********"
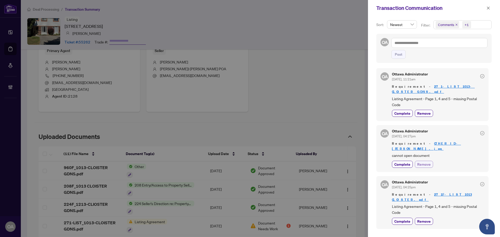
click at [422, 162] on span "Remove" at bounding box center [424, 164] width 14 height 5
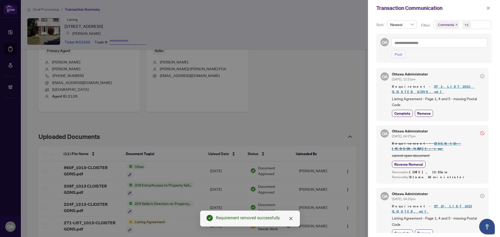
scroll to position [52, 0]
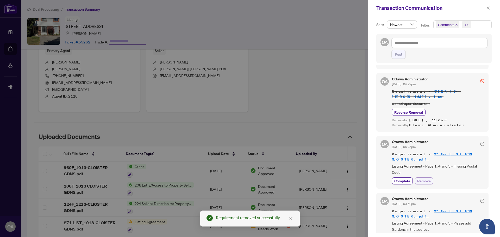
click at [425, 178] on span "Remove" at bounding box center [424, 180] width 14 height 5
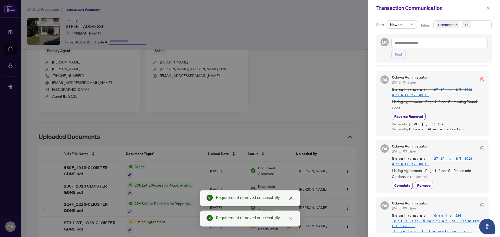
scroll to position [130, 0]
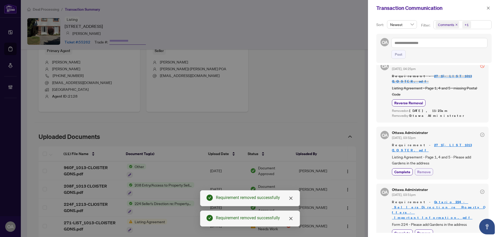
click at [423, 169] on span "Remove" at bounding box center [424, 171] width 14 height 5
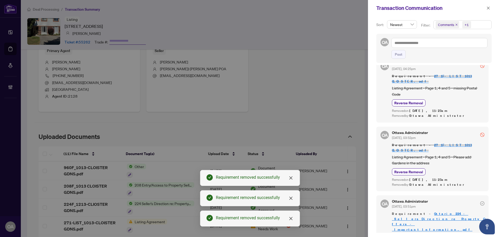
scroll to position [182, 0]
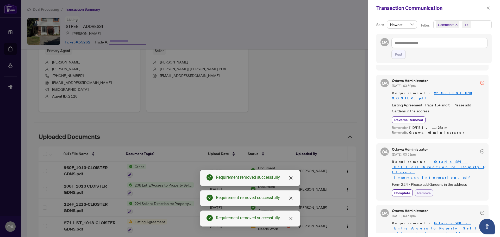
click at [423, 190] on span "Remove" at bounding box center [424, 192] width 14 height 5
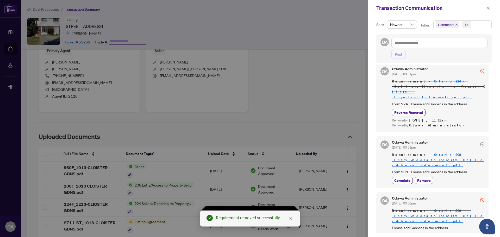
scroll to position [286, 0]
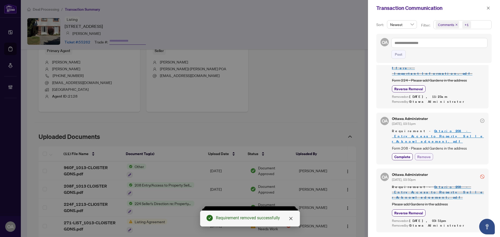
click at [423, 154] on span "Remove" at bounding box center [424, 156] width 14 height 5
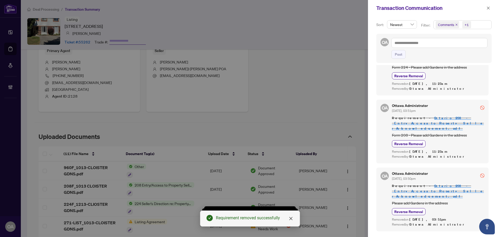
scroll to position [307, 0]
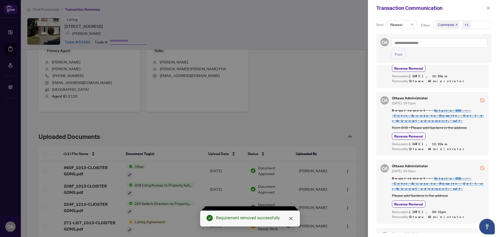
click at [487, 7] on icon "close" at bounding box center [488, 8] width 4 height 4
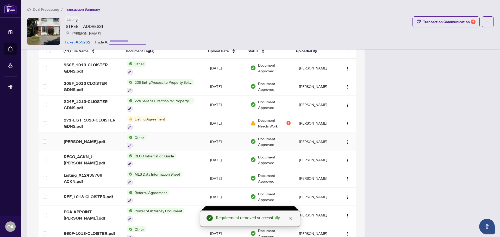
scroll to position [315, 0]
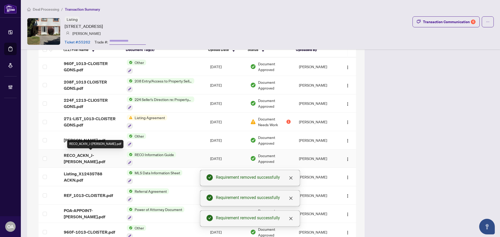
click at [99, 153] on span "RECO_ACKN_J-EINARSON.pdf" at bounding box center [91, 158] width 55 height 12
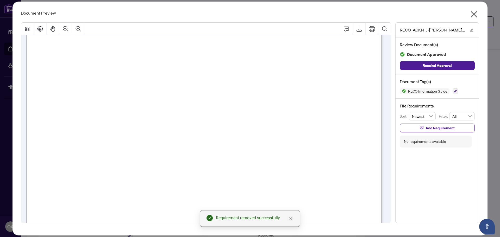
scroll to position [5784, 0]
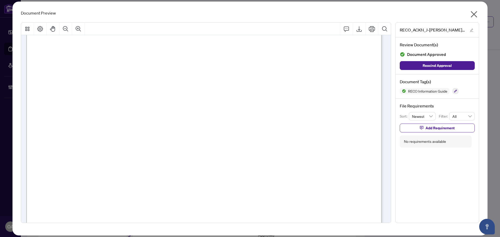
click at [473, 11] on icon "close" at bounding box center [474, 14] width 8 height 8
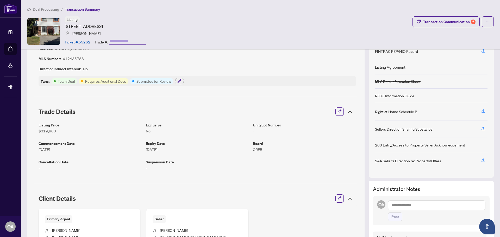
scroll to position [0, 0]
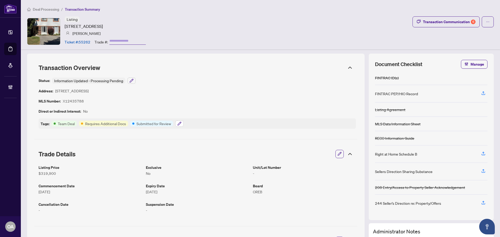
click at [181, 123] on icon "button" at bounding box center [179, 124] width 4 height 4
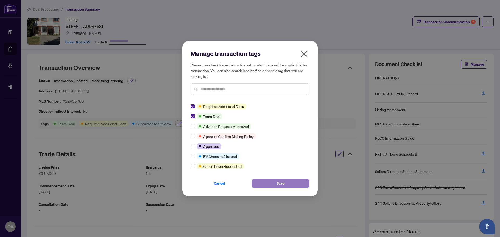
click at [260, 181] on button "Save" at bounding box center [280, 183] width 58 height 9
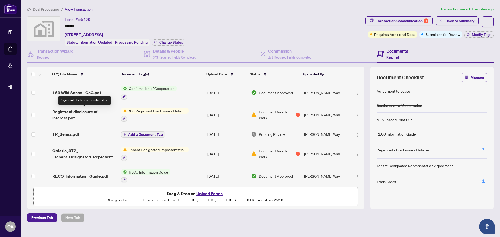
click at [80, 109] on span "Registrant disclosure of interest.pdf" at bounding box center [84, 115] width 65 height 12
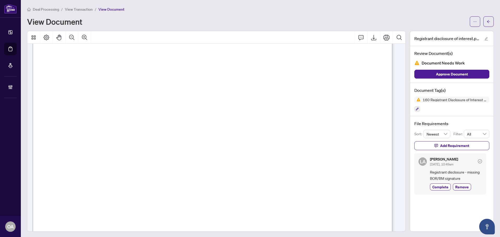
scroll to position [288, 0]
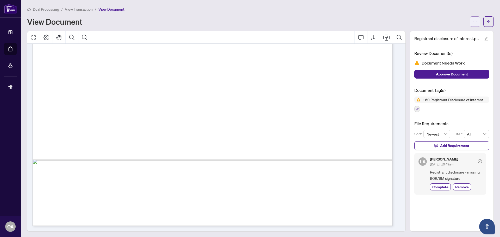
click at [473, 20] on button "button" at bounding box center [475, 21] width 10 height 10
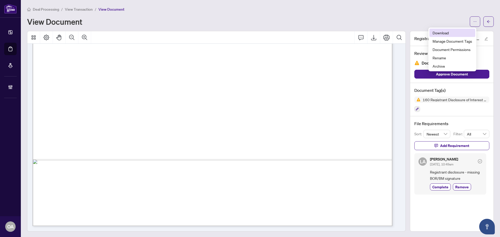
click at [452, 33] on span "Download" at bounding box center [452, 33] width 40 height 6
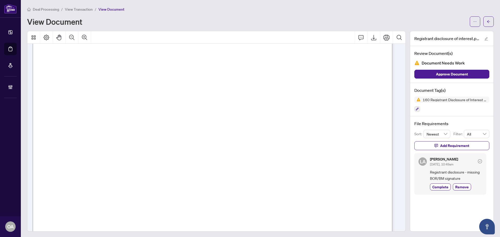
scroll to position [106, 0]
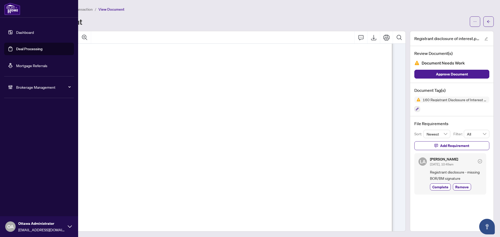
click at [16, 47] on link "Deal Processing" at bounding box center [29, 49] width 26 height 5
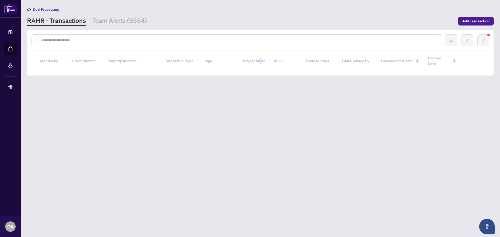
click at [139, 39] on input "text" at bounding box center [238, 40] width 395 height 6
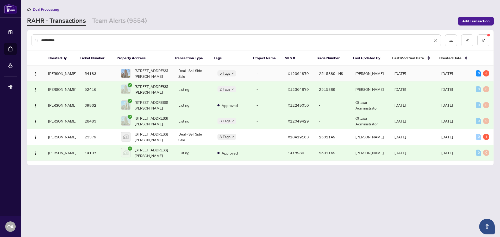
type input "**********"
click at [176, 71] on td "Deal - Sell Side Sale" at bounding box center [193, 74] width 39 height 16
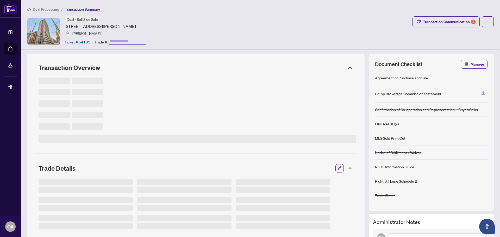
type input "**********"
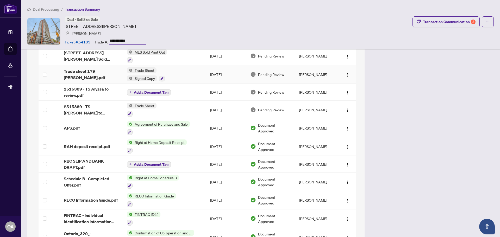
scroll to position [547, 0]
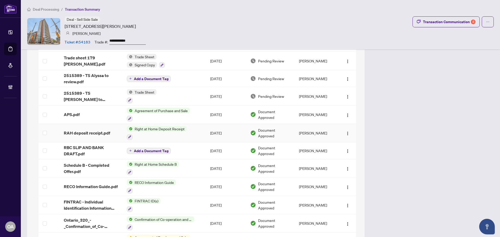
click at [92, 134] on span "RAH deposit receipt.pdf" at bounding box center [87, 133] width 46 height 6
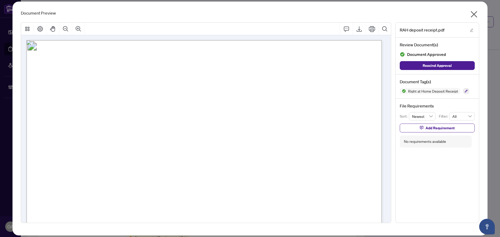
scroll to position [0, 0]
click at [473, 13] on icon "close" at bounding box center [474, 14] width 8 height 8
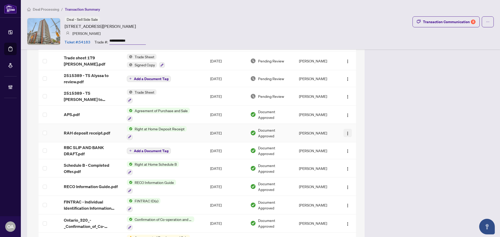
click at [345, 131] on img "button" at bounding box center [347, 133] width 4 height 4
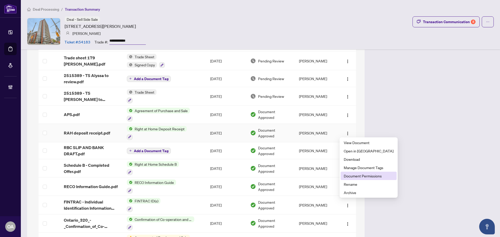
click at [348, 175] on span "Document Permissions" at bounding box center [369, 176] width 50 height 6
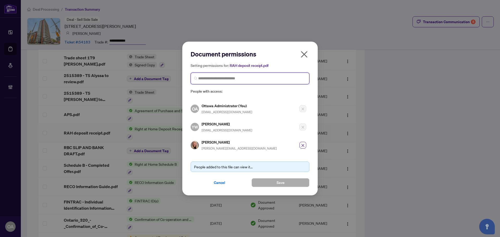
click at [231, 81] on input "search" at bounding box center [252, 78] width 108 height 5
type input "******"
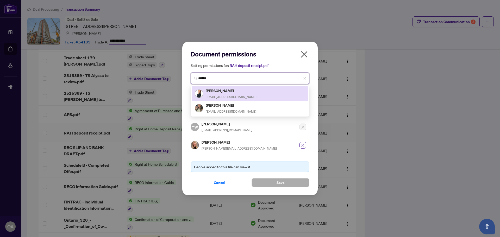
click at [232, 92] on h5 "[PERSON_NAME]" at bounding box center [231, 91] width 51 height 6
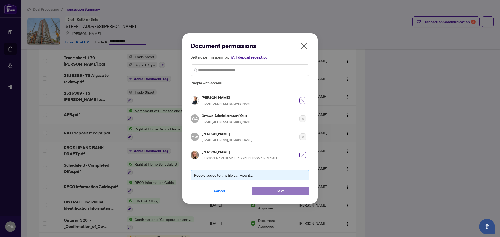
click at [285, 190] on button "Save" at bounding box center [280, 191] width 58 height 9
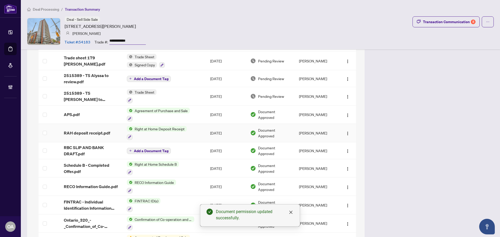
drag, startPoint x: 109, startPoint y: 130, endPoint x: 264, endPoint y: 99, distance: 158.6
click at [109, 130] on span "RAH deposit receipt.pdf" at bounding box center [87, 133] width 46 height 6
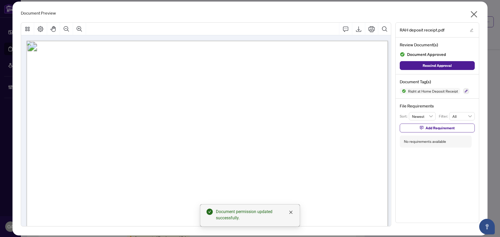
click at [475, 31] on div "RAH deposit receipt.pdf" at bounding box center [436, 30] width 83 height 15
click at [473, 29] on icon "edit" at bounding box center [472, 30] width 4 height 4
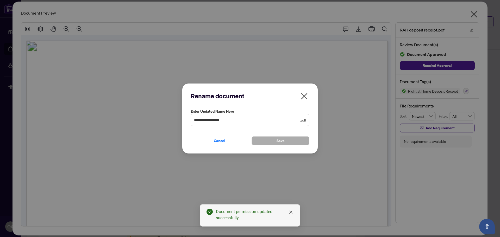
click at [303, 98] on icon "close" at bounding box center [304, 96] width 7 height 7
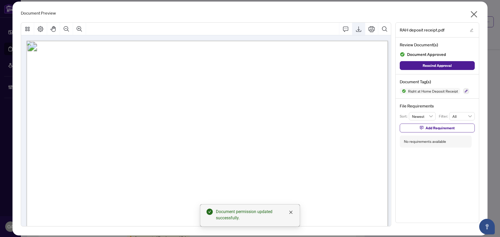
click at [355, 31] on icon "Export" at bounding box center [358, 29] width 6 height 6
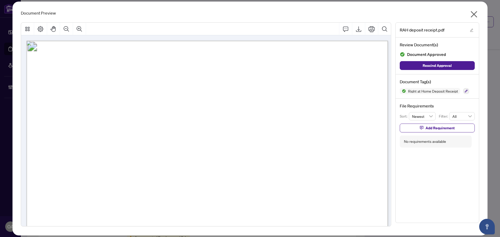
drag, startPoint x: 474, startPoint y: 15, endPoint x: 100, endPoint y: 59, distance: 376.2
click at [474, 15] on icon "close" at bounding box center [474, 14] width 7 height 7
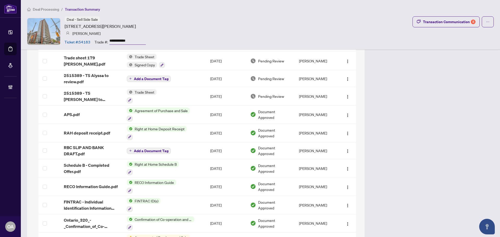
drag, startPoint x: 65, startPoint y: 27, endPoint x: 160, endPoint y: 29, distance: 95.0
click at [160, 29] on div "**********" at bounding box center [260, 31] width 467 height 30
copy article "[STREET_ADDRESS][PERSON_NAME]"
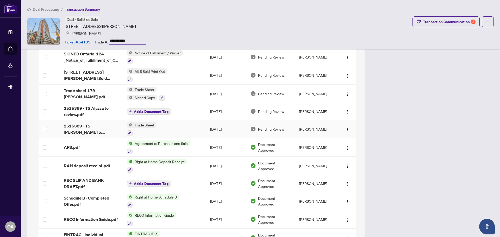
scroll to position [469, 0]
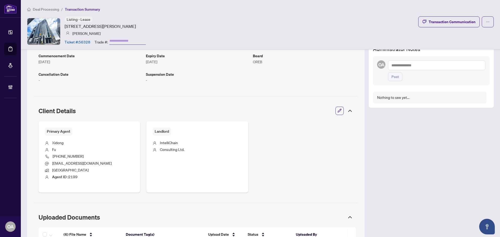
scroll to position [234, 0]
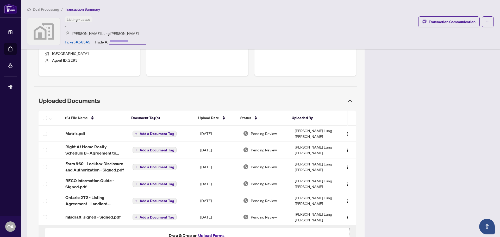
scroll to position [260, 0]
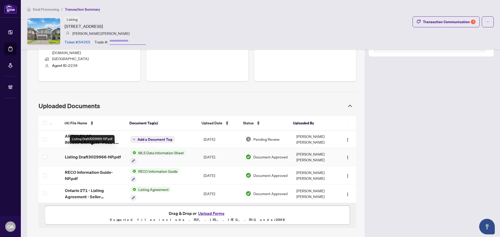
scroll to position [242, 0]
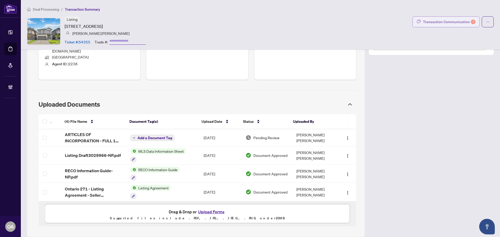
click at [453, 20] on div "Transaction Communication 1" at bounding box center [449, 22] width 53 height 8
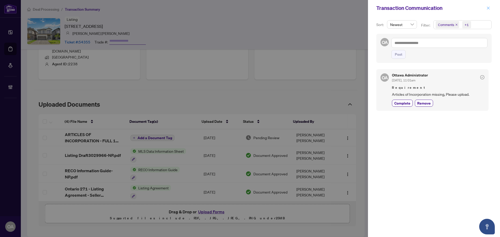
click at [486, 7] on icon "close" at bounding box center [488, 8] width 4 height 4
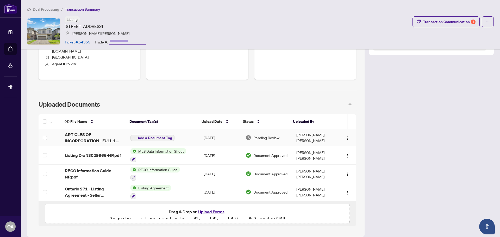
click at [78, 136] on span "ARTICLES OF INCORPORATION - FULL 1 1.pdf" at bounding box center [93, 137] width 57 height 12
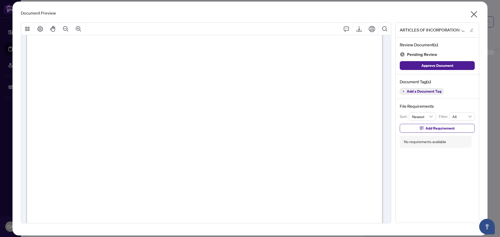
scroll to position [0, 0]
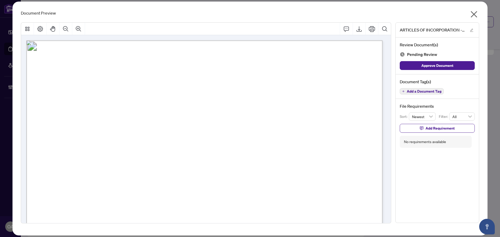
click at [413, 92] on span "Add a Document Tag" at bounding box center [424, 92] width 35 height 4
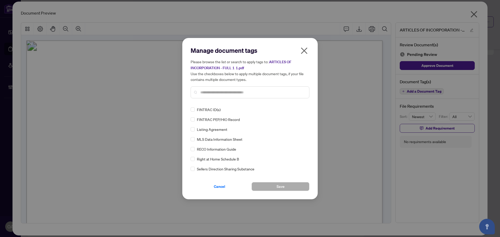
click at [229, 91] on input "text" at bounding box center [252, 93] width 105 height 6
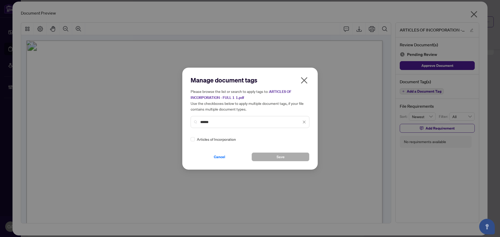
type input "******"
click at [304, 139] on icon at bounding box center [304, 139] width 3 height 2
click at [286, 164] on div "Approved" at bounding box center [283, 165] width 33 height 6
click at [272, 156] on button "Save" at bounding box center [280, 157] width 58 height 9
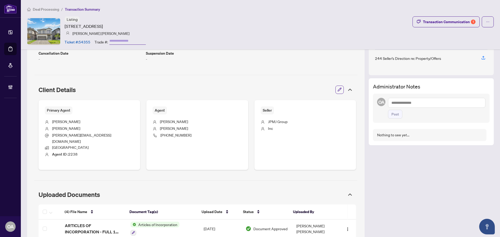
scroll to position [104, 0]
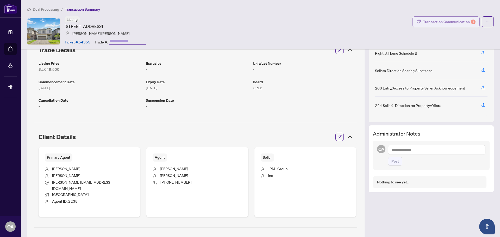
click at [448, 20] on div "Transaction Communication 1" at bounding box center [449, 22] width 53 height 8
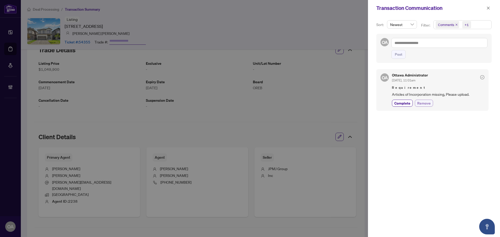
click at [420, 102] on span "Remove" at bounding box center [424, 102] width 14 height 5
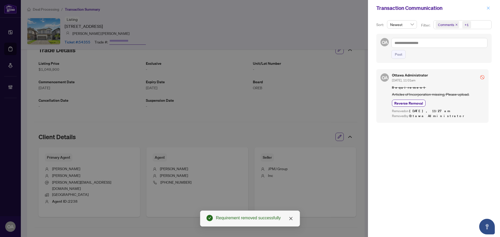
click at [489, 7] on icon "close" at bounding box center [488, 8] width 4 height 4
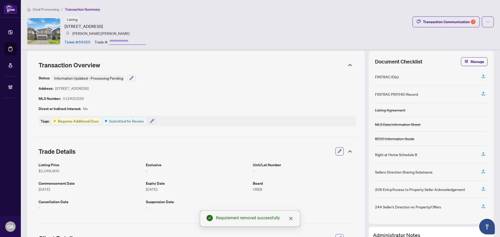
scroll to position [0, 0]
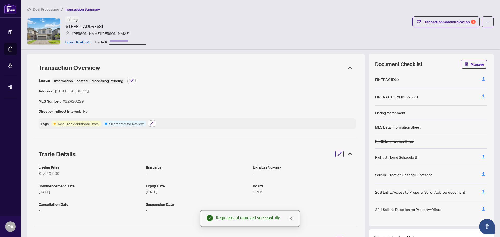
click at [150, 122] on icon "button" at bounding box center [152, 124] width 4 height 4
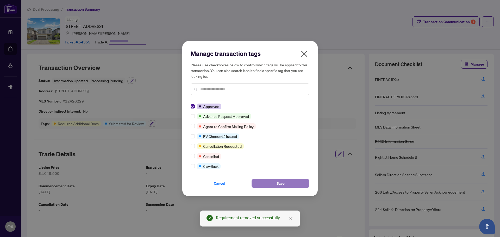
click at [270, 181] on button "Save" at bounding box center [280, 183] width 58 height 9
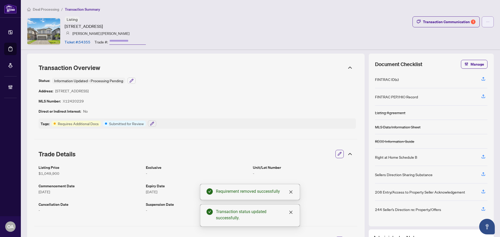
click at [489, 20] on button "button" at bounding box center [488, 21] width 12 height 11
click at [467, 57] on span "Submit for Completion" at bounding box center [466, 58] width 40 height 6
type textarea "**********"
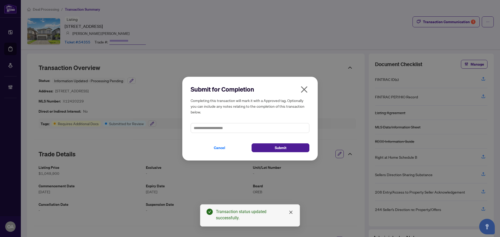
drag, startPoint x: 262, startPoint y: 147, endPoint x: 221, endPoint y: 120, distance: 49.2
click at [261, 146] on button "Submit" at bounding box center [280, 147] width 58 height 9
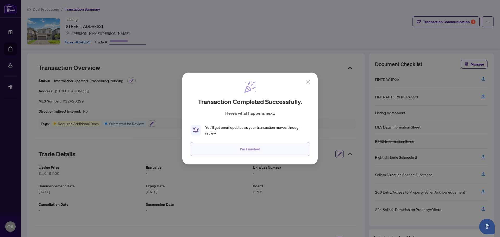
click at [265, 149] on button "I'm Finished" at bounding box center [250, 149] width 119 height 14
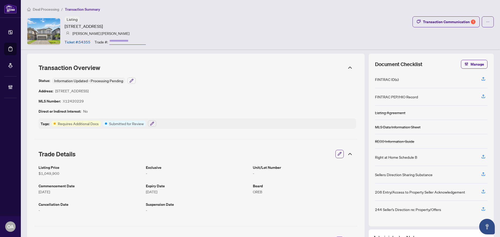
click at [175, 33] on div "Listing [STREET_ADDRESS] [PERSON_NAME] [PERSON_NAME] Ticket #: 54355 Trade #: T…" at bounding box center [260, 31] width 467 height 30
drag, startPoint x: 83, startPoint y: 100, endPoint x: 64, endPoint y: 99, distance: 19.6
click at [64, 99] on div "Status: Information Updated - Processing Pending Address: [STREET_ADDRESS] MLS …" at bounding box center [197, 103] width 317 height 51
copy article "X12420229"
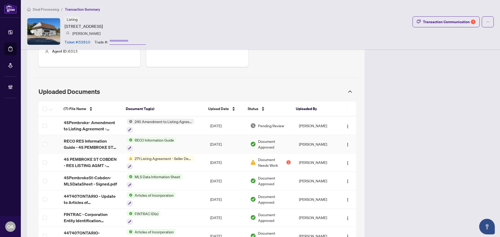
scroll to position [260, 0]
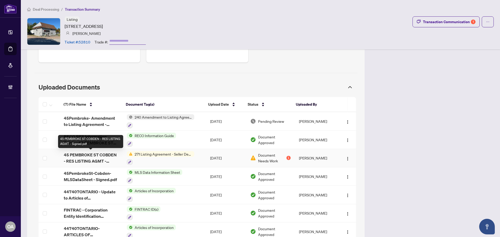
click at [108, 154] on span "45 PEMBROKE ST COBDEN - RES LISTING AGMT - Signed.pdf" at bounding box center [91, 158] width 55 height 12
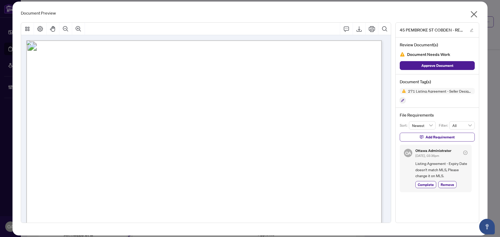
scroll to position [26, 0]
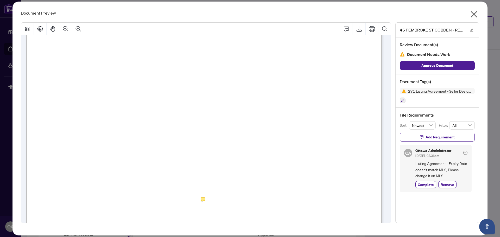
click at [474, 14] on icon "close" at bounding box center [474, 14] width 7 height 7
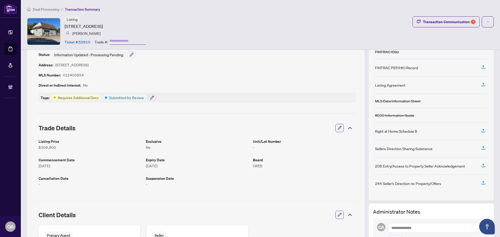
scroll to position [0, 0]
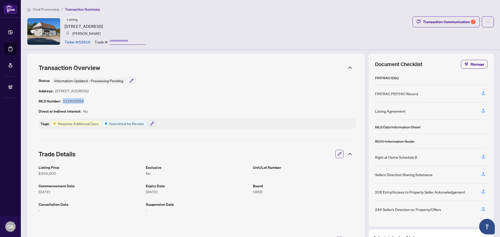
drag, startPoint x: 83, startPoint y: 100, endPoint x: 64, endPoint y: 100, distance: 19.3
click at [64, 100] on article "X12405854" at bounding box center [73, 101] width 21 height 6
copy article "X12405854"
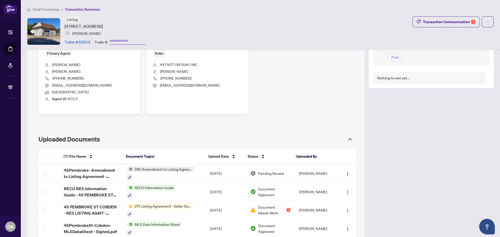
scroll to position [305, 0]
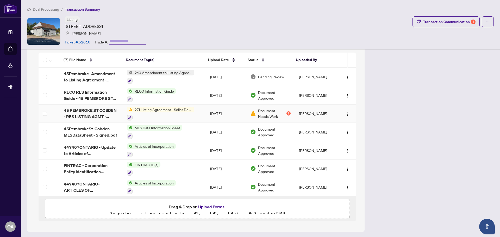
click at [101, 108] on span "45 PEMBROKE ST COBDEN - RES LISTING AGMT - Signed.pdf" at bounding box center [91, 113] width 55 height 12
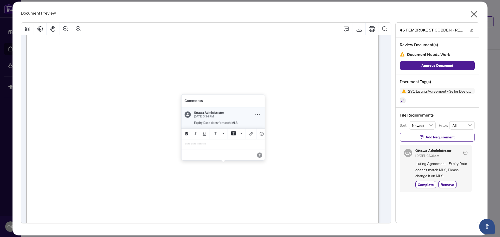
scroll to position [77, 0]
click at [256, 114] on icon "Comment Options" at bounding box center [257, 114] width 4 height 1
click at [248, 132] on span "Delete Comment" at bounding box center [246, 133] width 23 height 4
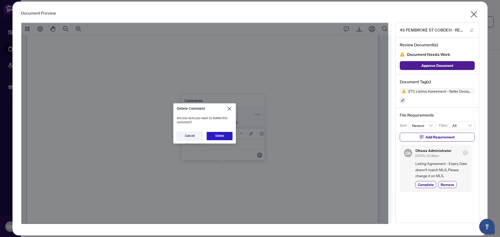
click at [219, 135] on button "Delete" at bounding box center [220, 136] width 26 height 8
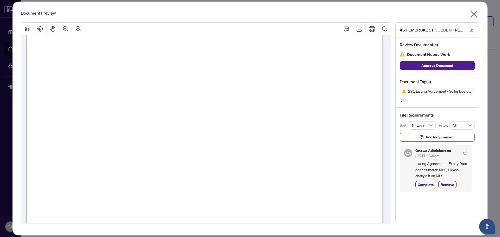
scroll to position [78, 0]
click at [448, 183] on span "Remove" at bounding box center [448, 184] width 14 height 5
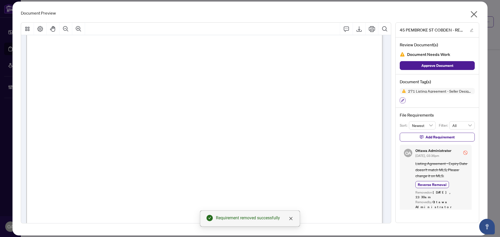
click at [401, 101] on icon "button" at bounding box center [402, 100] width 3 height 3
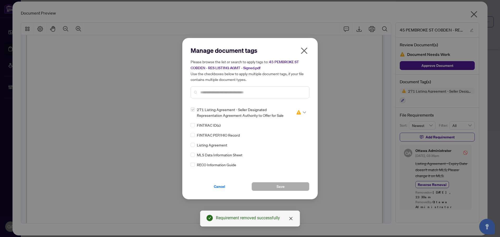
click at [303, 112] on icon at bounding box center [304, 112] width 3 height 2
click at [281, 136] on div "Approved" at bounding box center [283, 138] width 33 height 6
click at [281, 184] on span "Save" at bounding box center [280, 187] width 8 height 8
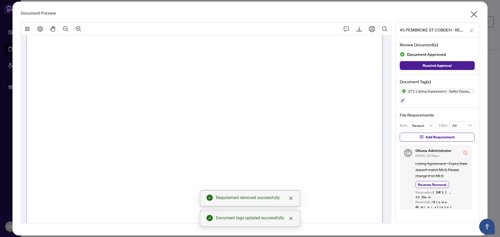
click at [472, 14] on icon "close" at bounding box center [474, 14] width 8 height 8
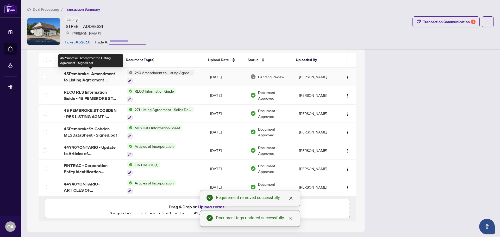
click at [86, 74] on span "45Pembroke- Amendment to Listing Agreement - Signed.pdf" at bounding box center [91, 77] width 55 height 12
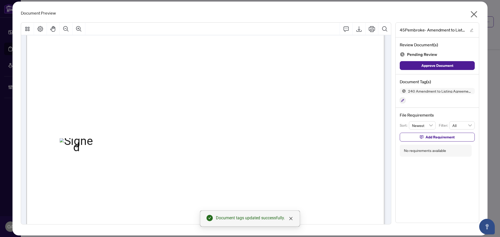
scroll to position [234, 0]
click at [403, 100] on icon "button" at bounding box center [402, 100] width 3 height 3
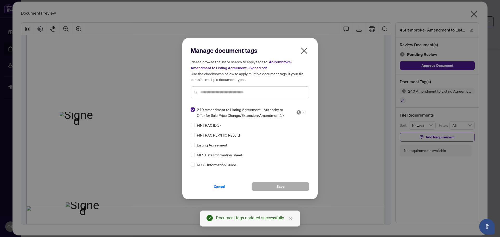
click at [303, 112] on icon at bounding box center [304, 112] width 3 height 2
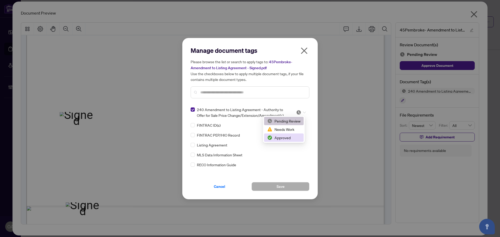
click at [271, 139] on img at bounding box center [269, 137] width 5 height 5
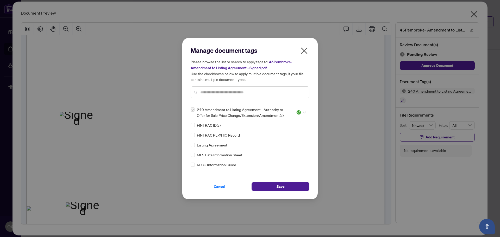
click at [278, 185] on span "Save" at bounding box center [280, 187] width 8 height 8
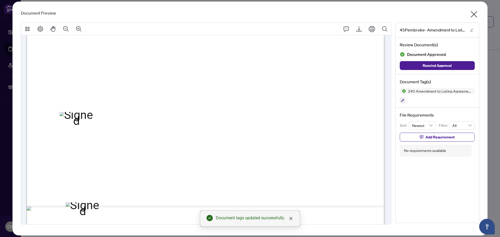
click at [473, 13] on icon "close" at bounding box center [474, 14] width 8 height 8
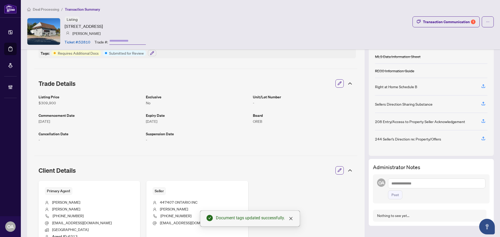
scroll to position [45, 0]
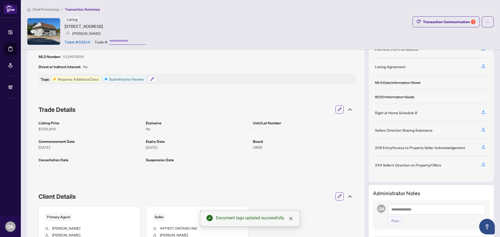
click at [151, 81] on icon "button" at bounding box center [152, 79] width 4 height 4
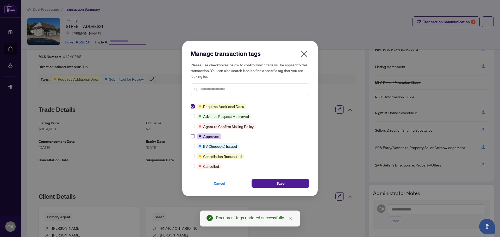
scroll to position [0, 0]
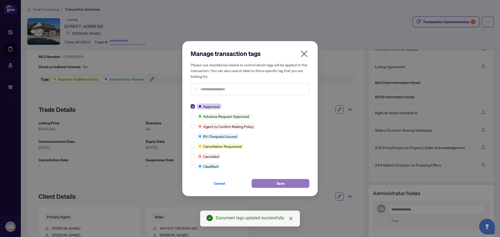
click at [271, 182] on button "Save" at bounding box center [280, 183] width 58 height 9
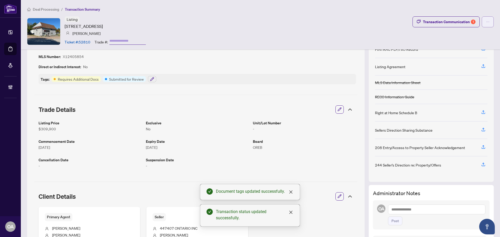
click at [486, 22] on icon "ellipsis" at bounding box center [487, 22] width 3 height 1
click at [468, 58] on span "Submit for Completion" at bounding box center [466, 58] width 40 height 6
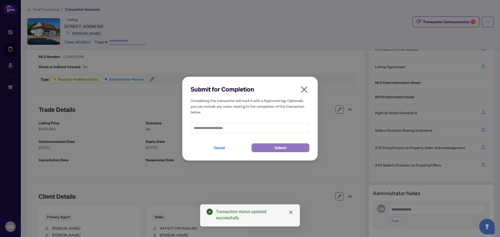
click at [276, 144] on span "Submit" at bounding box center [281, 148] width 12 height 8
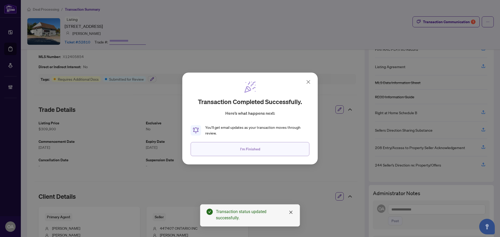
click at [258, 151] on span "I'm Finished" at bounding box center [250, 149] width 20 height 8
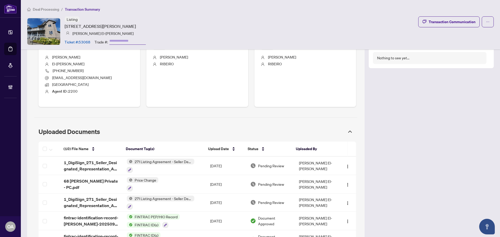
scroll to position [286, 0]
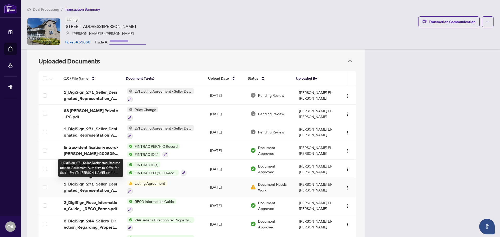
click at [110, 184] on span "1_DigiSign_271_Seller_Designated_Representation_Agreement_Authority_to_Offer_fo…" at bounding box center [91, 187] width 55 height 12
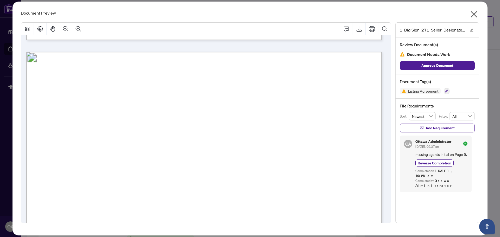
scroll to position [1406, 0]
click at [447, 92] on icon "button" at bounding box center [446, 91] width 3 height 3
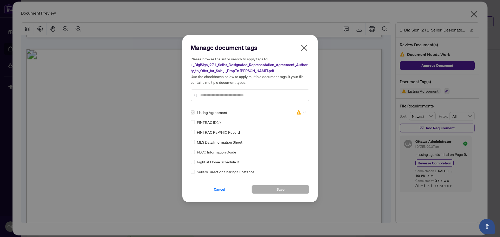
click at [303, 112] on icon at bounding box center [304, 112] width 3 height 2
click at [291, 139] on div "Approved" at bounding box center [283, 138] width 33 height 6
click at [286, 188] on button "Save" at bounding box center [280, 189] width 58 height 9
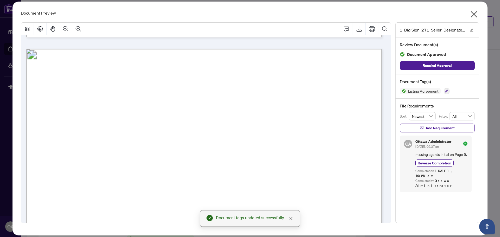
click at [473, 15] on body "Dashboard Deal Processing Mortgage Referrals Brokerage Management OA [GEOGRAPHI…" at bounding box center [250, 118] width 500 height 237
click at [473, 15] on icon "close" at bounding box center [474, 14] width 7 height 7
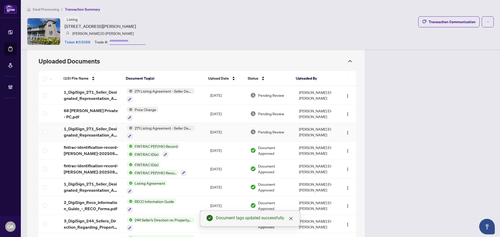
click at [102, 128] on span "1_DigiSign_271_Seller_Designated_Representation_Agreement_Authority_to_Offer_fo…" at bounding box center [91, 132] width 55 height 12
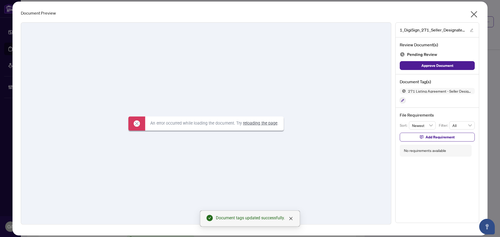
click at [474, 11] on icon "close" at bounding box center [474, 14] width 8 height 8
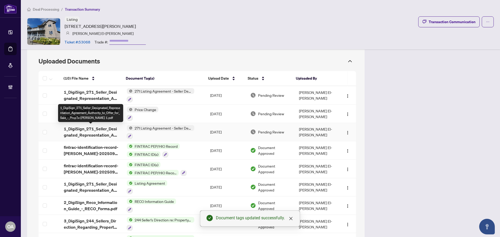
click at [103, 129] on span "1_DigiSign_271_Seller_Designated_Representation_Agreement_Authority_to_Offer_fo…" at bounding box center [91, 132] width 55 height 12
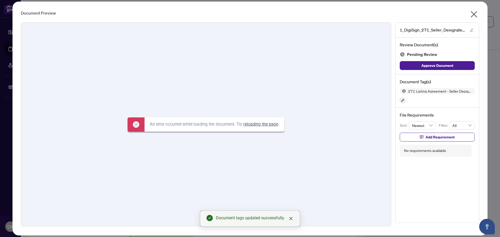
click at [473, 14] on icon "close" at bounding box center [474, 14] width 7 height 7
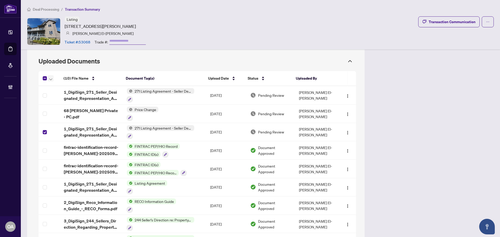
click at [50, 77] on span "button" at bounding box center [50, 78] width 3 height 6
click at [53, 104] on span "Archive Selected" at bounding box center [75, 104] width 46 height 6
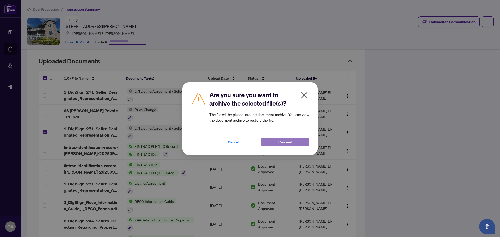
click at [271, 142] on button "Proceed" at bounding box center [285, 142] width 48 height 9
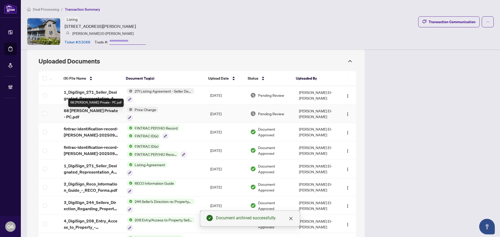
click at [106, 111] on span "68 [PERSON_NAME] Private - PC.pdf" at bounding box center [91, 114] width 55 height 12
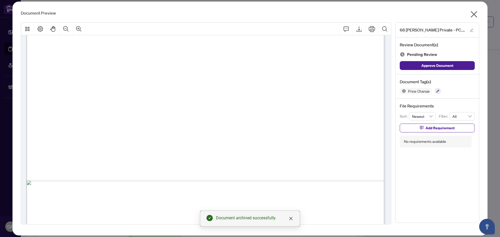
scroll to position [281, 0]
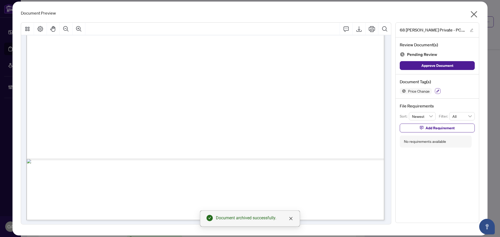
click at [438, 92] on icon "button" at bounding box center [437, 91] width 3 height 3
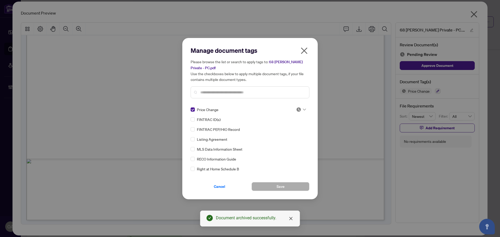
click at [303, 109] on icon at bounding box center [304, 110] width 3 height 2
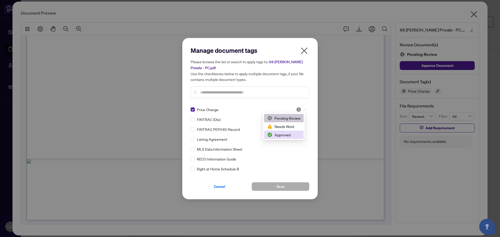
click at [293, 134] on div "Approved" at bounding box center [283, 135] width 33 height 6
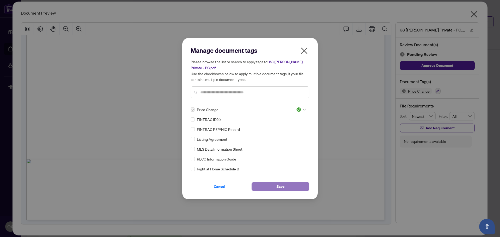
click at [290, 186] on button "Save" at bounding box center [280, 186] width 58 height 9
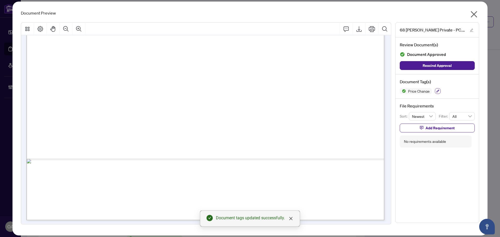
click at [437, 89] on button "button" at bounding box center [438, 91] width 6 height 6
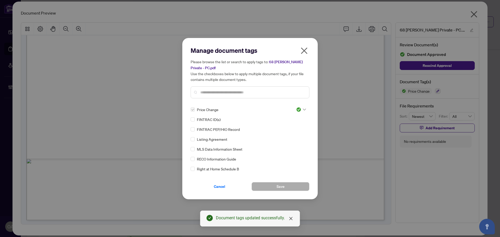
click at [305, 47] on icon "close" at bounding box center [304, 51] width 8 height 8
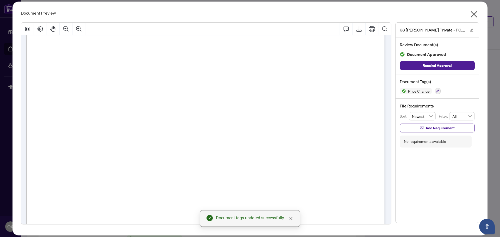
scroll to position [0, 0]
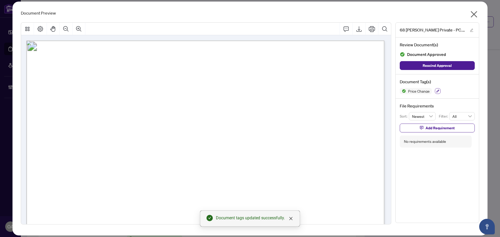
click at [439, 92] on icon "button" at bounding box center [437, 91] width 3 height 3
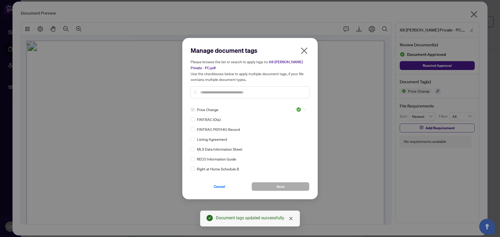
click at [303, 109] on icon at bounding box center [304, 110] width 3 height 2
click at [286, 119] on div "Pending Review" at bounding box center [283, 118] width 33 height 6
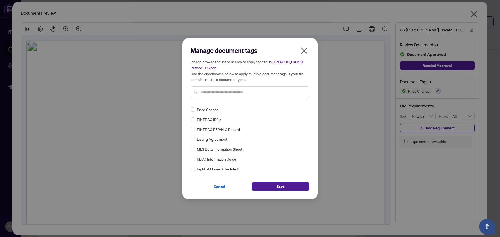
click at [207, 92] on input "text" at bounding box center [252, 93] width 105 height 6
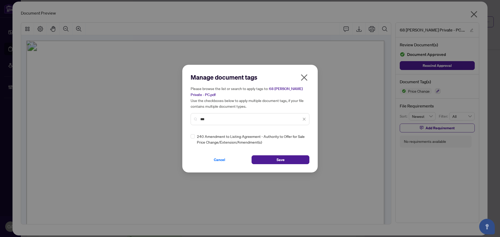
type input "***"
click at [304, 139] on icon at bounding box center [304, 139] width 3 height 2
click at [283, 155] on div "Needs Work" at bounding box center [285, 156] width 33 height 6
click at [286, 156] on button "Save" at bounding box center [280, 159] width 58 height 9
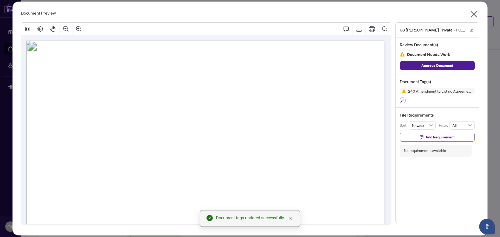
click at [405, 98] on button "button" at bounding box center [403, 101] width 6 height 6
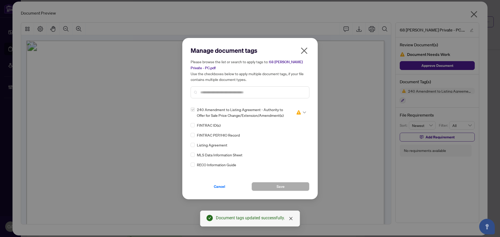
click at [303, 111] on icon at bounding box center [304, 112] width 3 height 2
click at [291, 136] on div "Approved" at bounding box center [283, 138] width 33 height 6
click at [271, 185] on button "Save" at bounding box center [280, 186] width 58 height 9
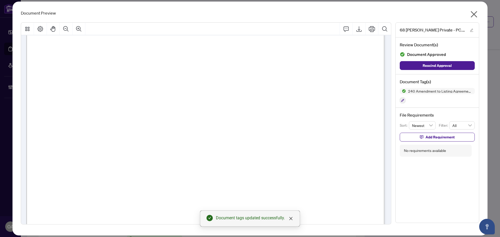
scroll to position [234, 0]
click at [473, 17] on icon "close" at bounding box center [474, 14] width 8 height 8
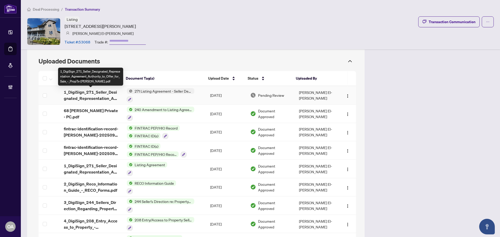
click at [104, 93] on span "1_DigiSign_271_Seller_Designated_Representation_Agreement_Authority_to_Offer_fo…" at bounding box center [91, 95] width 55 height 12
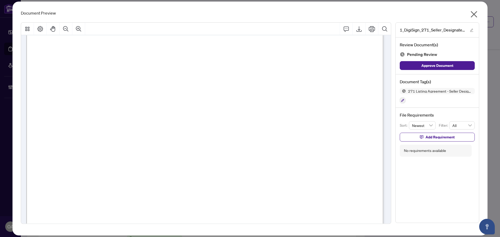
scroll to position [1015, 0]
click at [471, 11] on icon "close" at bounding box center [474, 14] width 8 height 8
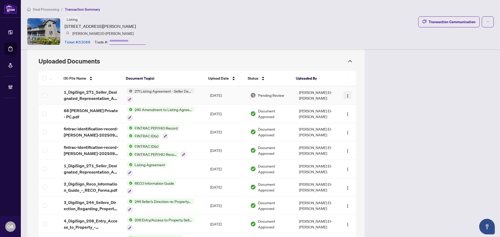
click at [345, 93] on span "button" at bounding box center [347, 95] width 4 height 6
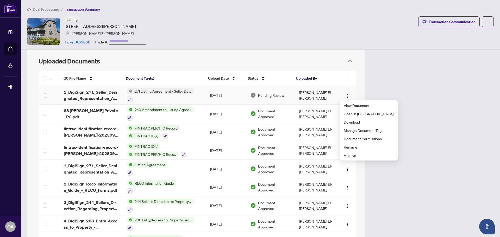
click at [143, 91] on span "271 Listing Agreement - Seller Designated Representation Agreement Authority to…" at bounding box center [164, 91] width 62 height 6
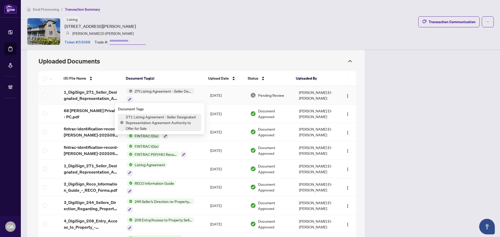
click at [98, 92] on span "1_DigiSign_271_Seller_Designated_Representation_Agreement_Authority_to_Offer_fo…" at bounding box center [91, 95] width 55 height 12
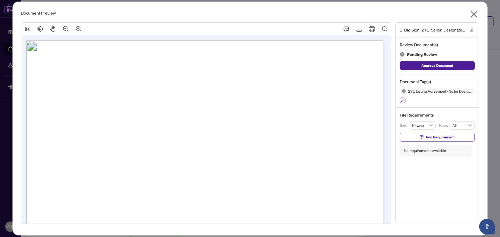
click at [403, 100] on icon "button" at bounding box center [402, 100] width 3 height 3
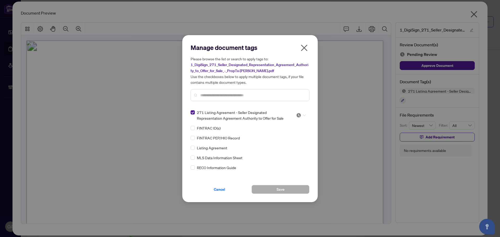
click at [303, 115] on icon at bounding box center [304, 115] width 3 height 2
click at [291, 140] on div "Approved" at bounding box center [283, 141] width 33 height 6
click at [285, 188] on button "Save" at bounding box center [280, 189] width 58 height 9
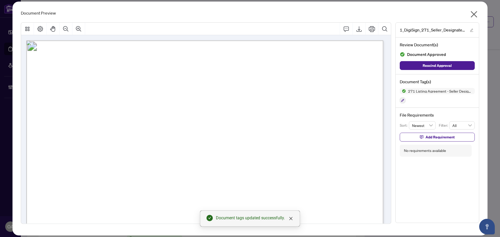
click at [474, 13] on icon "close" at bounding box center [474, 14] width 8 height 8
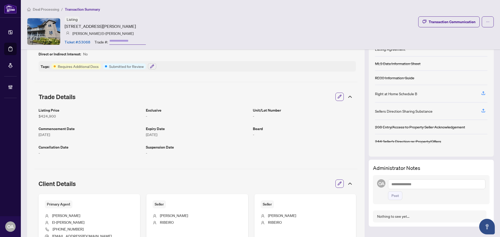
scroll to position [0, 0]
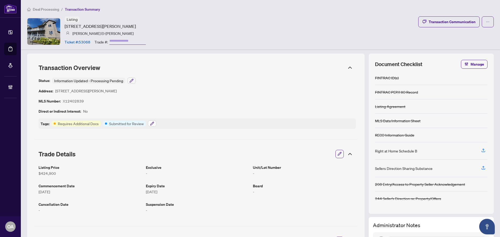
click at [151, 123] on icon "button" at bounding box center [152, 124] width 4 height 4
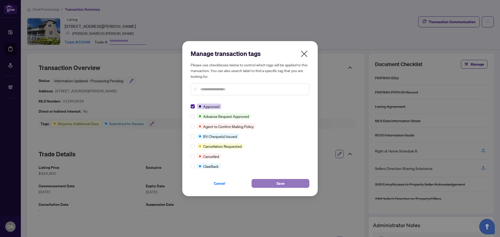
click at [259, 181] on button "Save" at bounding box center [280, 183] width 58 height 9
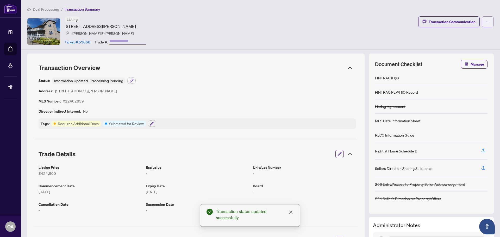
click at [486, 24] on span "button" at bounding box center [488, 22] width 4 height 8
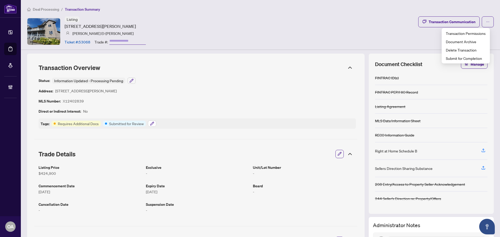
click at [153, 122] on icon "button" at bounding box center [152, 124] width 4 height 4
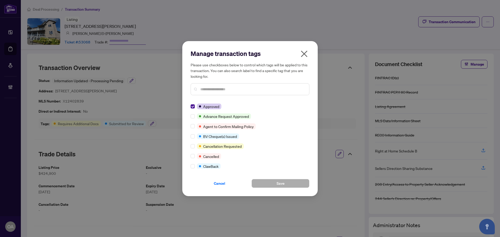
click at [305, 52] on icon "close" at bounding box center [304, 54] width 8 height 8
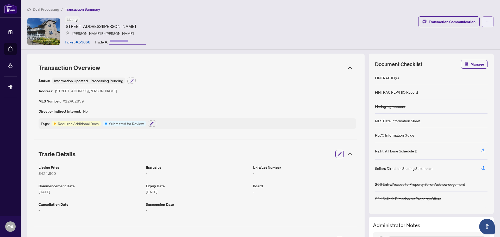
click at [486, 20] on icon "ellipsis" at bounding box center [488, 22] width 4 height 4
click at [469, 58] on span "Submit for Completion" at bounding box center [466, 58] width 40 height 6
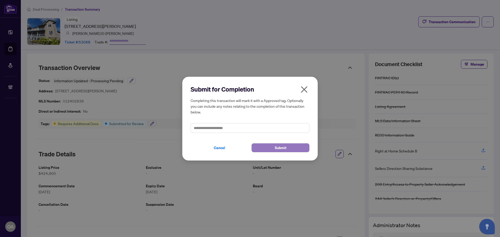
click at [289, 147] on button "Submit" at bounding box center [280, 147] width 58 height 9
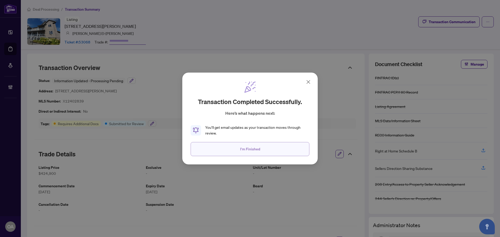
click at [260, 149] on button "I'm Finished" at bounding box center [250, 149] width 119 height 14
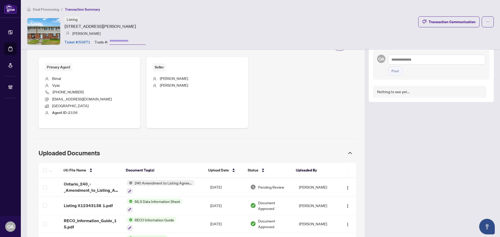
scroll to position [208, 0]
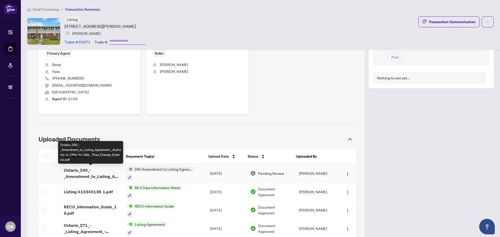
click at [96, 171] on span "Ontario_240_-_Amendment_to_Listing_Agreement__Authority_to_Offer_for_Sale__Pric…" at bounding box center [91, 173] width 55 height 12
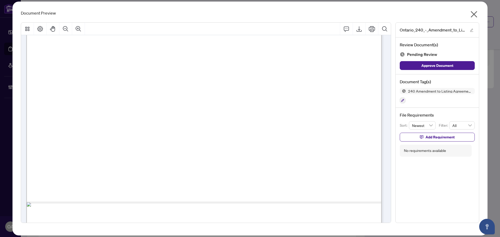
scroll to position [282, 0]
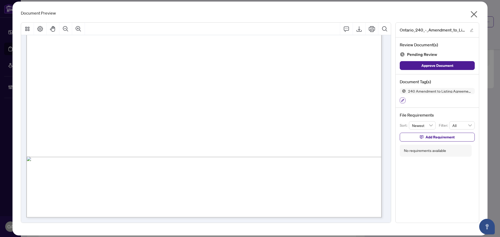
click at [402, 99] on icon "button" at bounding box center [402, 100] width 3 height 3
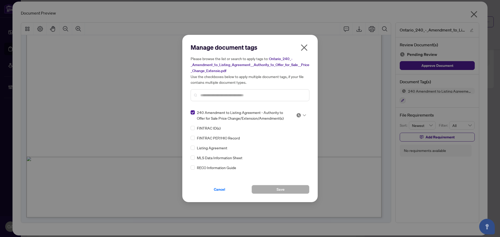
click at [303, 116] on icon at bounding box center [304, 115] width 3 height 2
click at [287, 141] on div "Approved" at bounding box center [283, 141] width 33 height 6
click at [283, 188] on span "Save" at bounding box center [280, 189] width 8 height 8
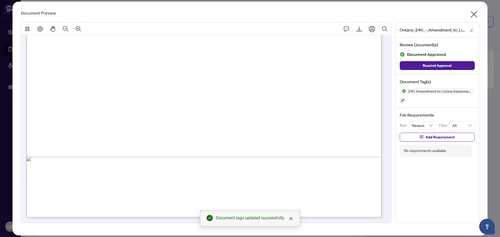
click at [474, 12] on icon "close" at bounding box center [474, 14] width 8 height 8
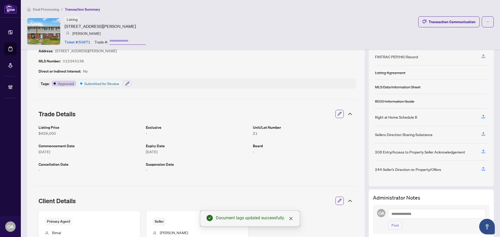
scroll to position [0, 0]
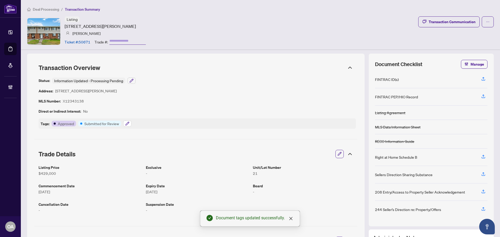
click at [127, 123] on icon "button" at bounding box center [127, 124] width 4 height 4
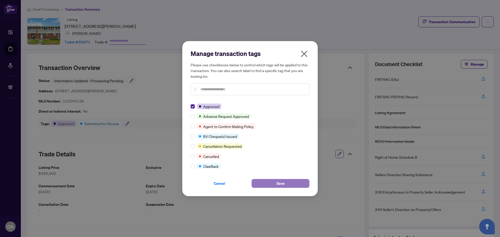
click at [270, 182] on button "Save" at bounding box center [280, 183] width 58 height 9
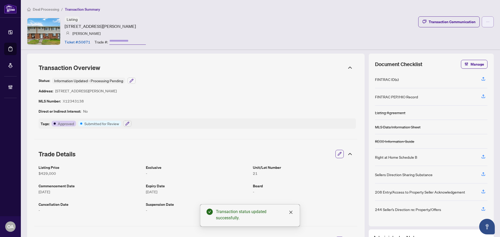
click at [486, 21] on icon "ellipsis" at bounding box center [488, 22] width 4 height 4
click at [457, 58] on span "Submit for Completion" at bounding box center [466, 58] width 40 height 6
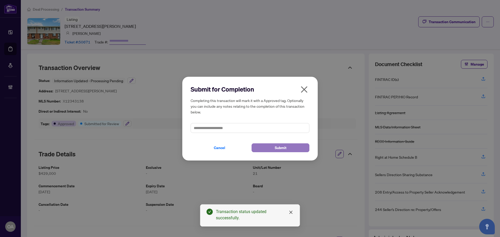
click at [293, 145] on button "Submit" at bounding box center [280, 147] width 58 height 9
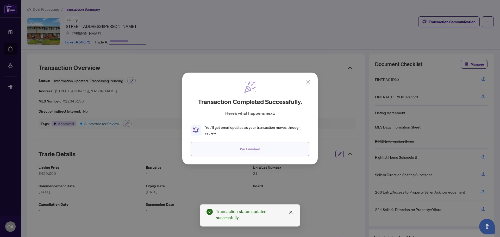
click at [262, 151] on button "I'm Finished" at bounding box center [250, 149] width 119 height 14
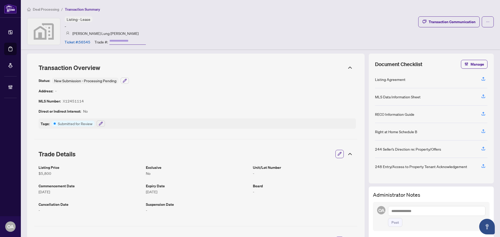
drag, startPoint x: 161, startPoint y: 100, endPoint x: 177, endPoint y: 84, distance: 22.8
click at [161, 100] on div "Status: New Submission - Processing Pending Address: - MLS Number: X12451114 Di…" at bounding box center [197, 103] width 317 height 51
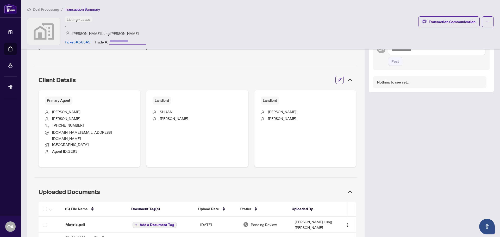
scroll to position [114, 0]
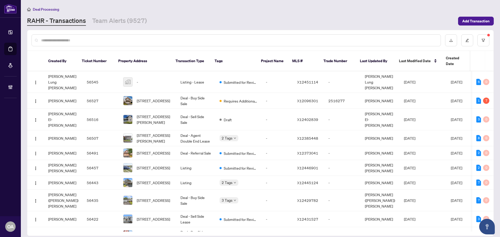
click at [106, 40] on input "text" at bounding box center [238, 40] width 395 height 6
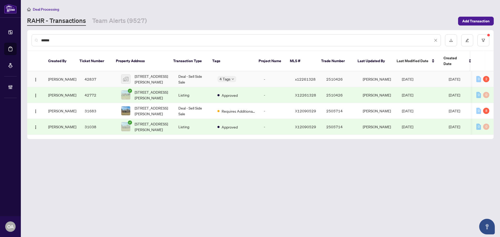
type input "******"
click at [151, 73] on span "[STREET_ADDRESS][PERSON_NAME]" at bounding box center [152, 78] width 35 height 11
click at [150, 105] on span "[STREET_ADDRESS][PERSON_NAME]" at bounding box center [152, 110] width 35 height 11
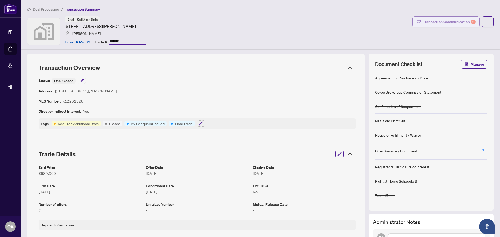
click at [460, 21] on div "Transaction Communication 2" at bounding box center [449, 22] width 53 height 8
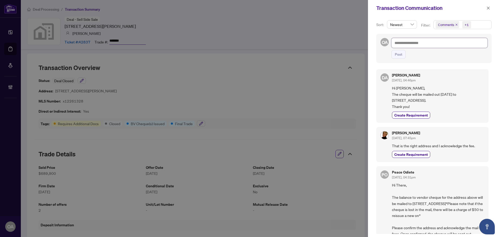
click at [458, 44] on textarea at bounding box center [439, 43] width 96 height 10
click at [63, 102] on div at bounding box center [250, 118] width 500 height 237
drag, startPoint x: 82, startPoint y: 100, endPoint x: 63, endPoint y: 101, distance: 19.0
click at [63, 101] on div at bounding box center [250, 118] width 500 height 237
drag, startPoint x: 66, startPoint y: 101, endPoint x: 89, endPoint y: 101, distance: 22.9
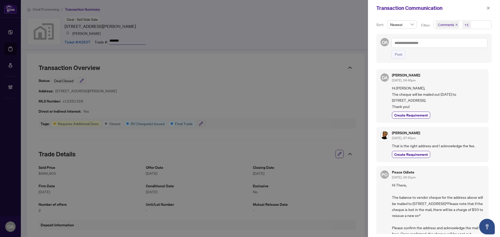
click at [89, 101] on div at bounding box center [250, 118] width 500 height 237
click at [488, 7] on icon "close" at bounding box center [488, 8] width 4 height 4
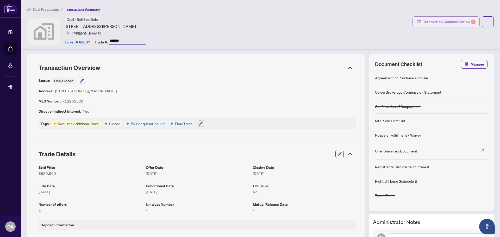
click at [464, 23] on div "Transaction Communication 2" at bounding box center [449, 22] width 53 height 8
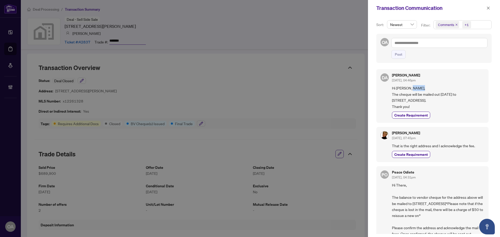
drag, startPoint x: 394, startPoint y: 94, endPoint x: 405, endPoint y: 95, distance: 11.2
click at [405, 95] on span "Hi [PERSON_NAME], The cheque will be mailed out [DATE] to [STREET_ADDRESS]. Tha…" at bounding box center [438, 97] width 92 height 24
click at [490, 11] on button "button" at bounding box center [488, 8] width 7 height 6
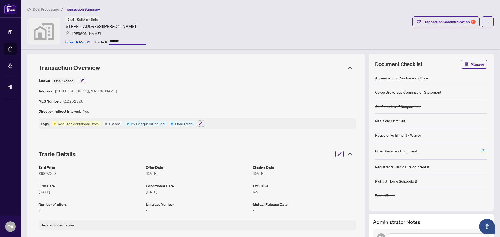
click at [484, 7] on div "Transaction Communication Sort: Newest Filter: Comments +1 OA Post DA [PERSON_N…" at bounding box center [250, 118] width 500 height 237
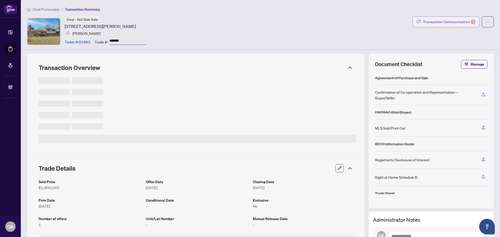
click at [449, 26] on div "Transaction Communication 8" at bounding box center [449, 22] width 53 height 8
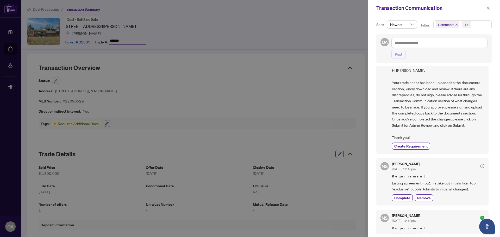
scroll to position [26, 0]
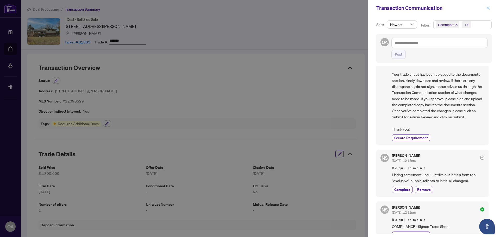
click at [489, 10] on span "button" at bounding box center [488, 8] width 4 height 8
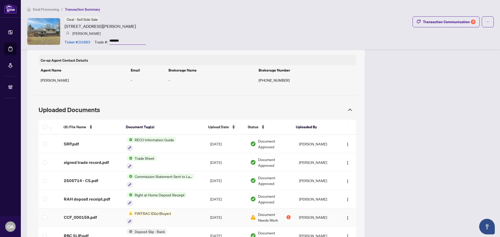
scroll to position [410, 0]
click at [461, 22] on div "Transaction Communication 8" at bounding box center [449, 22] width 53 height 8
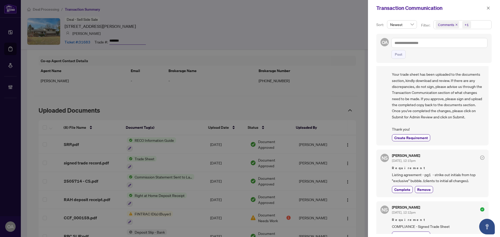
scroll to position [0, 0]
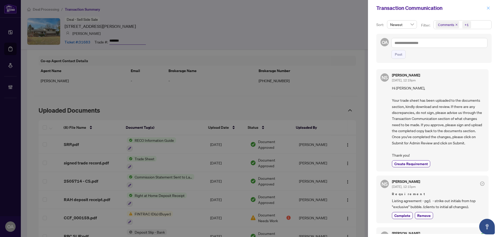
click at [487, 9] on icon "close" at bounding box center [488, 8] width 4 height 4
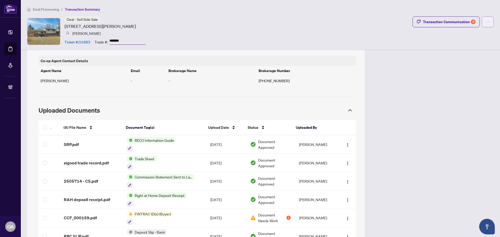
click at [482, 19] on button "button" at bounding box center [488, 21] width 12 height 11
click at [404, 42] on div "Deal - Sell Side Sale [STREET_ADDRESS][PERSON_NAME] [PERSON_NAME] Ticket #: 316…" at bounding box center [260, 31] width 467 height 30
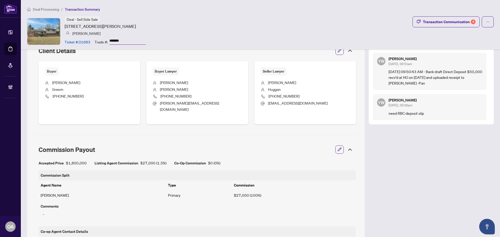
scroll to position [176, 0]
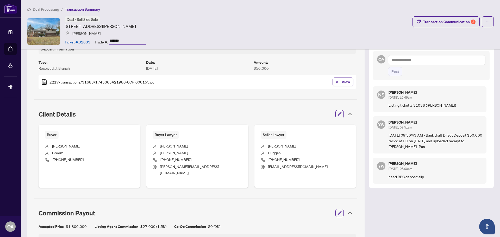
click at [409, 57] on textarea at bounding box center [436, 60] width 97 height 10
click at [405, 63] on span "RAHR Inqui ries" at bounding box center [434, 63] width 64 height 5
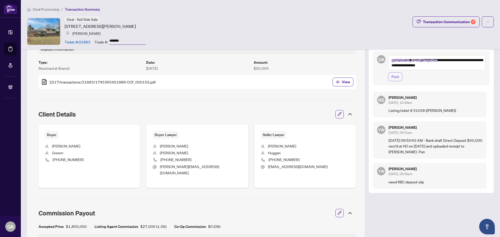
type textarea "**********"
click at [391, 77] on span "Post" at bounding box center [395, 77] width 8 height 8
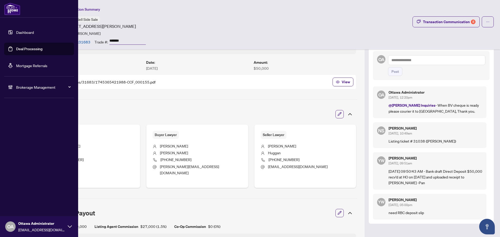
click at [28, 49] on link "Deal Processing" at bounding box center [29, 49] width 26 height 5
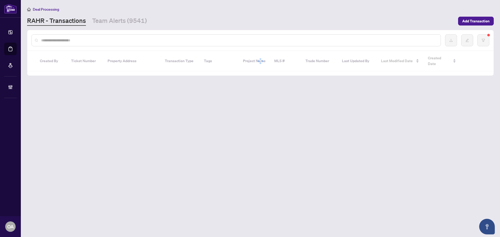
click at [156, 40] on input "text" at bounding box center [238, 40] width 395 height 6
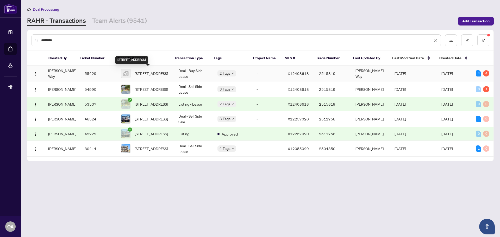
type input "********"
click at [143, 72] on span "163 Wild Senna Way, Ottawa, Ontario K2J 5B2, Canada" at bounding box center [151, 74] width 33 height 6
click at [120, 19] on link "Team Alerts (9541)" at bounding box center [119, 20] width 55 height 9
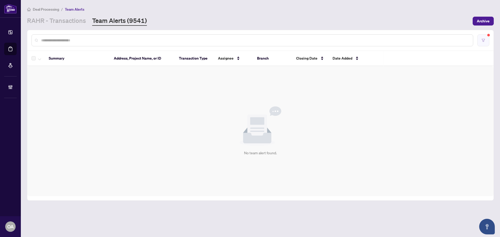
click at [482, 39] on icon "filter" at bounding box center [483, 41] width 4 height 4
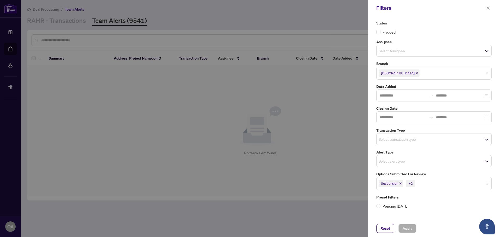
click at [400, 183] on icon "close" at bounding box center [400, 183] width 3 height 3
click at [401, 183] on icon "close" at bounding box center [402, 184] width 2 height 2
click at [407, 183] on icon "close" at bounding box center [406, 184] width 2 height 2
click at [486, 7] on icon "close" at bounding box center [488, 8] width 4 height 4
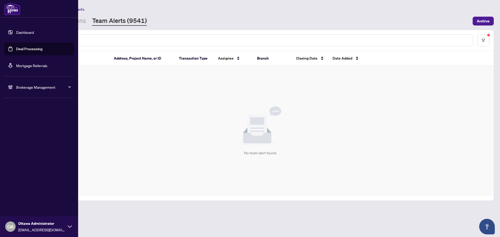
click at [26, 51] on link "Deal Processing" at bounding box center [29, 49] width 26 height 5
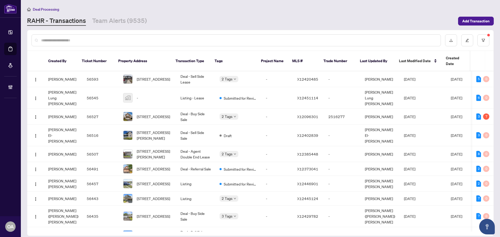
click at [117, 39] on input "text" at bounding box center [238, 40] width 395 height 6
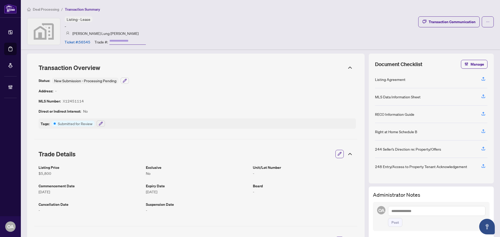
scroll to position [114, 0]
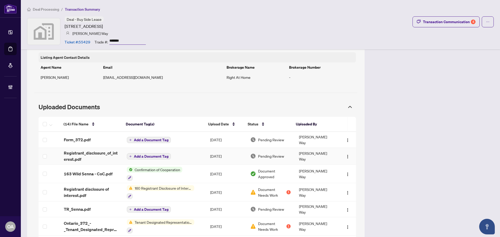
scroll to position [391, 0]
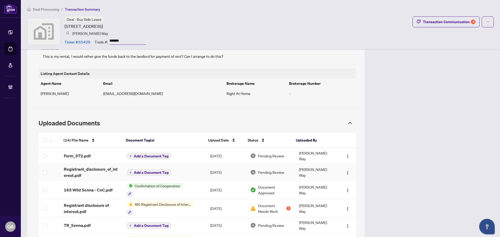
click at [83, 166] on span "Registrant_disclosure_of_interest.pdf" at bounding box center [91, 172] width 55 height 12
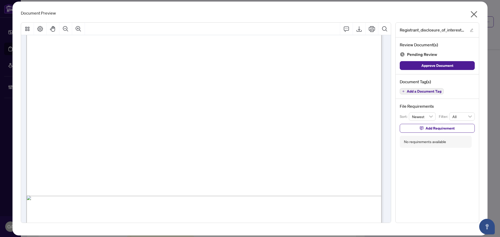
scroll to position [282, 0]
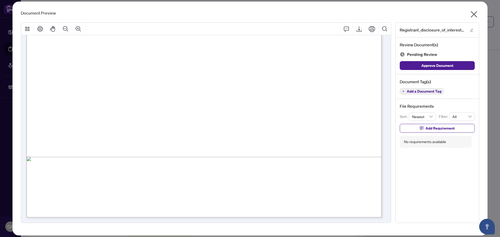
click at [476, 13] on icon "close" at bounding box center [474, 14] width 8 height 8
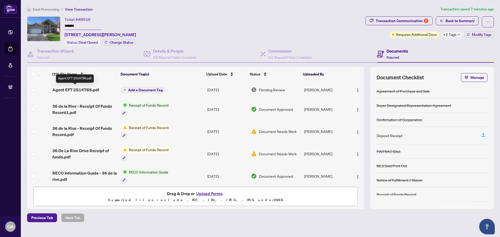
click at [74, 87] on span "Agent EFT 2514769.pdf" at bounding box center [75, 90] width 47 height 6
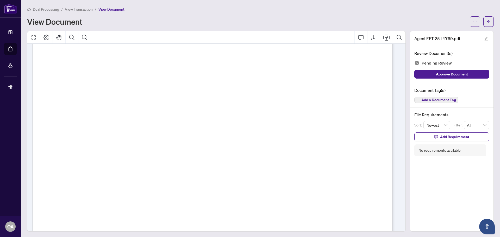
scroll to position [104, 0]
click at [473, 20] on icon "ellipsis" at bounding box center [475, 22] width 4 height 4
click at [444, 34] on span "Download" at bounding box center [452, 33] width 40 height 6
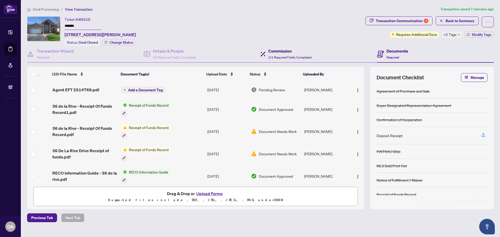
click at [267, 55] on div "Commission 1/1 Required Fields Completed" at bounding box center [285, 54] width 51 height 12
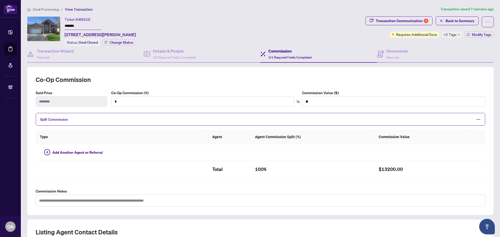
type input "*"
type input "*******"
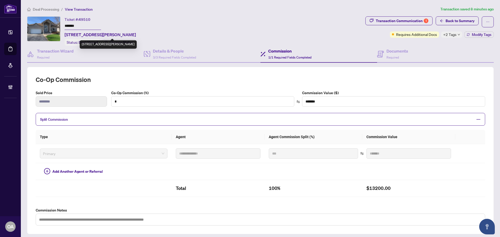
drag, startPoint x: 164, startPoint y: 34, endPoint x: 66, endPoint y: 33, distance: 98.2
click at [66, 33] on div "Ticket #: 49510 ******* [STREET_ADDRESS][PERSON_NAME] Status: Deal Closed Chang…" at bounding box center [195, 30] width 336 height 29
click at [66, 33] on span "[STREET_ADDRESS][PERSON_NAME]" at bounding box center [100, 35] width 71 height 6
click at [105, 34] on span "[STREET_ADDRESS][PERSON_NAME]" at bounding box center [100, 35] width 71 height 6
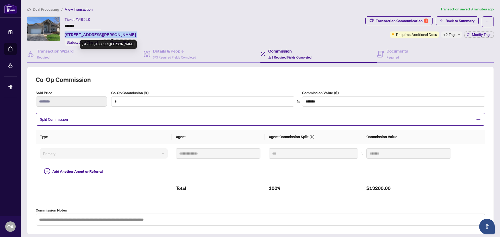
click at [105, 34] on span "[STREET_ADDRESS][PERSON_NAME]" at bounding box center [100, 35] width 71 height 6
copy span "[STREET_ADDRESS][PERSON_NAME]"
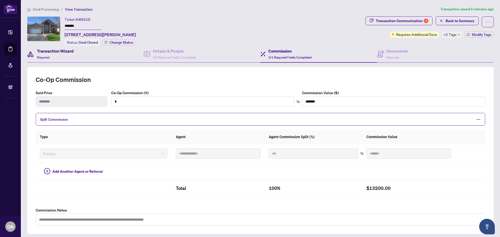
click at [49, 50] on h4 "Transaction Wizard" at bounding box center [55, 51] width 37 height 6
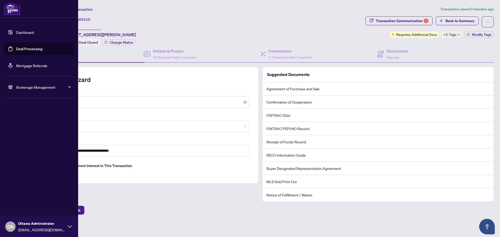
click at [26, 48] on link "Deal Processing" at bounding box center [29, 49] width 26 height 5
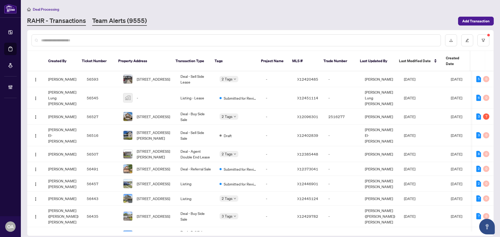
click at [116, 20] on link "Team Alerts (9555)" at bounding box center [119, 20] width 55 height 9
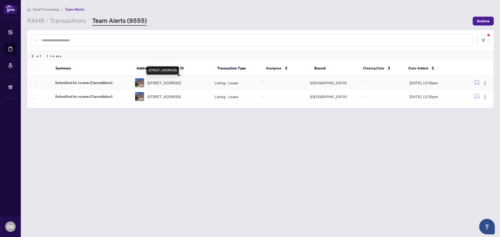
click at [181, 81] on span "[STREET_ADDRESS]" at bounding box center [163, 83] width 33 height 6
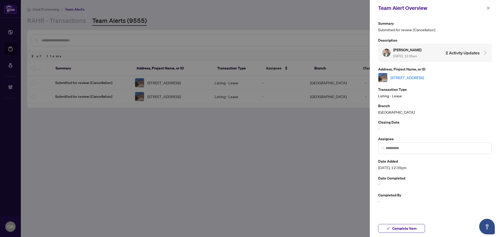
click at [424, 77] on link "[STREET_ADDRESS]" at bounding box center [407, 78] width 33 height 6
click at [486, 9] on icon "close" at bounding box center [488, 8] width 4 height 4
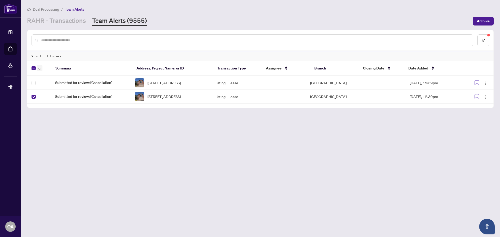
click at [40, 67] on span "button" at bounding box center [39, 68] width 3 height 6
click at [48, 108] on span "Complete Item" at bounding box center [57, 111] width 33 height 6
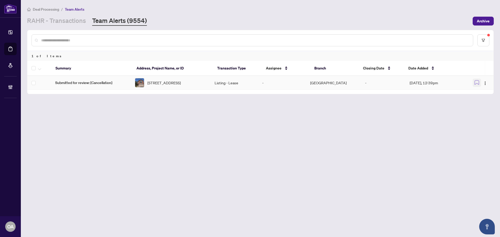
click at [475, 83] on icon "button" at bounding box center [477, 82] width 4 height 4
click at [484, 44] on button "button" at bounding box center [483, 40] width 12 height 12
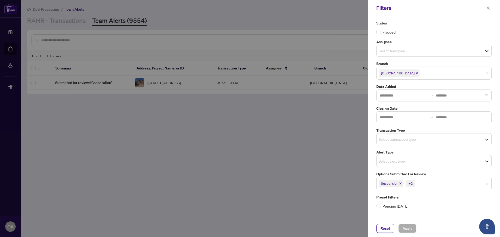
click at [400, 184] on icon "close" at bounding box center [400, 183] width 3 height 3
click at [402, 183] on icon "close" at bounding box center [401, 183] width 3 height 3
click at [405, 183] on icon "close" at bounding box center [406, 183] width 3 height 3
click at [391, 136] on input "search" at bounding box center [397, 139] width 36 height 6
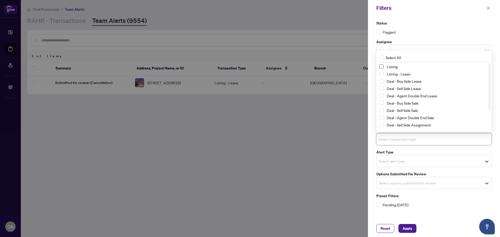
click at [382, 66] on span "Select Listing" at bounding box center [381, 67] width 4 height 4
click at [382, 76] on span "Select Listing - Lease" at bounding box center [381, 74] width 4 height 4
click at [413, 228] on button "Apply" at bounding box center [407, 228] width 18 height 9
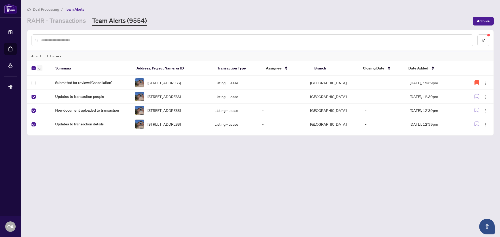
click at [40, 69] on icon "button" at bounding box center [39, 69] width 3 height 2
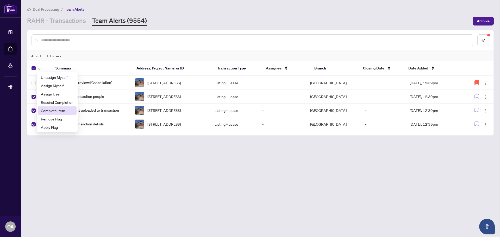
click at [41, 112] on span "Complete Item" at bounding box center [57, 111] width 33 height 6
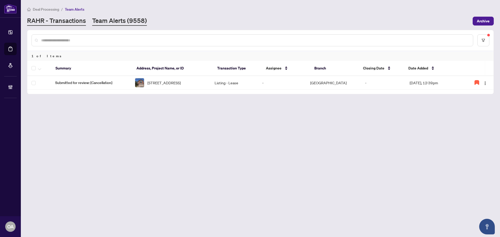
click at [62, 21] on link "RAHR - Transactions" at bounding box center [56, 20] width 59 height 9
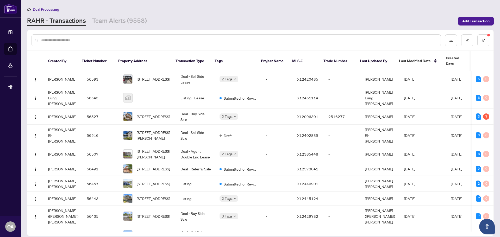
click at [231, 14] on div "Deal Processing RAHR - Transactions Team Alerts (9558) Add Transaction" at bounding box center [260, 16] width 467 height 20
click at [482, 38] on button "button" at bounding box center [483, 40] width 12 height 12
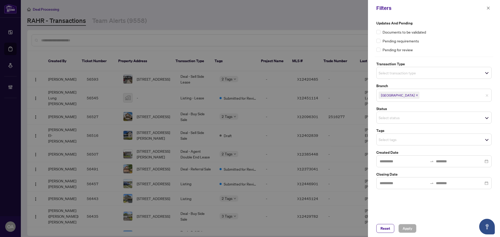
click at [387, 73] on input "search" at bounding box center [397, 73] width 36 height 6
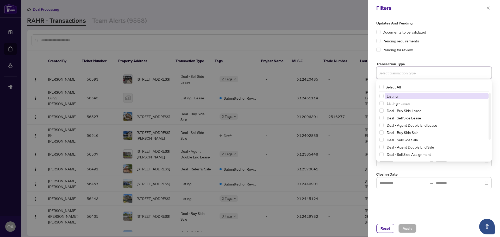
click at [393, 97] on span "Listing" at bounding box center [392, 96] width 11 height 5
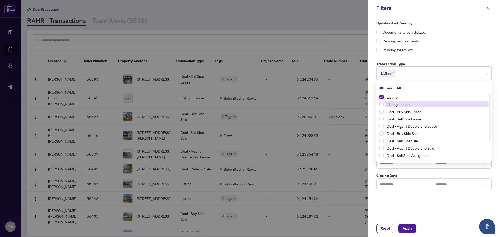
click at [393, 105] on span "Listing - Lease" at bounding box center [399, 104] width 24 height 5
click at [411, 228] on span "Apply" at bounding box center [407, 228] width 10 height 8
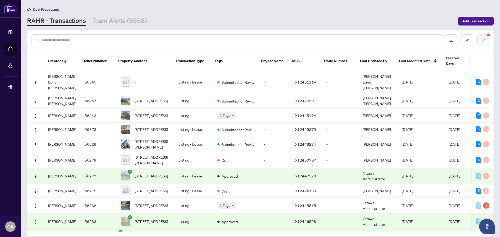
click at [485, 40] on icon "filter" at bounding box center [483, 41] width 4 height 4
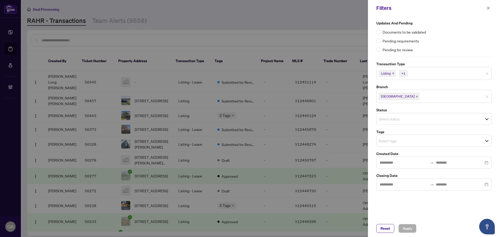
click at [382, 117] on input "search" at bounding box center [397, 119] width 36 height 6
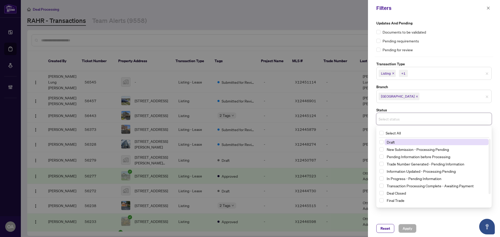
click at [401, 117] on input "search" at bounding box center [397, 119] width 36 height 6
click at [429, 222] on div "Reset Apply" at bounding box center [434, 228] width 132 height 17
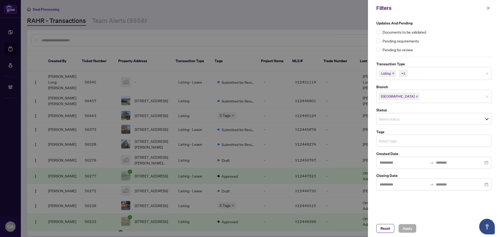
click at [383, 143] on input "search" at bounding box center [397, 141] width 36 height 6
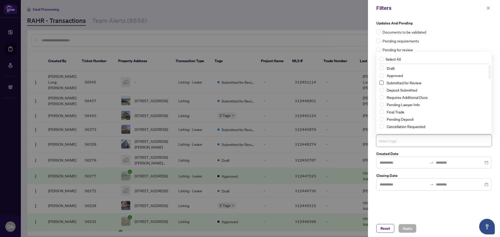
click at [381, 83] on span "Select Submitted for Review" at bounding box center [381, 83] width 4 height 4
click at [405, 229] on span "Apply" at bounding box center [407, 228] width 10 height 8
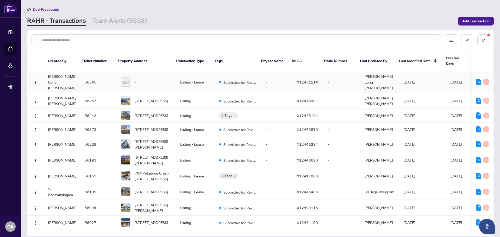
click at [92, 71] on td "56545" at bounding box center [98, 82] width 36 height 22
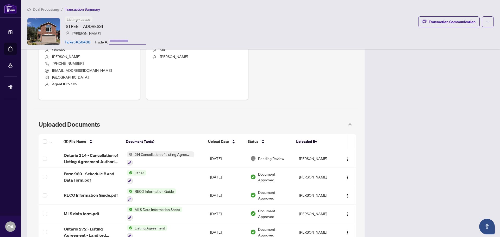
scroll to position [260, 0]
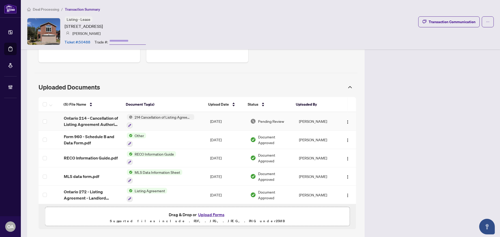
click at [91, 118] on span "Ontario 214 - Cancellation of Listing Agreement Authority to Offer for Lease 1.…" at bounding box center [91, 121] width 55 height 12
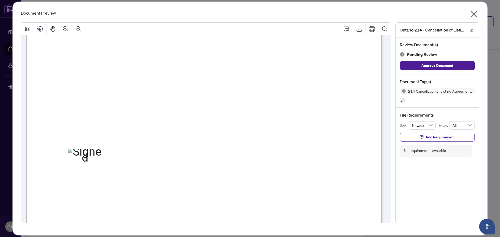
scroll to position [282, 0]
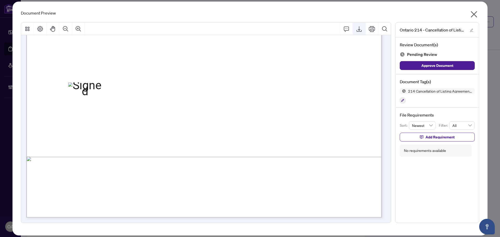
click at [357, 29] on icon "Export" at bounding box center [359, 29] width 6 height 6
click at [476, 14] on icon "close" at bounding box center [474, 14] width 8 height 8
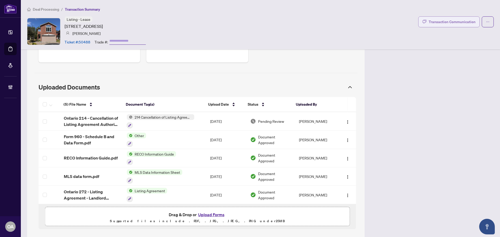
click at [430, 24] on div "Transaction Communication" at bounding box center [452, 22] width 47 height 8
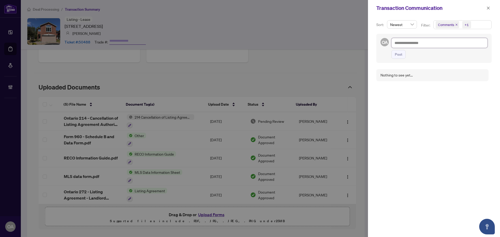
click at [426, 45] on textarea at bounding box center [439, 43] width 96 height 10
type textarea "*"
type textarea "**"
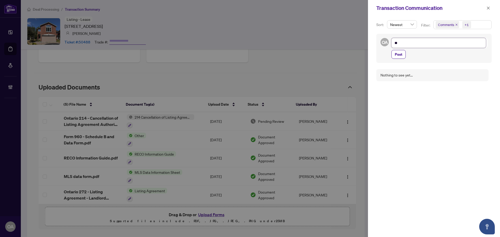
type textarea "***"
type textarea "****"
type textarea "*****"
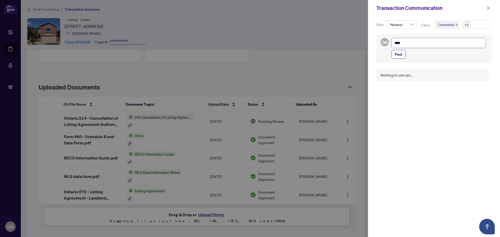
type textarea "*****"
type textarea "******"
type textarea "*******"
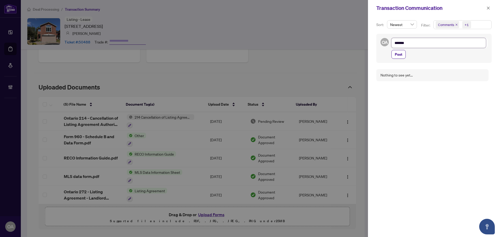
type textarea "********"
type textarea "*********"
type textarea "********"
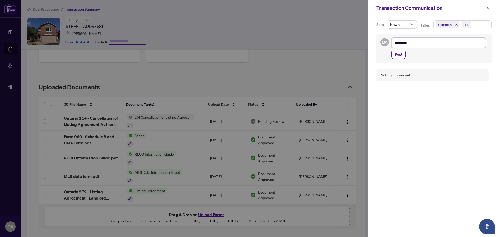
type textarea "********"
type textarea "*******"
type textarea "******"
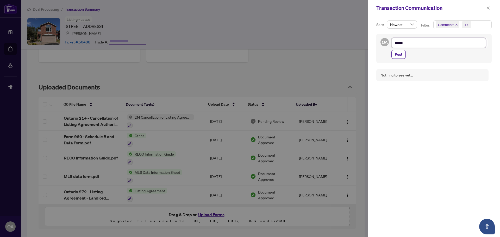
type textarea "*******"
type textarea "********"
type textarea "*********"
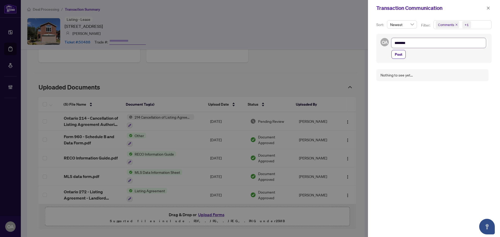
type textarea "*********"
type textarea "**********"
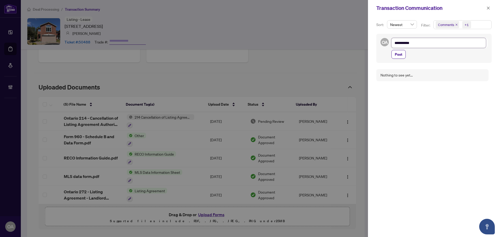
type textarea "**********"
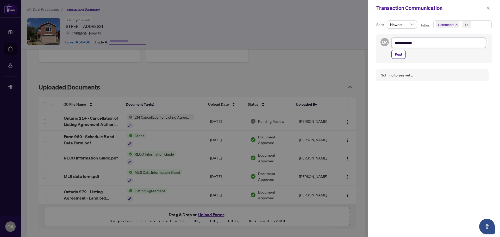
type textarea "**********"
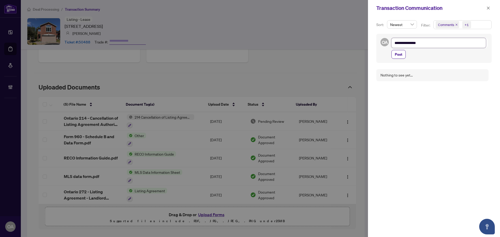
type textarea "**********"
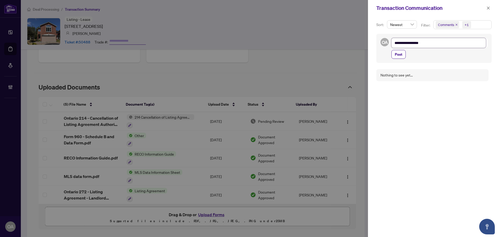
type textarea "**********"
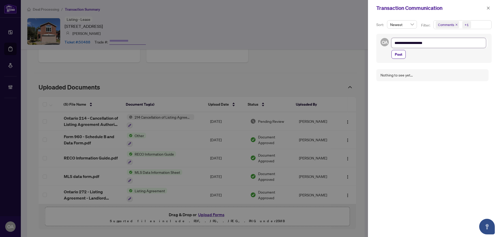
type textarea "**********"
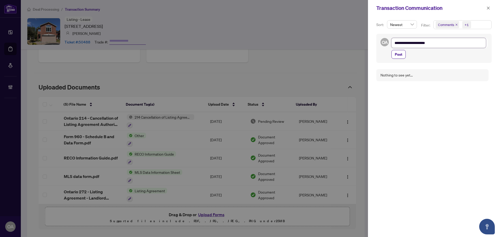
type textarea "**********"
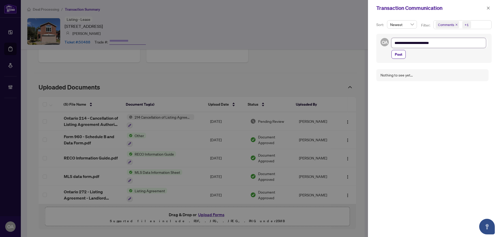
type textarea "**********"
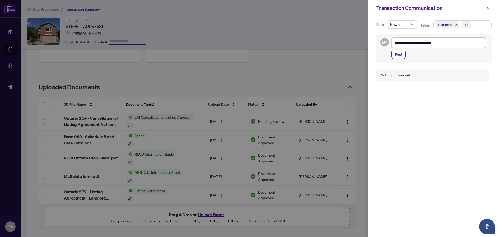
type textarea "**********"
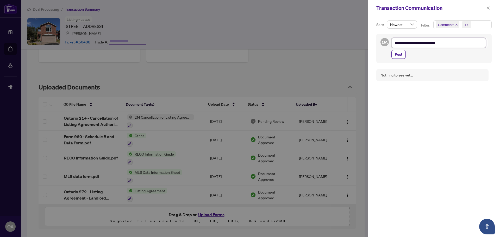
type textarea "**********"
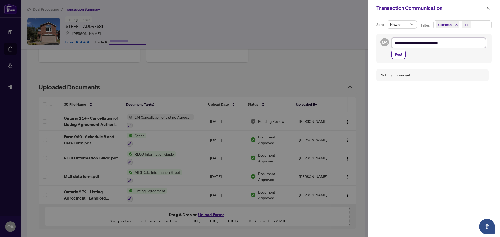
type textarea "**********"
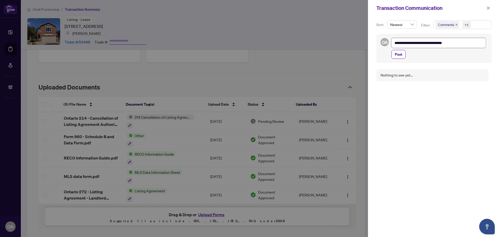
type textarea "**********"
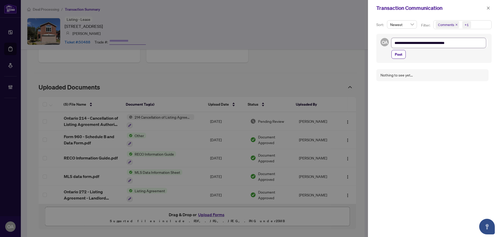
type textarea "**********"
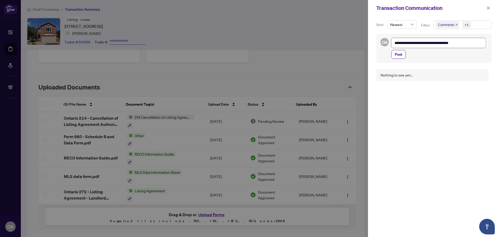
type textarea "**********"
click at [400, 53] on span "Post" at bounding box center [399, 54] width 8 height 8
type textarea "**********"
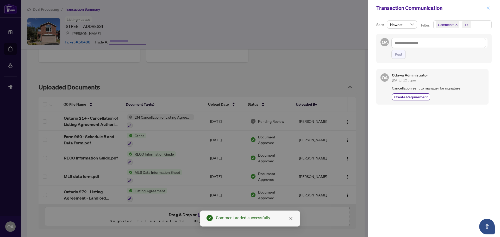
click at [489, 10] on icon "close" at bounding box center [488, 8] width 4 height 4
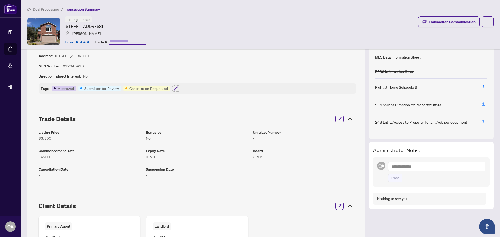
scroll to position [0, 0]
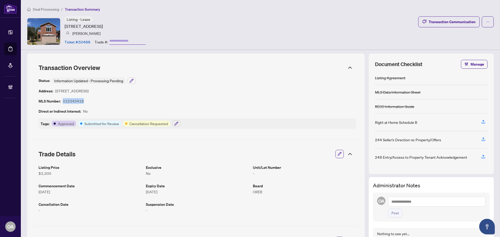
drag, startPoint x: 84, startPoint y: 100, endPoint x: 64, endPoint y: 101, distance: 20.3
click at [64, 101] on div "Status: Information Updated - Processing Pending Address: [STREET_ADDRESS] MLS …" at bounding box center [197, 103] width 317 height 51
copy article "X12345418"
click at [79, 100] on article "X12345418" at bounding box center [73, 101] width 21 height 6
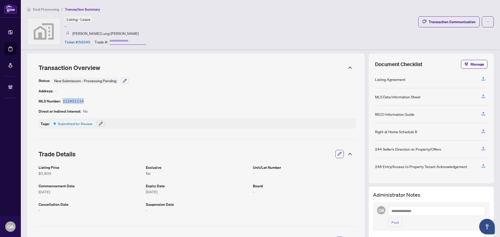
drag, startPoint x: 84, startPoint y: 99, endPoint x: 64, endPoint y: 99, distance: 20.6
click at [64, 99] on div "Status: New Submission - Processing Pending Address: - MLS Number: X12451114 Di…" at bounding box center [197, 103] width 317 height 51
copy article "X12451114"
click at [173, 96] on div "Status: New Submission - Processing Pending Address: - MLS Number: X12451114 Di…" at bounding box center [197, 103] width 317 height 51
drag, startPoint x: 83, startPoint y: 100, endPoint x: 63, endPoint y: 99, distance: 19.8
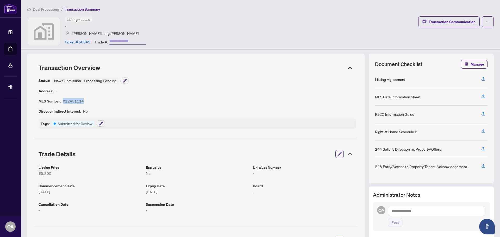
click at [63, 99] on article "X12451114" at bounding box center [73, 101] width 21 height 6
copy article "X12451114"
click at [336, 152] on button "button" at bounding box center [339, 154] width 7 height 9
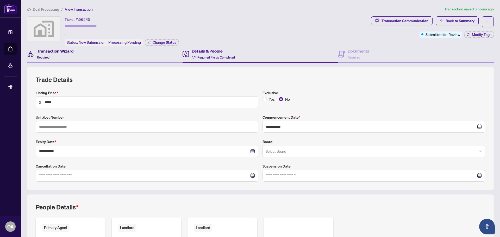
click at [46, 54] on div "Transaction Wizard Required" at bounding box center [55, 54] width 37 height 12
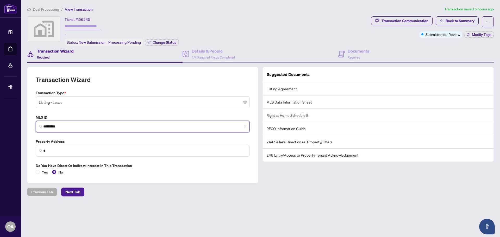
click at [68, 125] on input "*********" at bounding box center [144, 126] width 203 height 5
drag, startPoint x: 77, startPoint y: 126, endPoint x: 28, endPoint y: 125, distance: 49.5
click at [28, 125] on div "Transaction Wizard Transaction Type * Listing - Lease MLS ID X12451114 ********…" at bounding box center [142, 125] width 231 height 117
paste input "*********"
type input "*********"
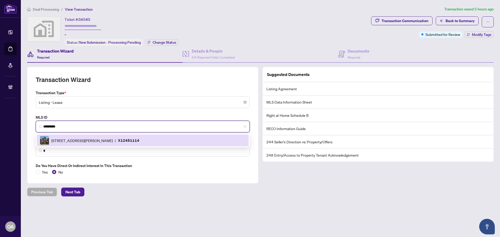
click at [137, 141] on p "X12451114" at bounding box center [128, 140] width 21 height 6
type input "**********"
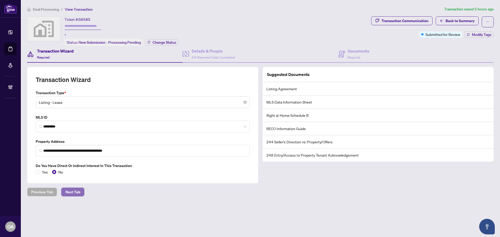
click at [75, 190] on span "Next Tab" at bounding box center [72, 192] width 15 height 8
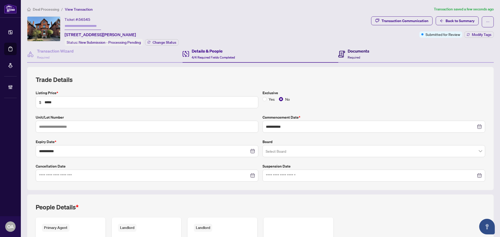
click at [354, 51] on h4 "Documents" at bounding box center [359, 51] width 22 height 6
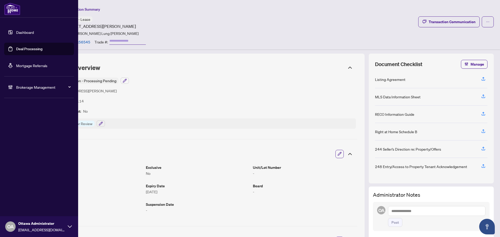
drag, startPoint x: 17, startPoint y: 49, endPoint x: 140, endPoint y: 43, distance: 122.5
click at [17, 49] on link "Deal Processing" at bounding box center [29, 49] width 26 height 5
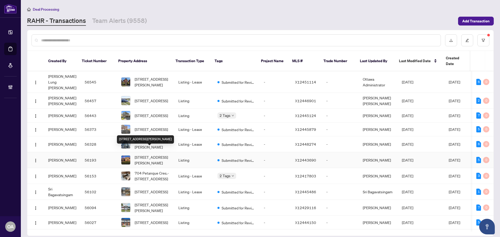
click at [150, 155] on span "5046 Green Links Way, Greely, Ontario K4P 0G6, Canada" at bounding box center [152, 159] width 35 height 11
drag, startPoint x: 312, startPoint y: 168, endPoint x: 291, endPoint y: 169, distance: 21.6
click at [291, 169] on td "X12417803" at bounding box center [306, 176] width 31 height 16
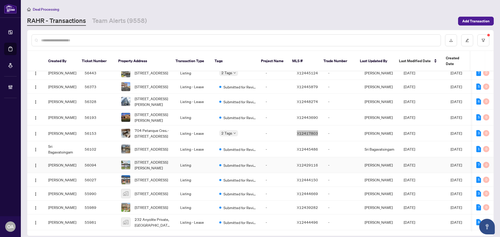
scroll to position [52, 0]
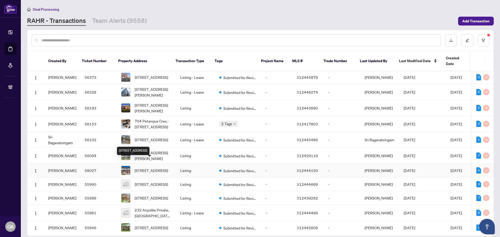
click at [155, 168] on span "[STREET_ADDRESS]" at bounding box center [151, 171] width 33 height 6
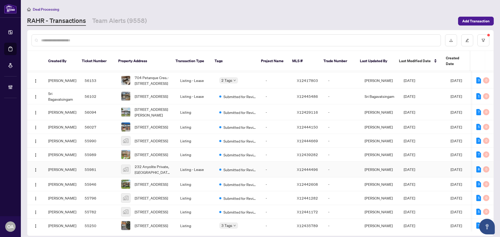
scroll to position [104, 0]
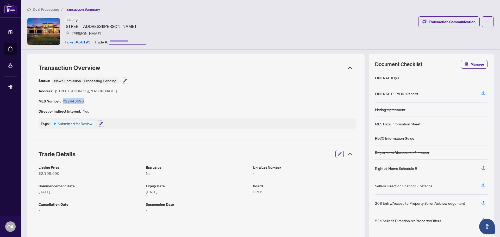
drag, startPoint x: 86, startPoint y: 99, endPoint x: 65, endPoint y: 100, distance: 20.8
click at [62, 100] on div "Status: New Submission - Processing Pending Address: [STREET_ADDRESS][PERSON_NA…" at bounding box center [197, 103] width 317 height 51
copy article "X12443690"
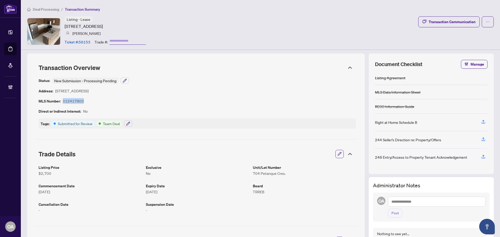
drag, startPoint x: 87, startPoint y: 101, endPoint x: 63, endPoint y: 100, distance: 24.5
click at [63, 100] on div "Status: New Submission - Processing Pending Address: [STREET_ADDRESS] MLS Numbe…" at bounding box center [197, 103] width 317 height 51
copy article "X12417803"
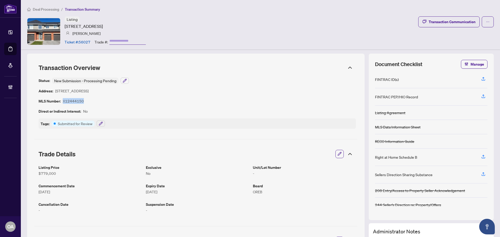
drag, startPoint x: 83, startPoint y: 100, endPoint x: 62, endPoint y: 100, distance: 20.0
click at [62, 100] on div "MLS Number: X12444150" at bounding box center [61, 101] width 45 height 6
copy article "X12444150"
